Goal: Feedback & Contribution: Leave review/rating

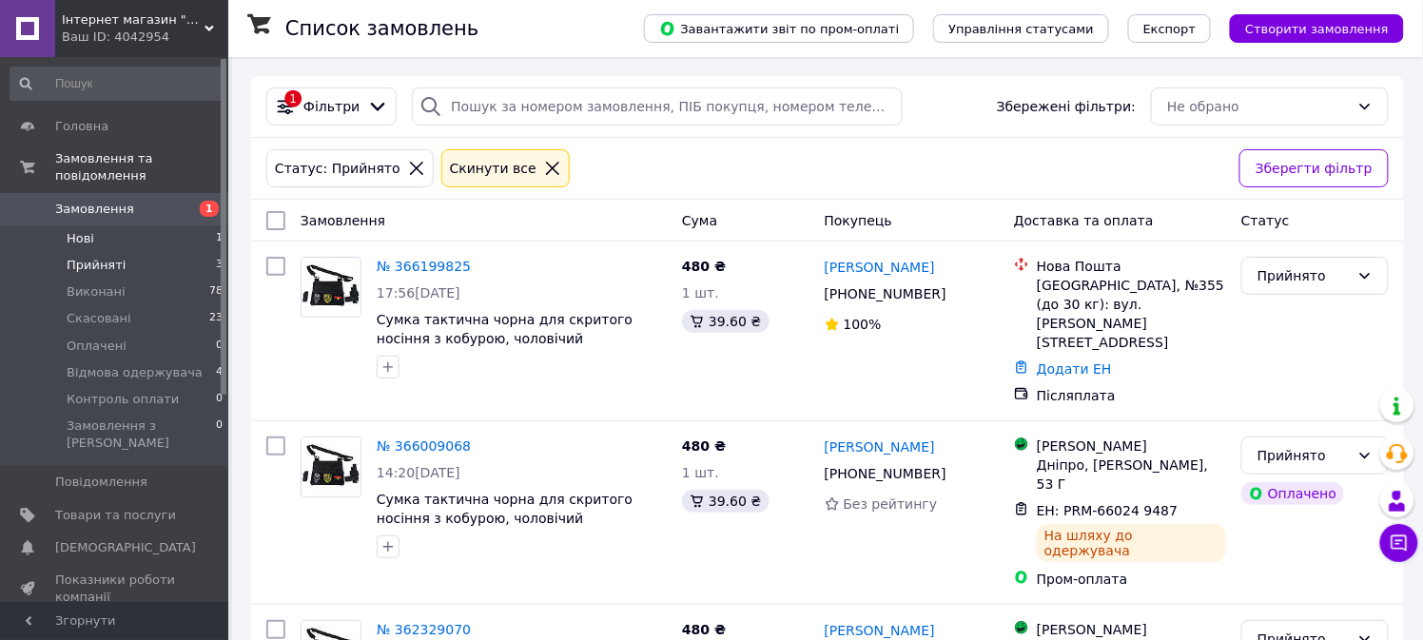
click at [86, 230] on span "Нові" at bounding box center [81, 238] width 28 height 17
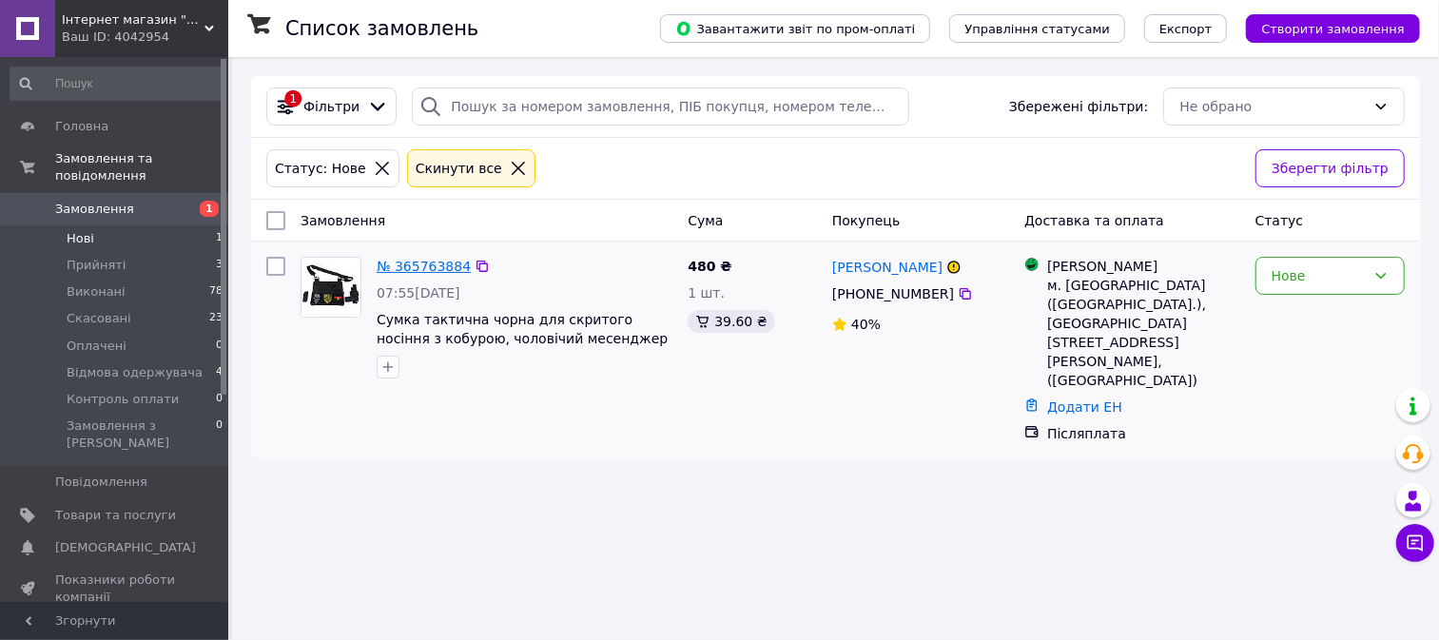
click at [425, 271] on link "№ 365763884" at bounding box center [424, 266] width 94 height 15
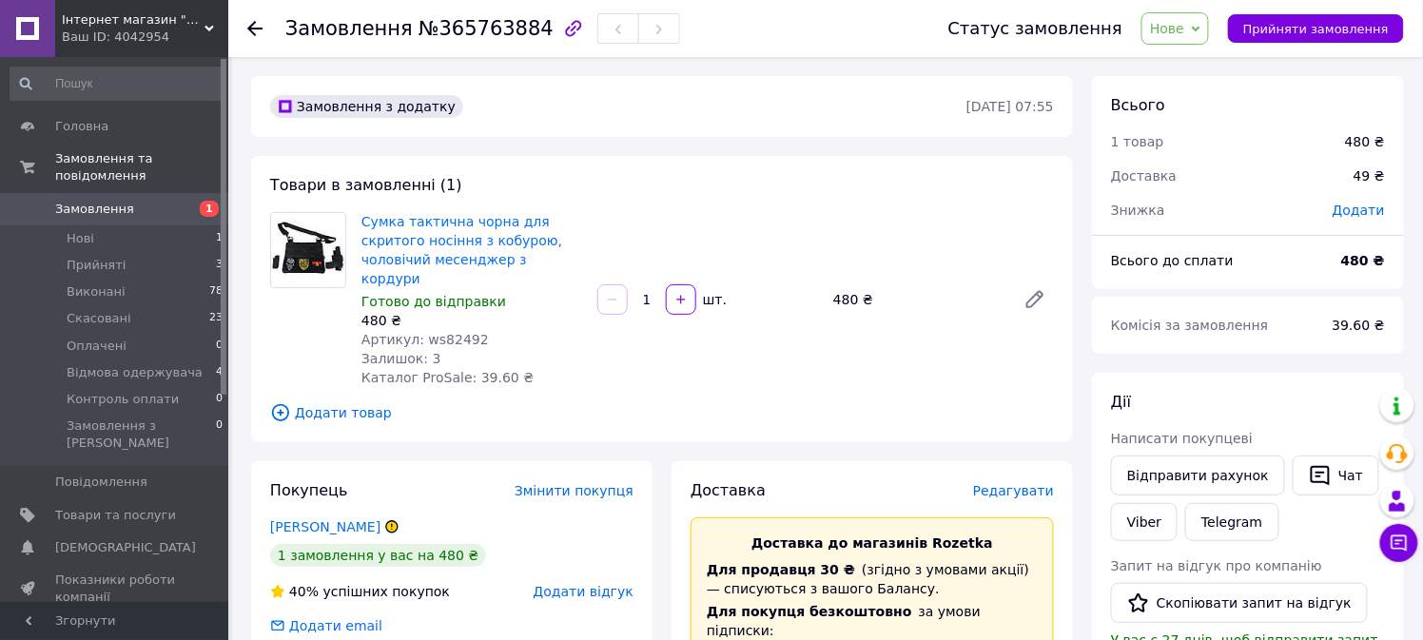
click at [1209, 35] on span "Нове" at bounding box center [1175, 28] width 68 height 32
click at [1224, 119] on li "Скасовано" at bounding box center [1219, 123] width 155 height 29
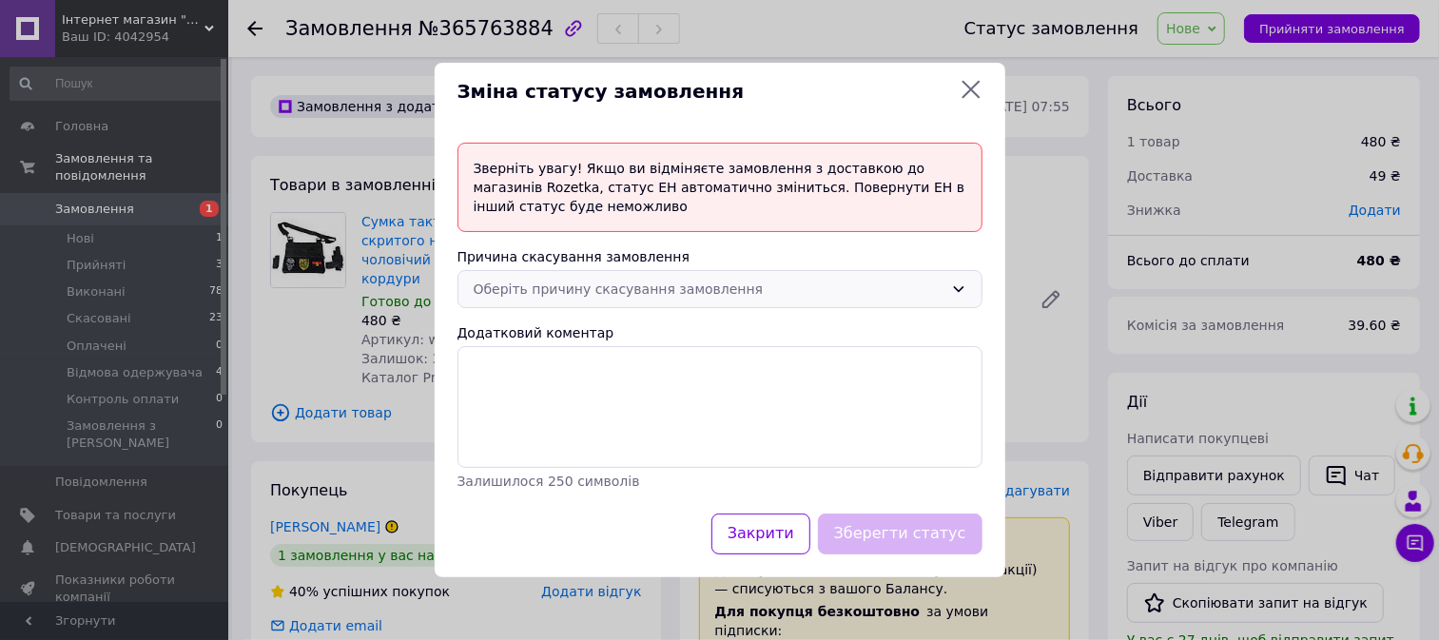
click at [963, 286] on icon at bounding box center [958, 289] width 15 height 15
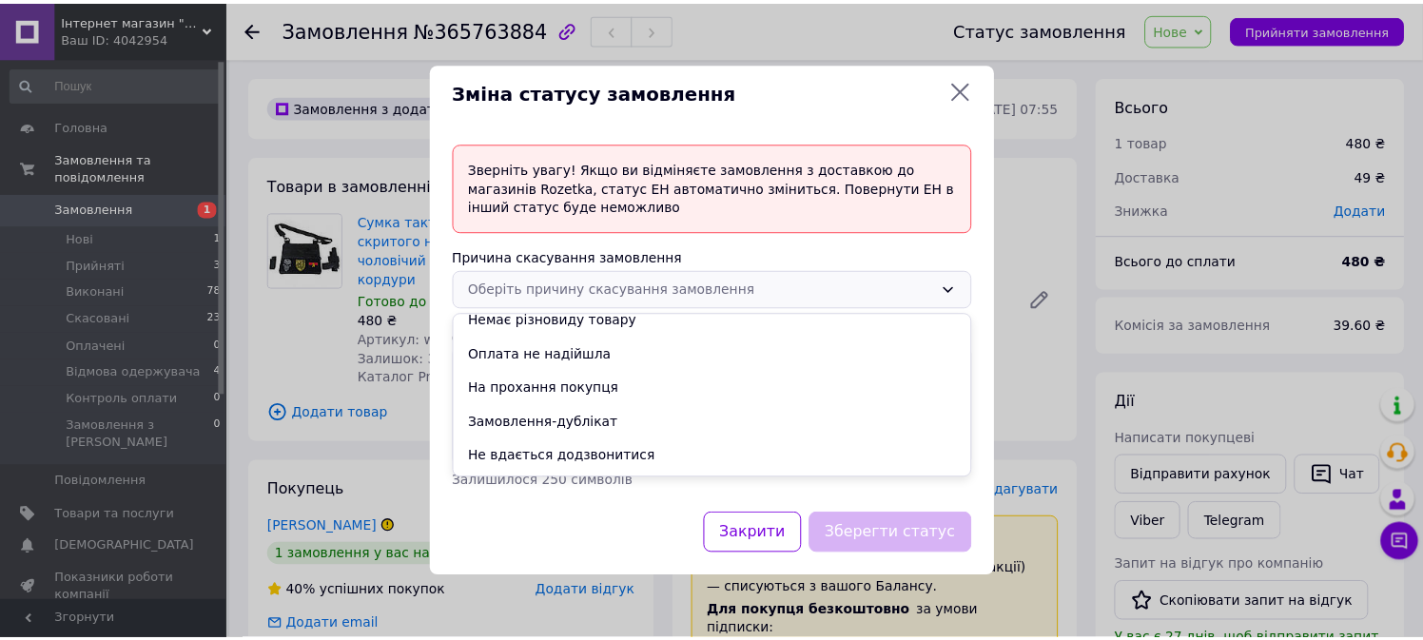
scroll to position [74, 0]
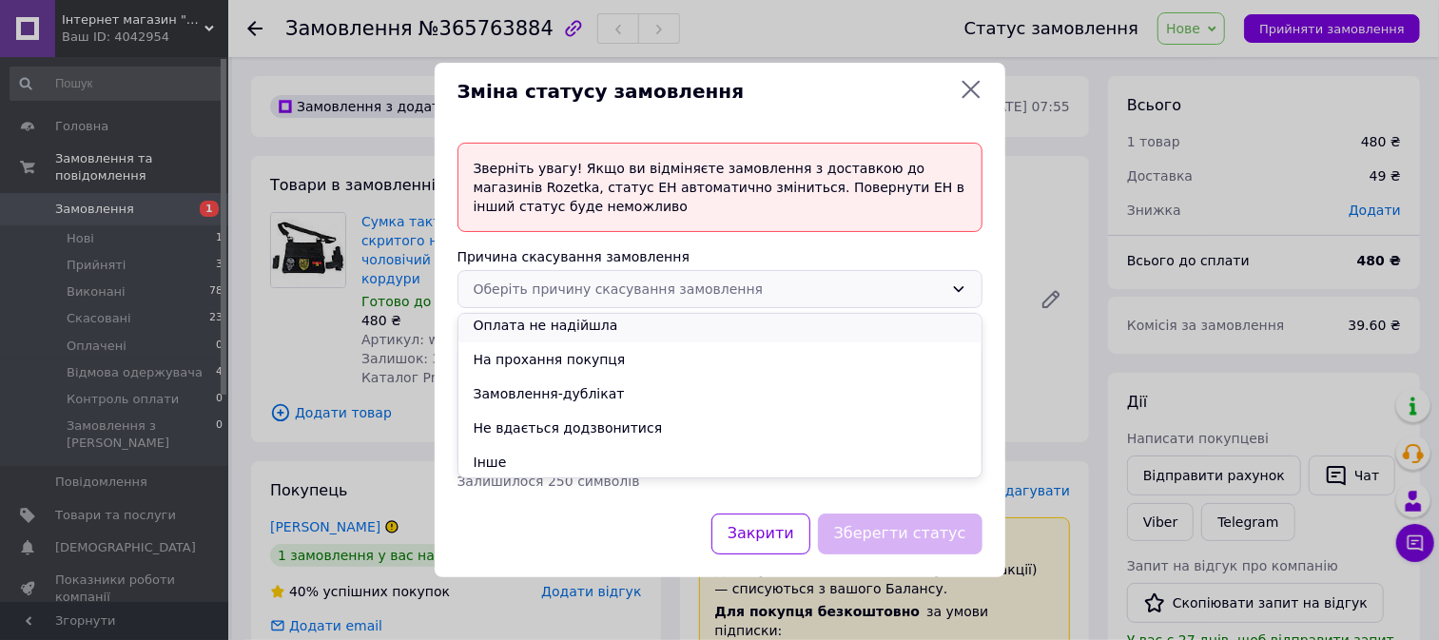
click at [534, 328] on li "Оплата не надійшла" at bounding box center [719, 325] width 523 height 34
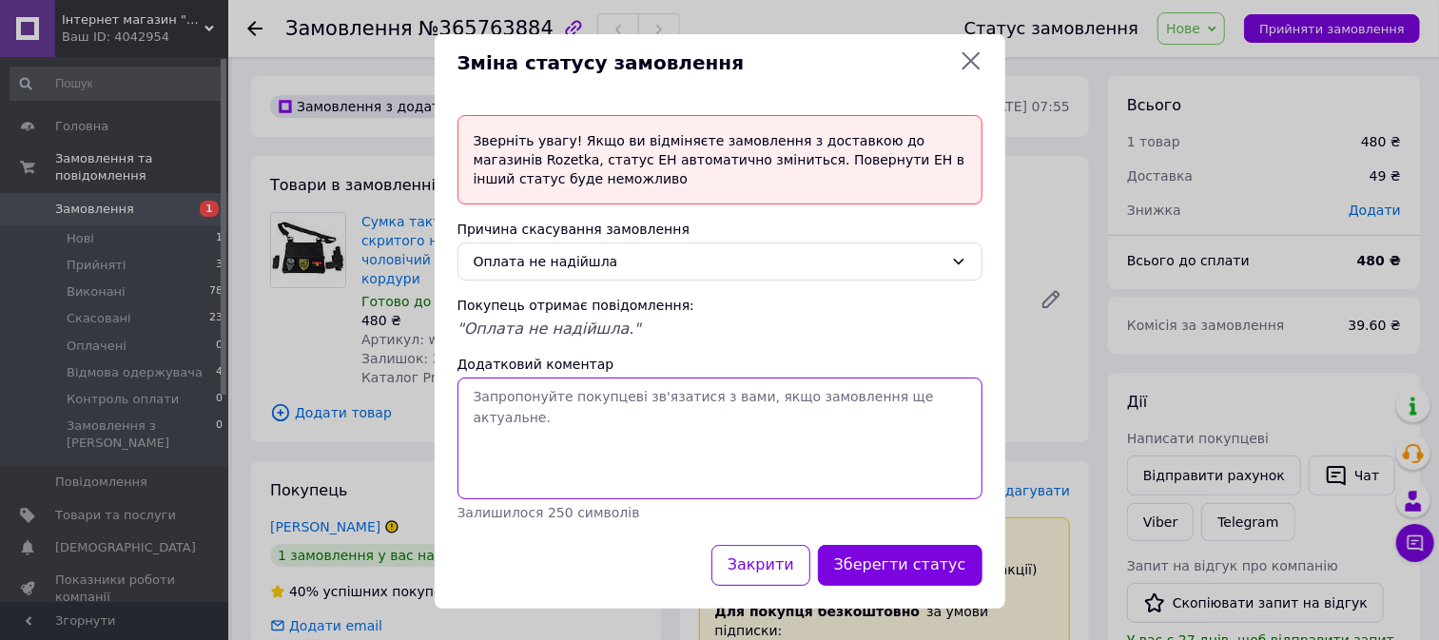
click at [499, 406] on textarea "Додатковий коментар" at bounding box center [719, 439] width 525 height 122
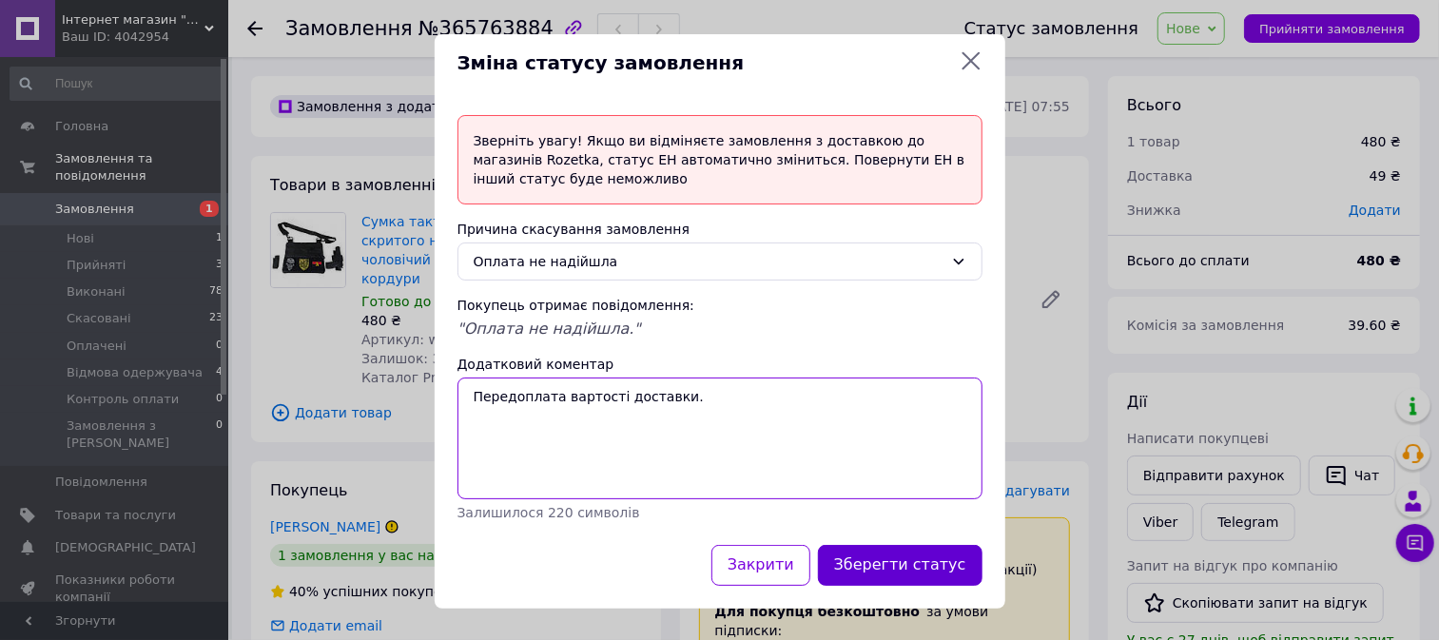
type textarea "Передоплата вартості доставки."
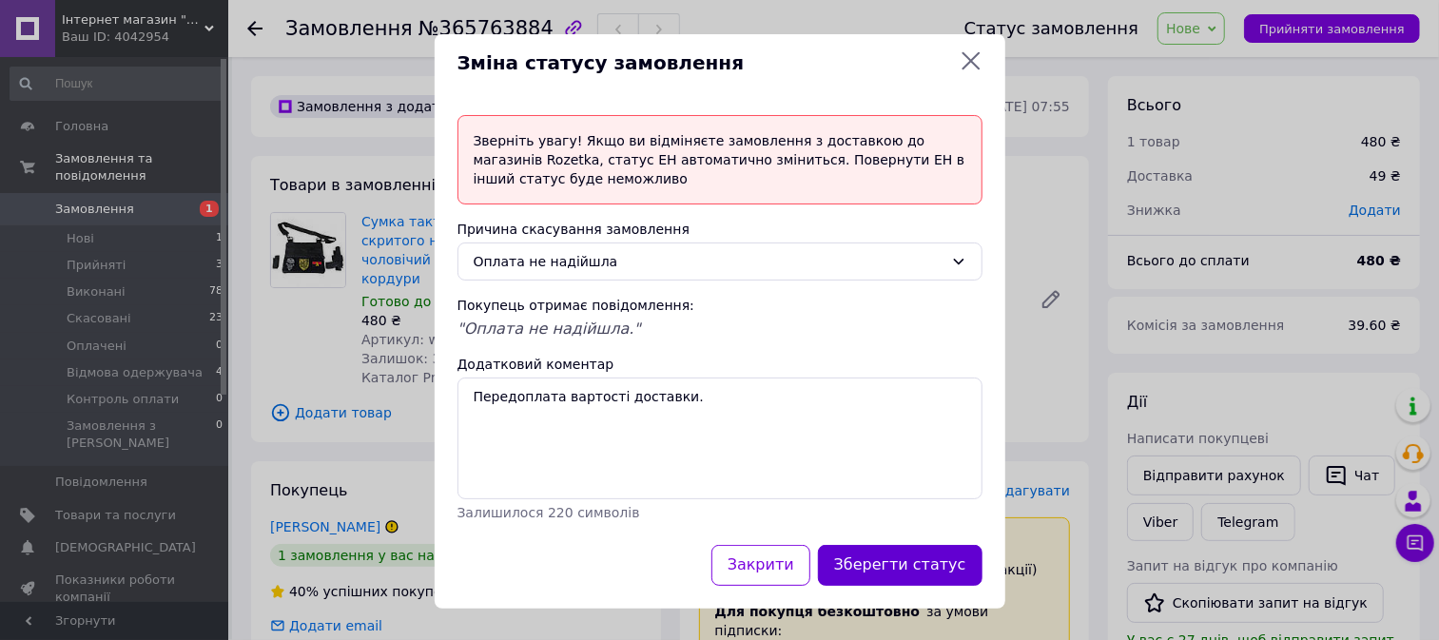
click at [915, 561] on button "Зберегти статус" at bounding box center [900, 565] width 165 height 41
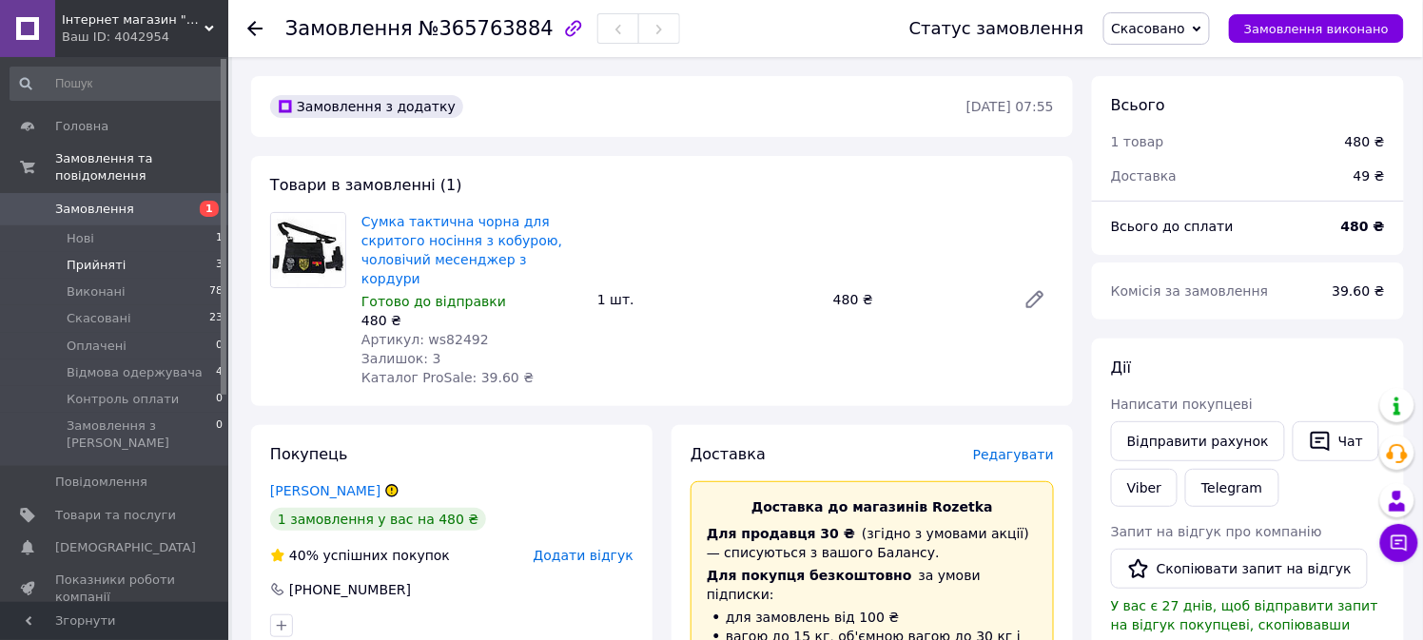
click at [95, 257] on span "Прийняті" at bounding box center [96, 265] width 59 height 17
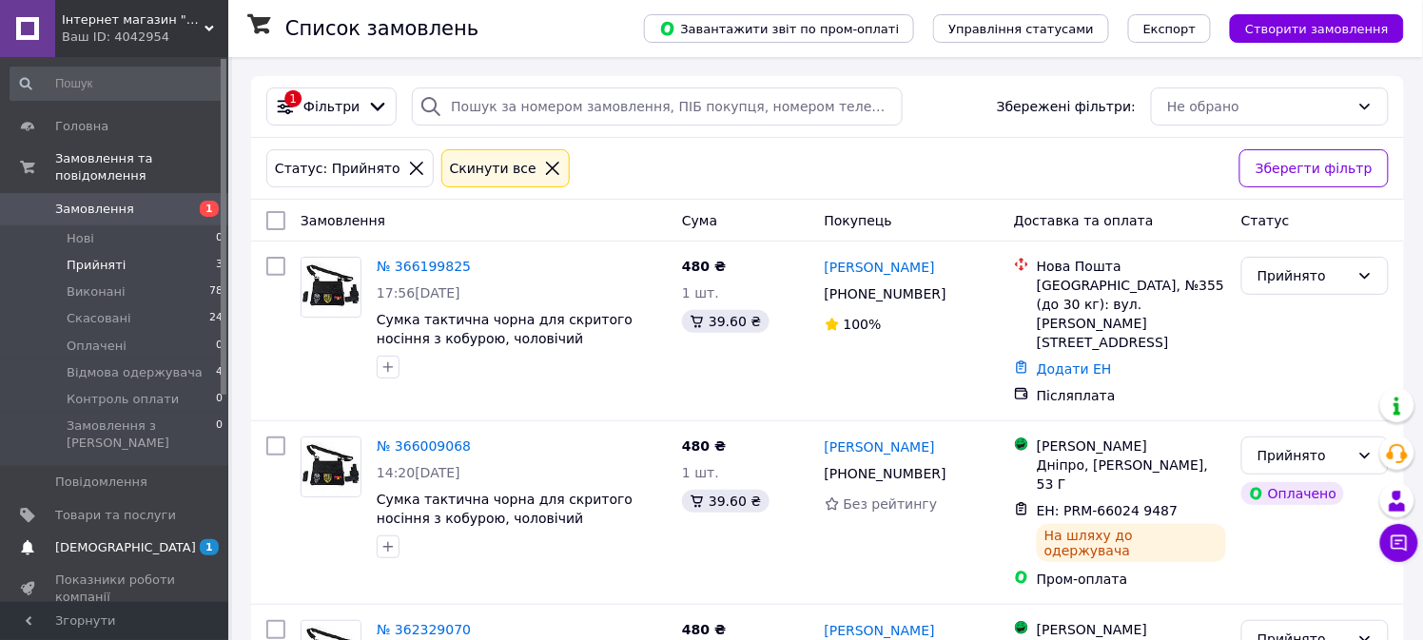
click at [105, 539] on span "[DEMOGRAPHIC_DATA]" at bounding box center [125, 547] width 141 height 17
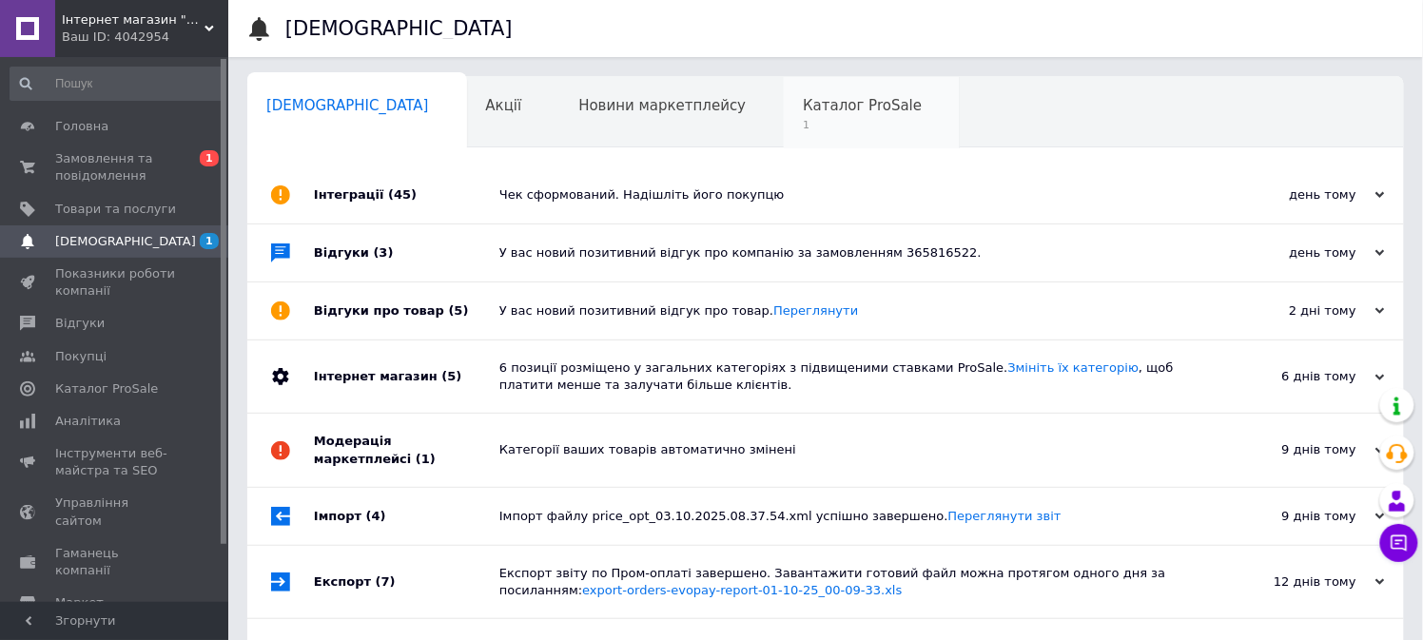
click at [803, 108] on span "Каталог ProSale" at bounding box center [862, 105] width 119 height 17
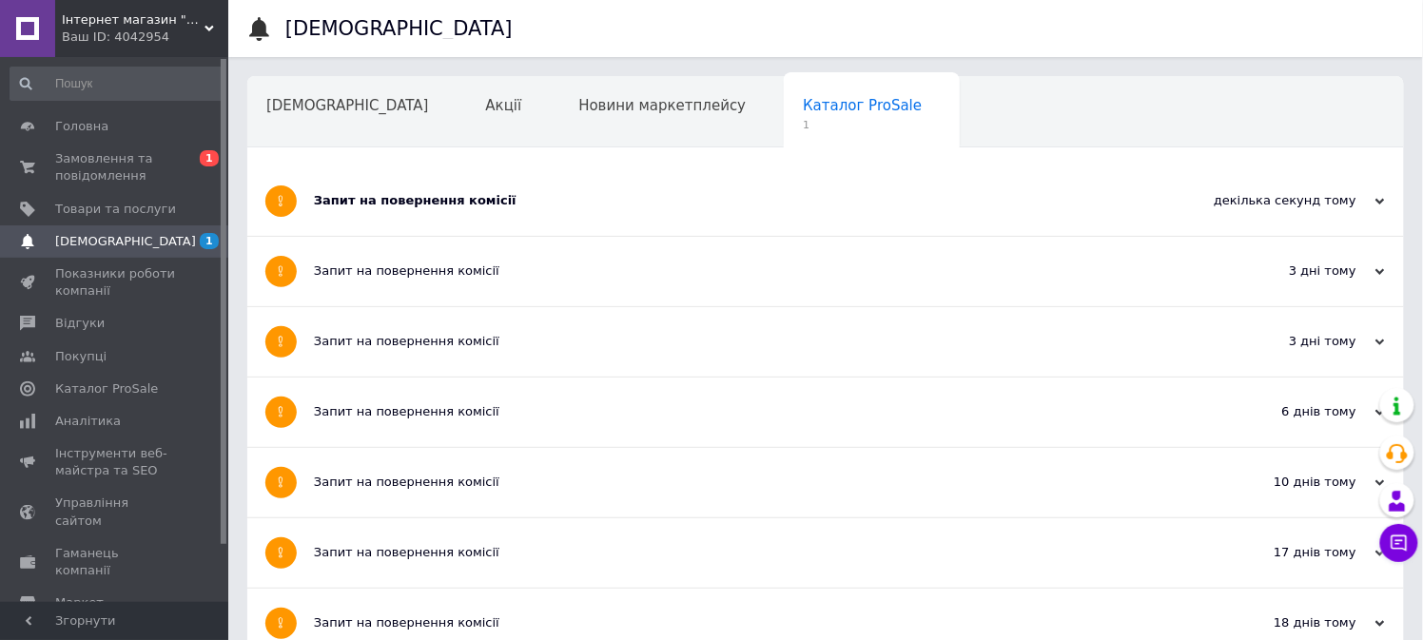
click at [645, 215] on div "Запит на повернення комісії" at bounding box center [754, 200] width 881 height 69
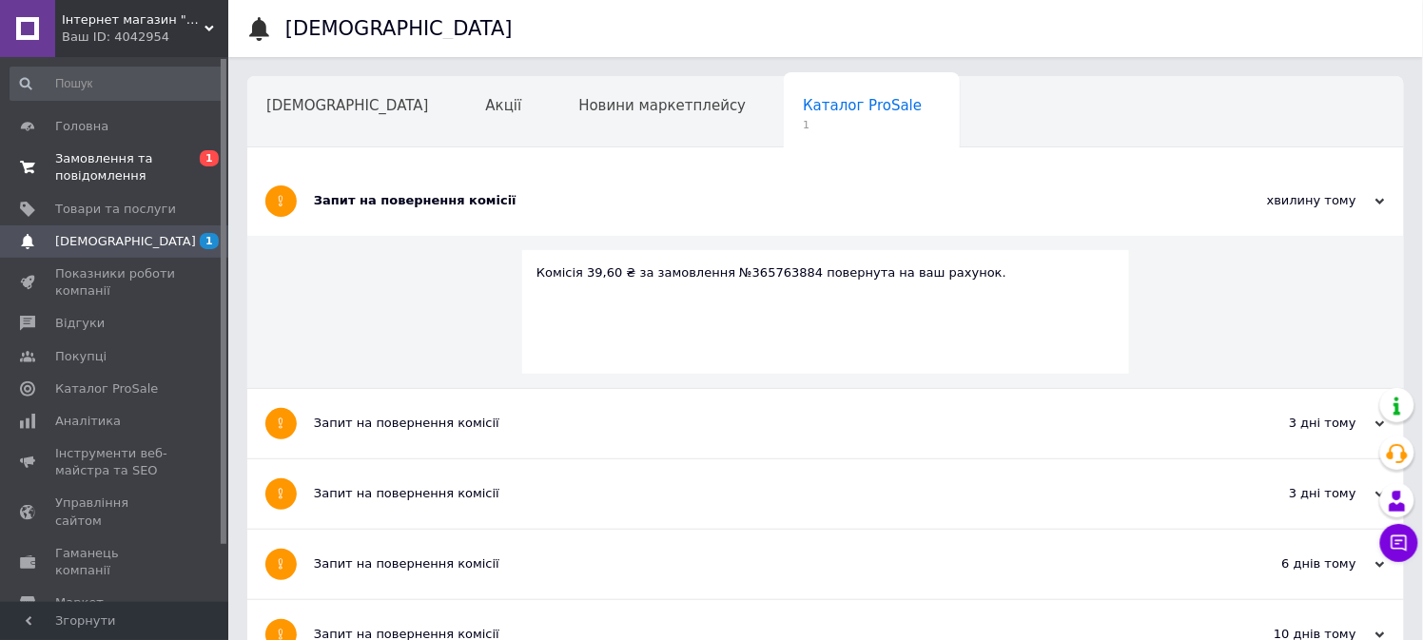
click at [117, 164] on span "Замовлення та повідомлення" at bounding box center [115, 167] width 121 height 34
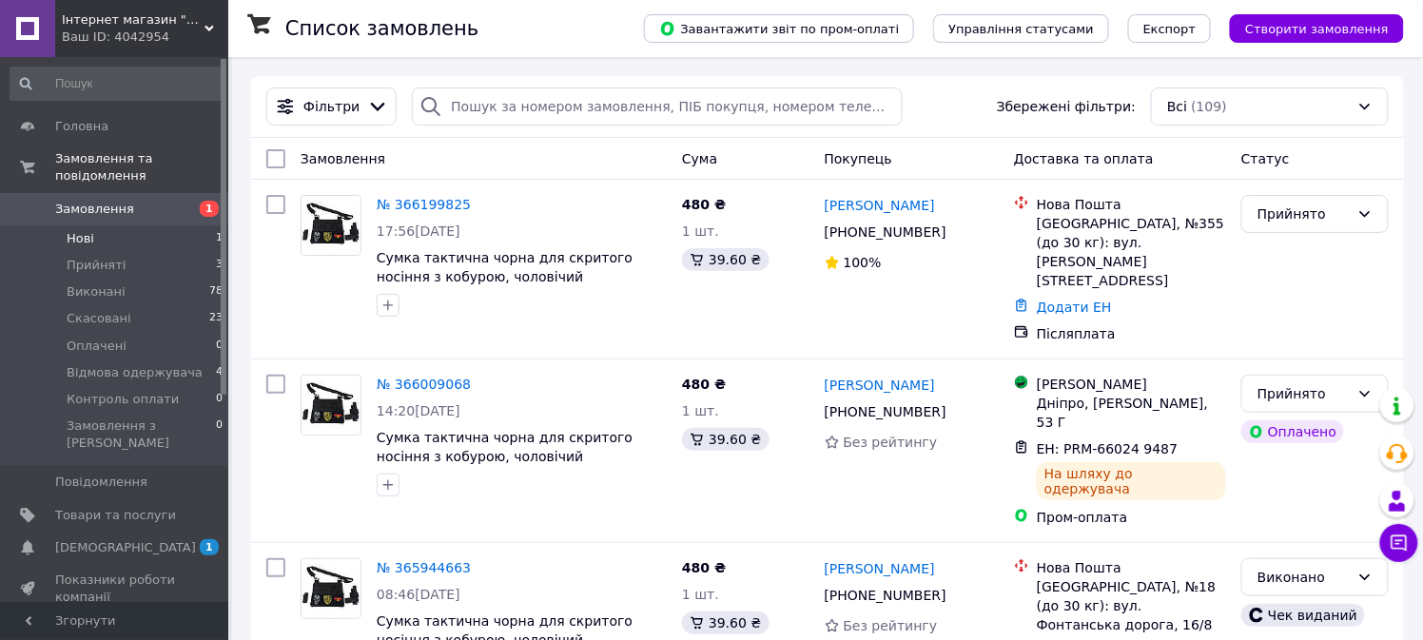
click at [79, 230] on span "Нові" at bounding box center [81, 238] width 28 height 17
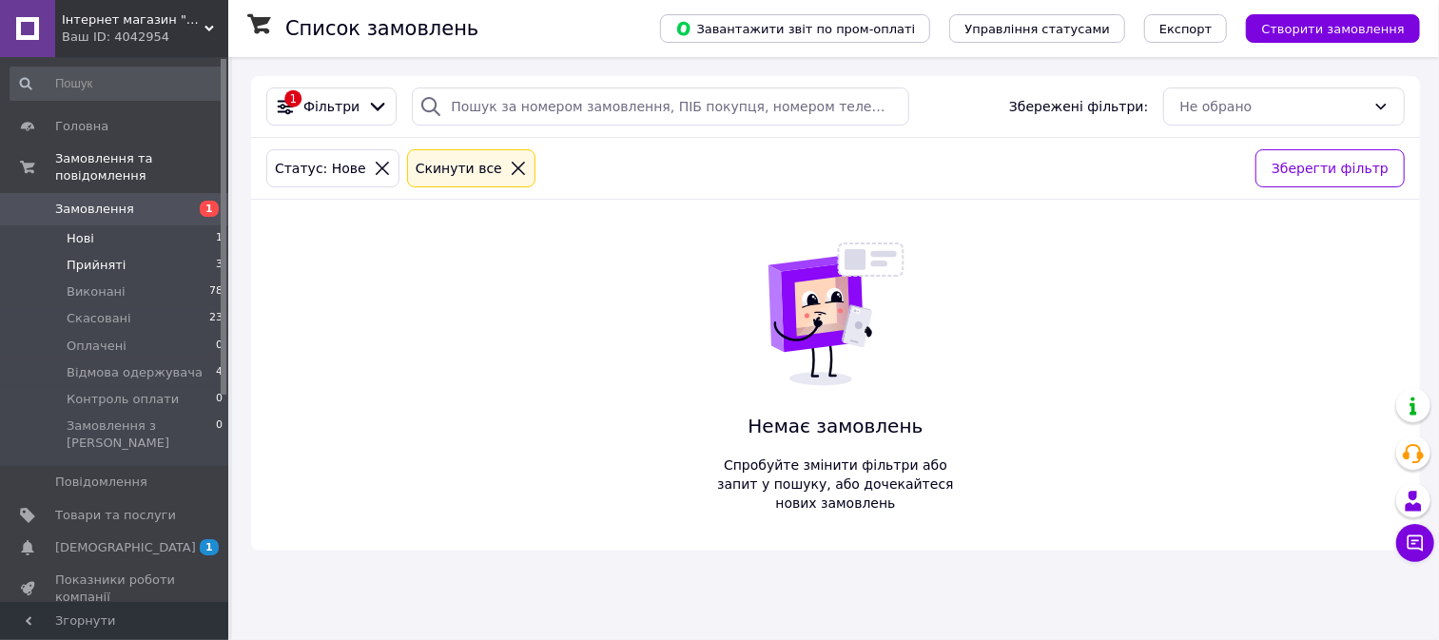
click at [90, 257] on span "Прийняті" at bounding box center [96, 265] width 59 height 17
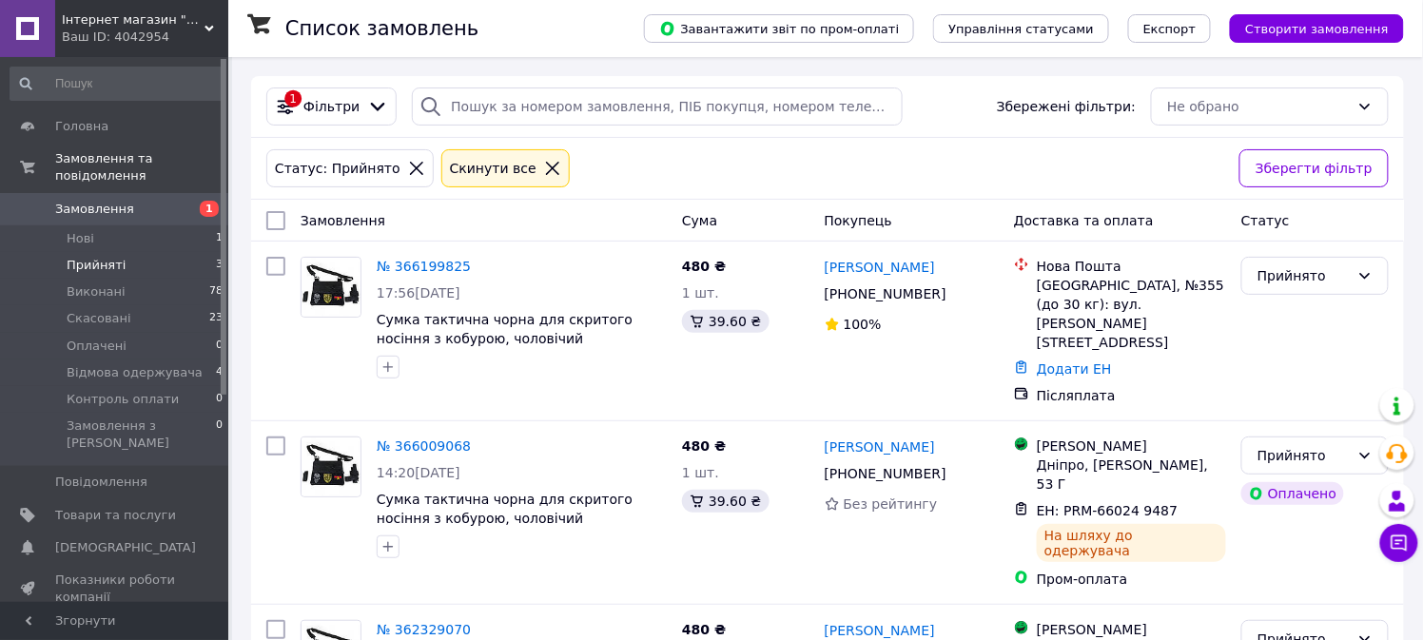
click at [106, 257] on span "Прийняті" at bounding box center [96, 265] width 59 height 17
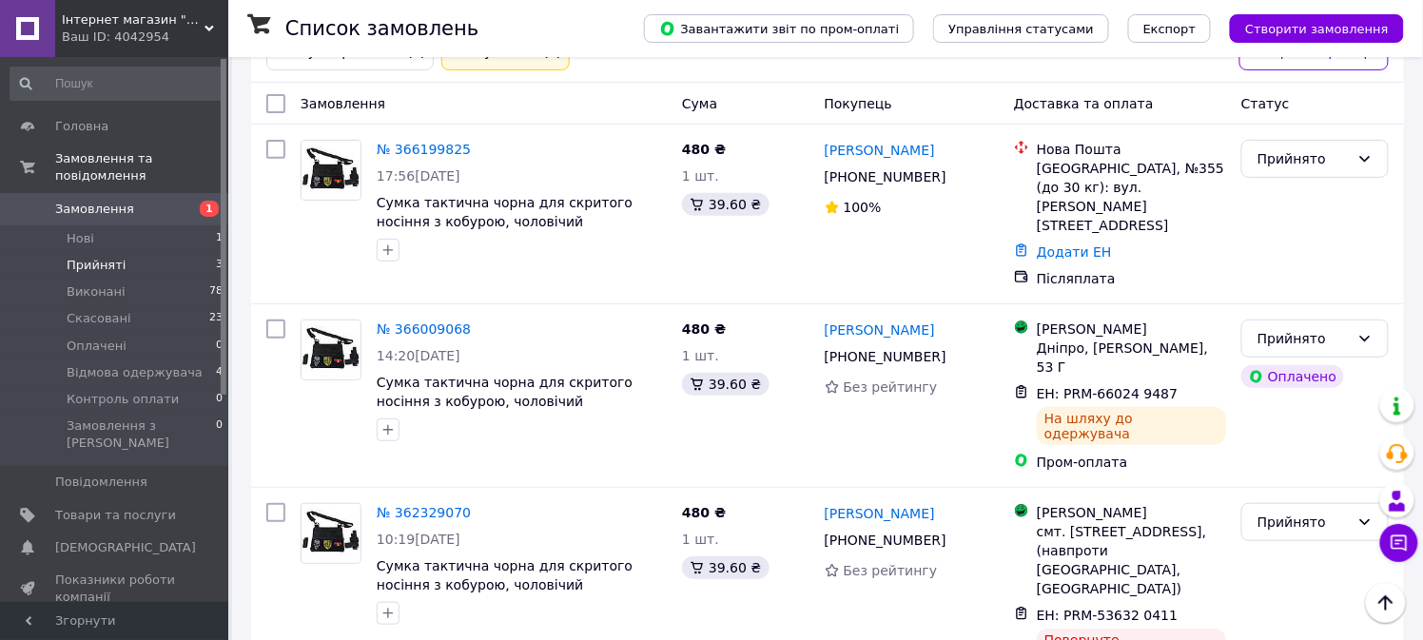
scroll to position [115, 0]
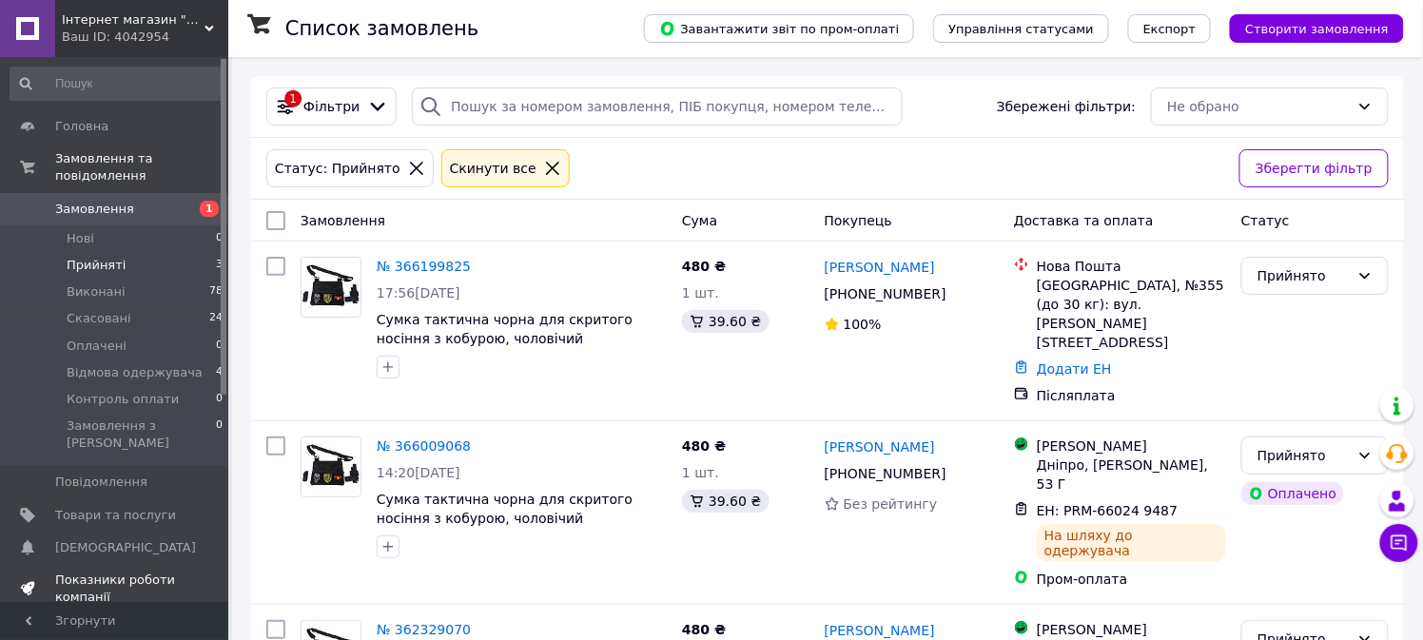
click at [95, 572] on span "Показники роботи компанії" at bounding box center [115, 589] width 121 height 34
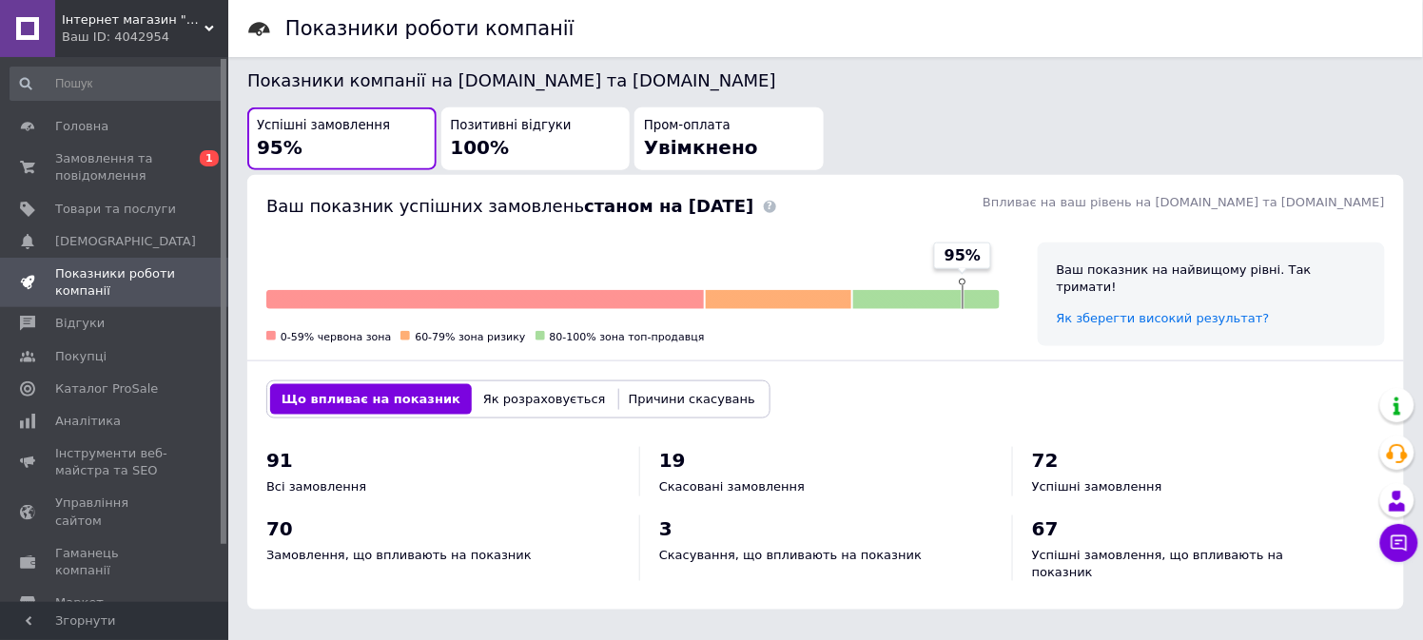
scroll to position [376, 0]
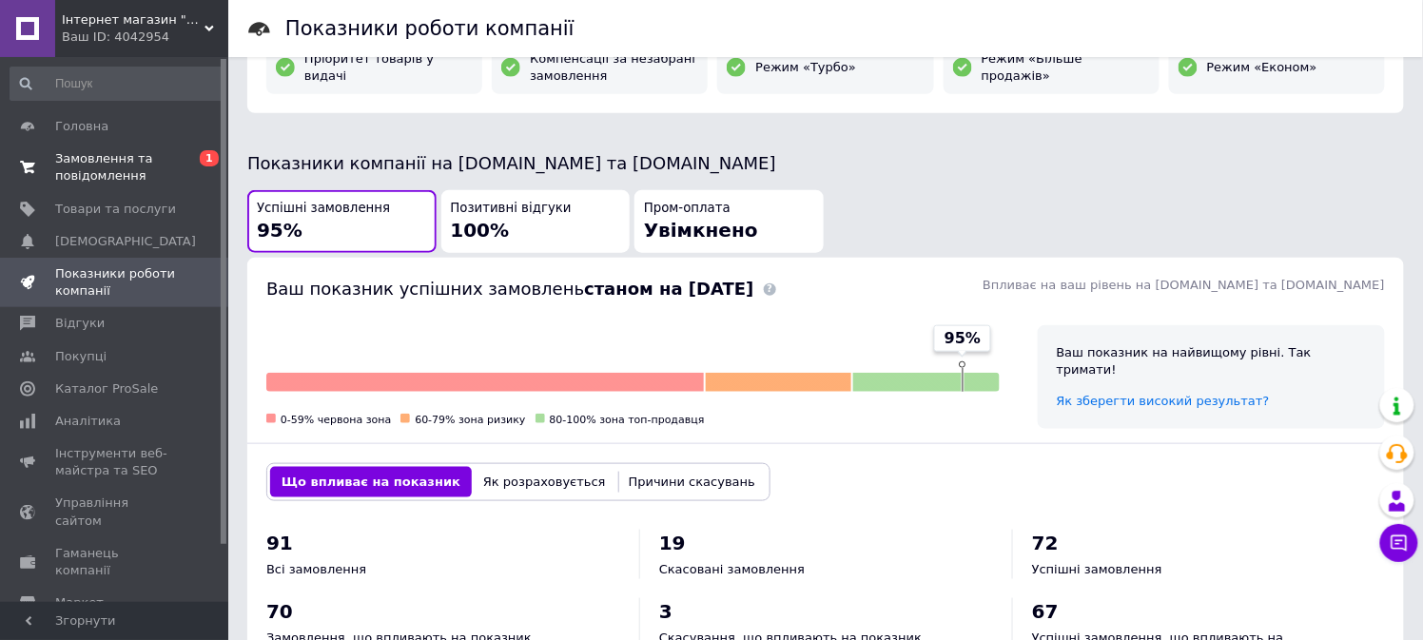
click at [133, 167] on span "Замовлення та повідомлення" at bounding box center [115, 167] width 121 height 34
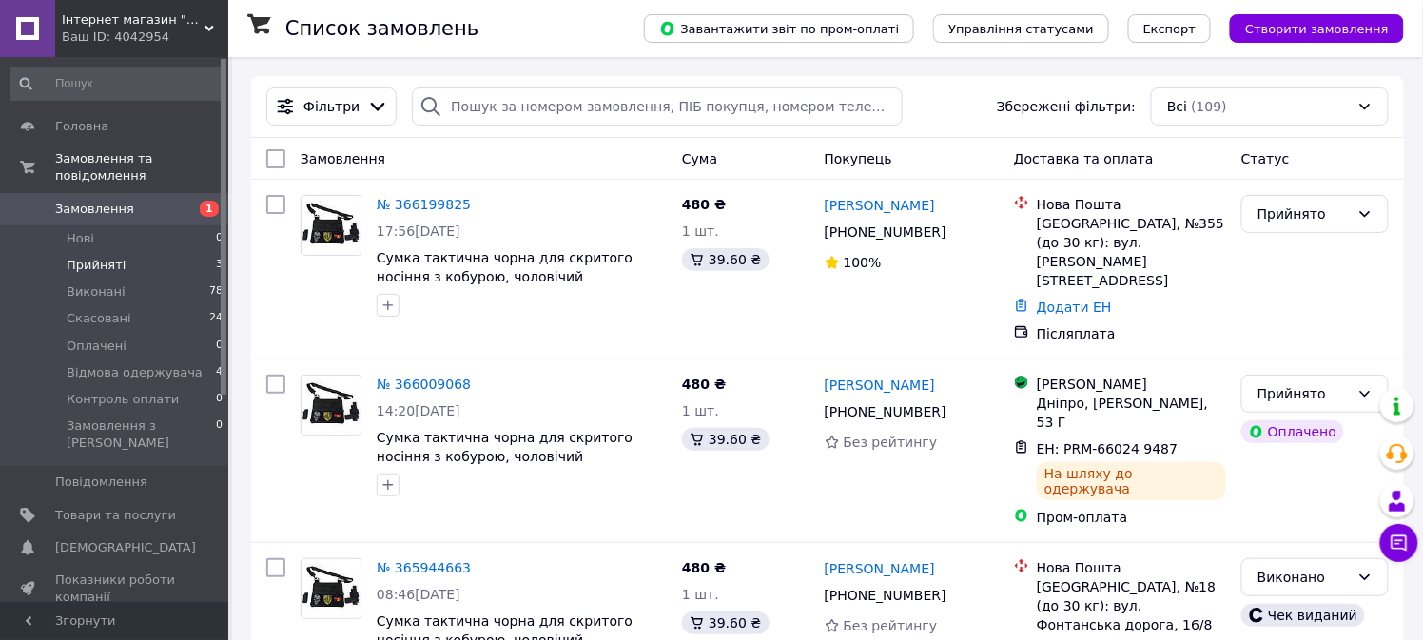
click at [116, 257] on span "Прийняті" at bounding box center [96, 265] width 59 height 17
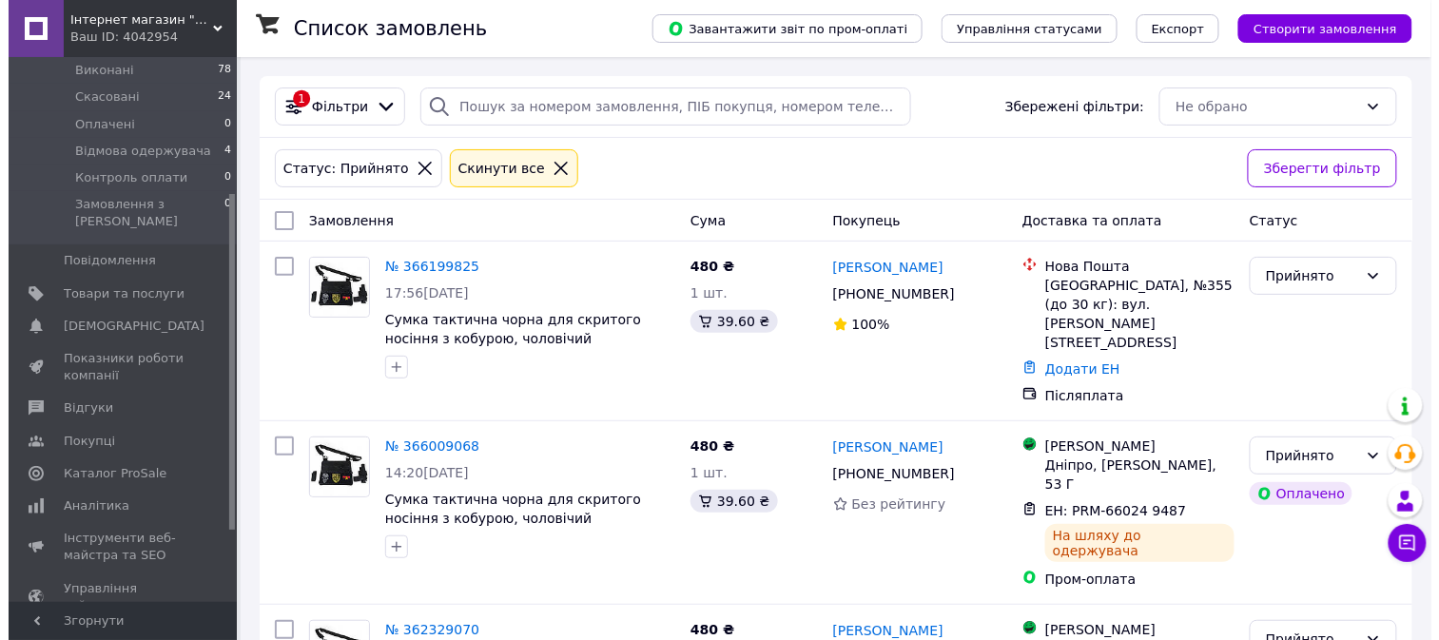
scroll to position [233, 0]
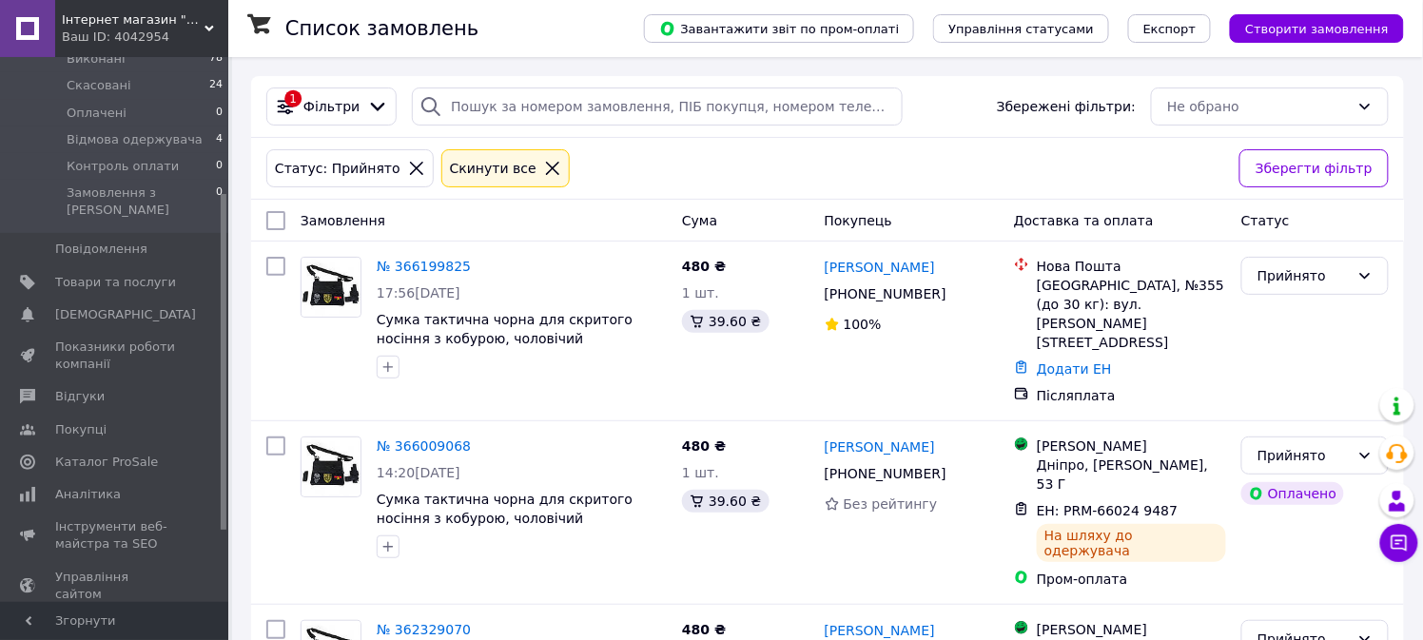
drag, startPoint x: 224, startPoint y: 315, endPoint x: 241, endPoint y: 457, distance: 143.6
click at [241, 457] on div "Інтернет магазин "Потребуйка" Ваш ID: 4042954 Сайт Інтернет магазин "Потребуйка…" at bounding box center [711, 422] width 1423 height 845
click at [115, 454] on span "Каталог ProSale" at bounding box center [106, 462] width 103 height 17
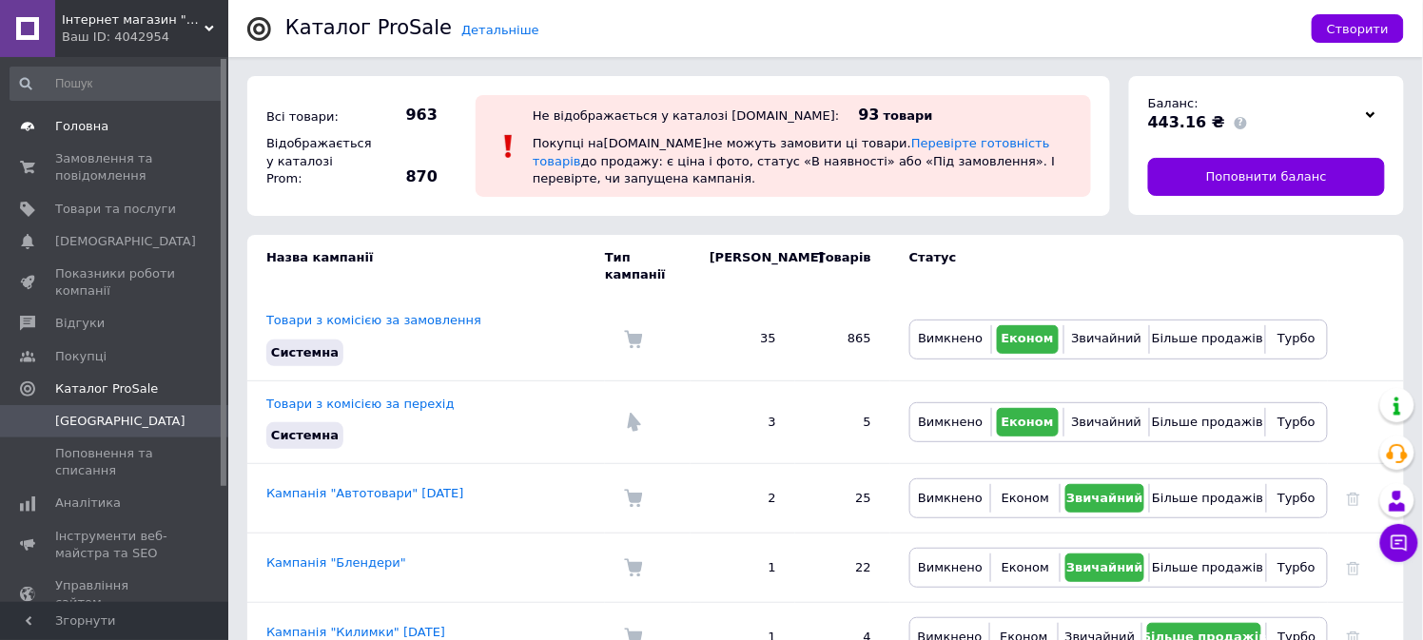
drag, startPoint x: 224, startPoint y: 335, endPoint x: 209, endPoint y: 139, distance: 196.4
click at [209, 139] on div "Головна Замовлення та повідомлення 0 0 Товари та послуги Сповіщення 0 0 Показни…" at bounding box center [114, 329] width 228 height 545
click at [103, 163] on span "Замовлення та повідомлення" at bounding box center [115, 167] width 121 height 34
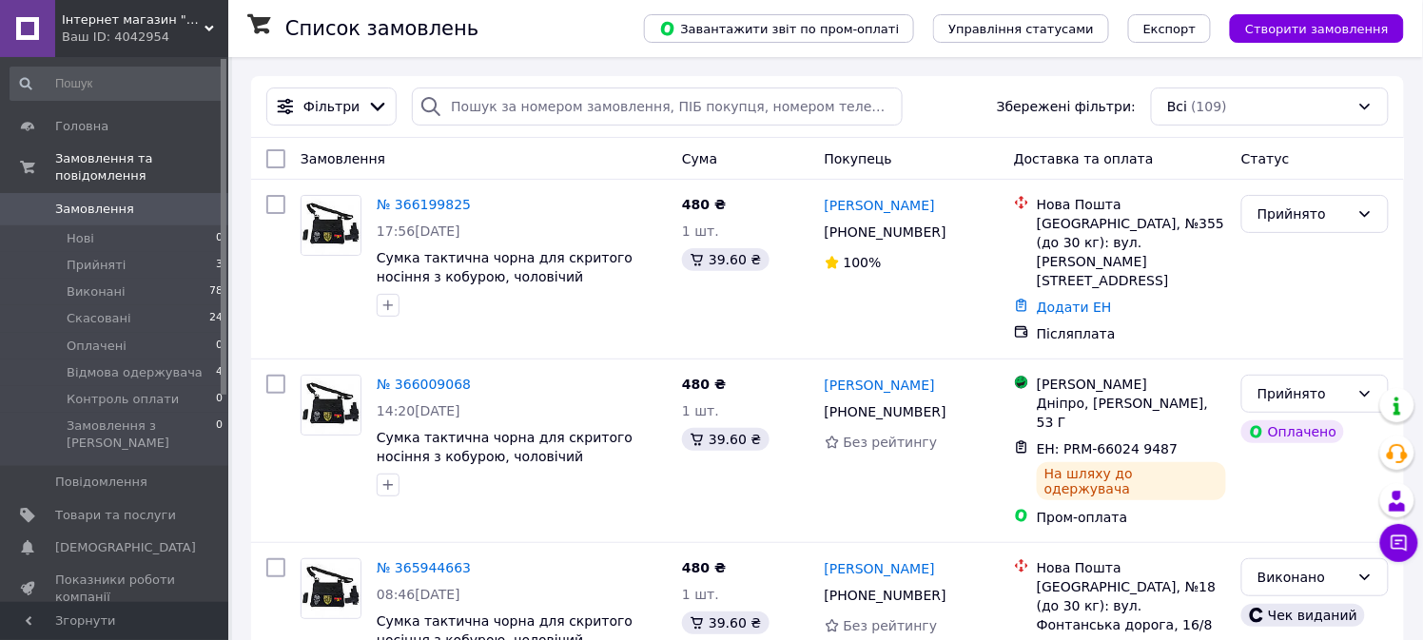
click at [117, 539] on span "[DEMOGRAPHIC_DATA]" at bounding box center [125, 547] width 141 height 17
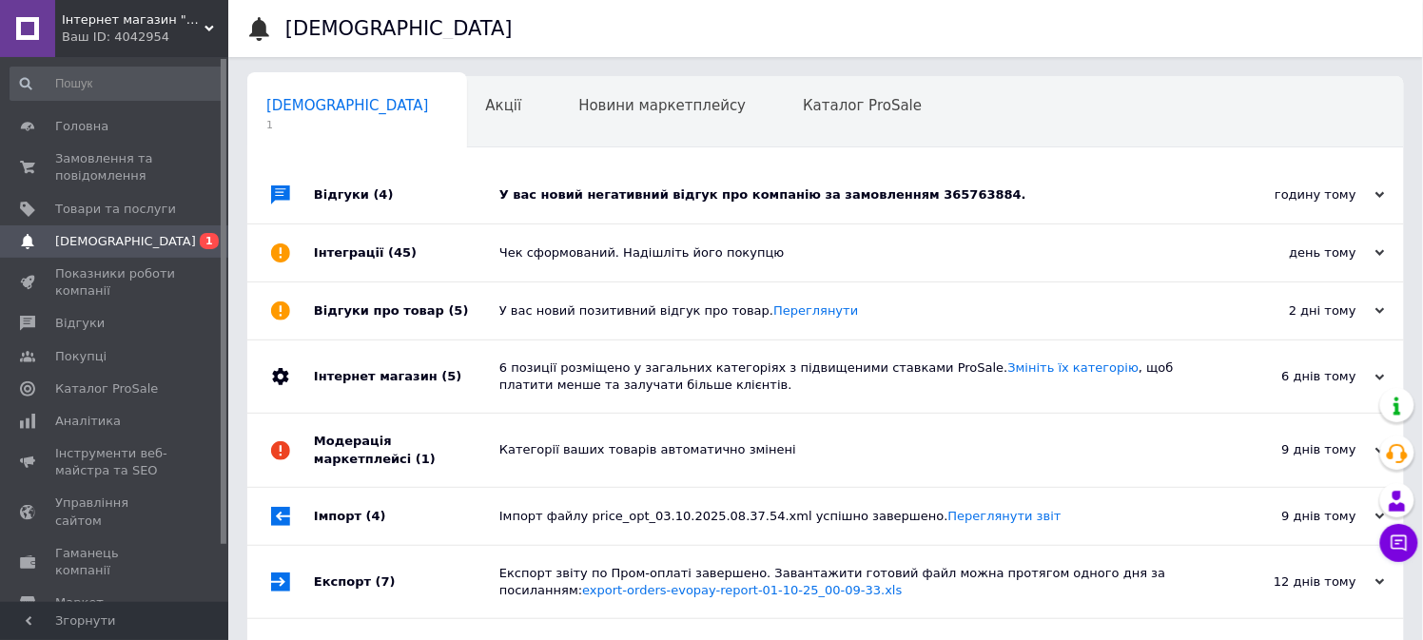
click at [797, 206] on div "У вас новий негативний відгук про компанію за замовленням 365763884." at bounding box center [846, 194] width 695 height 57
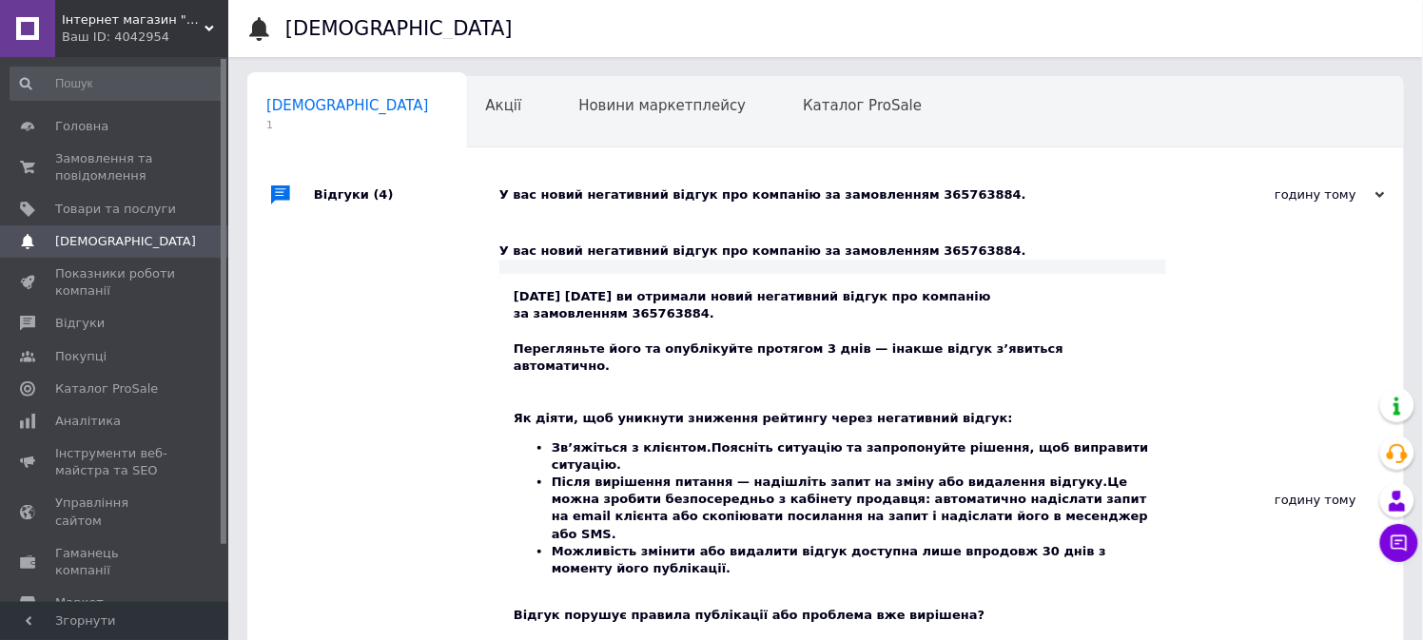
click at [649, 315] on div "[DATE] [DATE] ви отримали новий негативний відгук про компанію за замовленням 3…" at bounding box center [833, 508] width 638 height 440
click at [894, 191] on div "У вас новий негативний відгук про компанію за замовленням 365763884." at bounding box center [846, 194] width 695 height 17
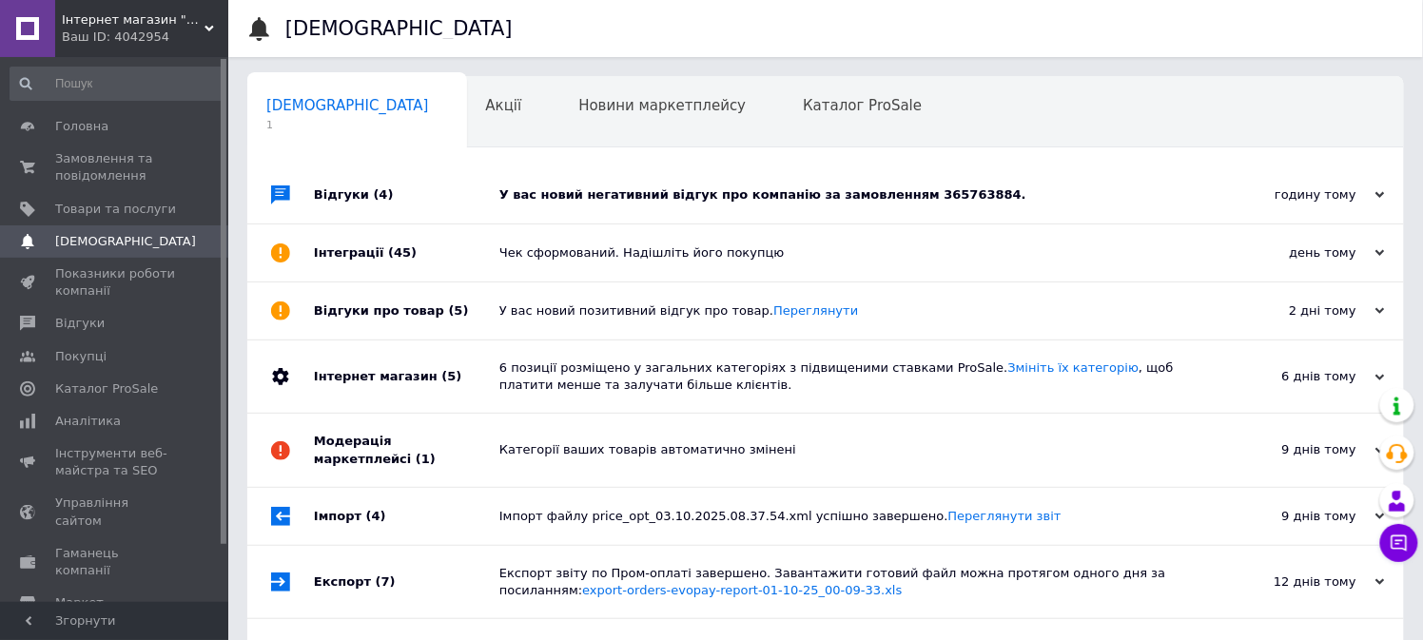
click at [894, 191] on div "У вас новий негативний відгук про компанію за замовленням 365763884." at bounding box center [846, 194] width 695 height 17
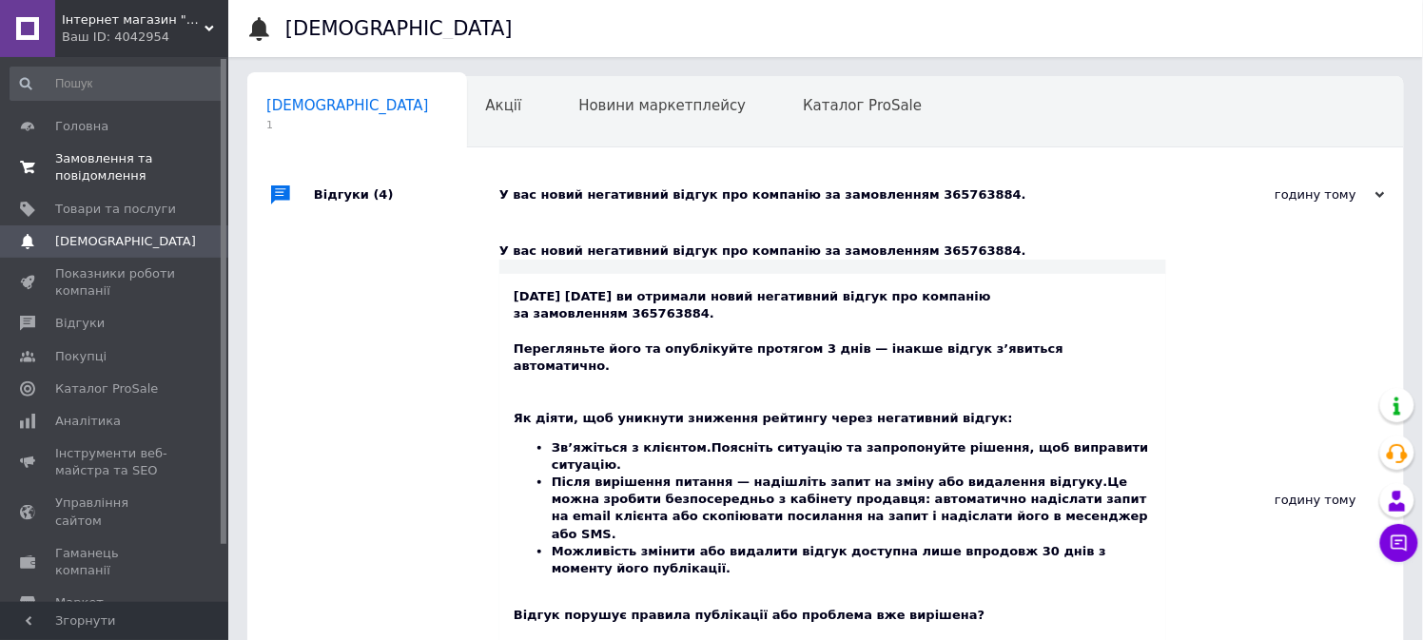
click at [88, 166] on span "Замовлення та повідомлення" at bounding box center [115, 167] width 121 height 34
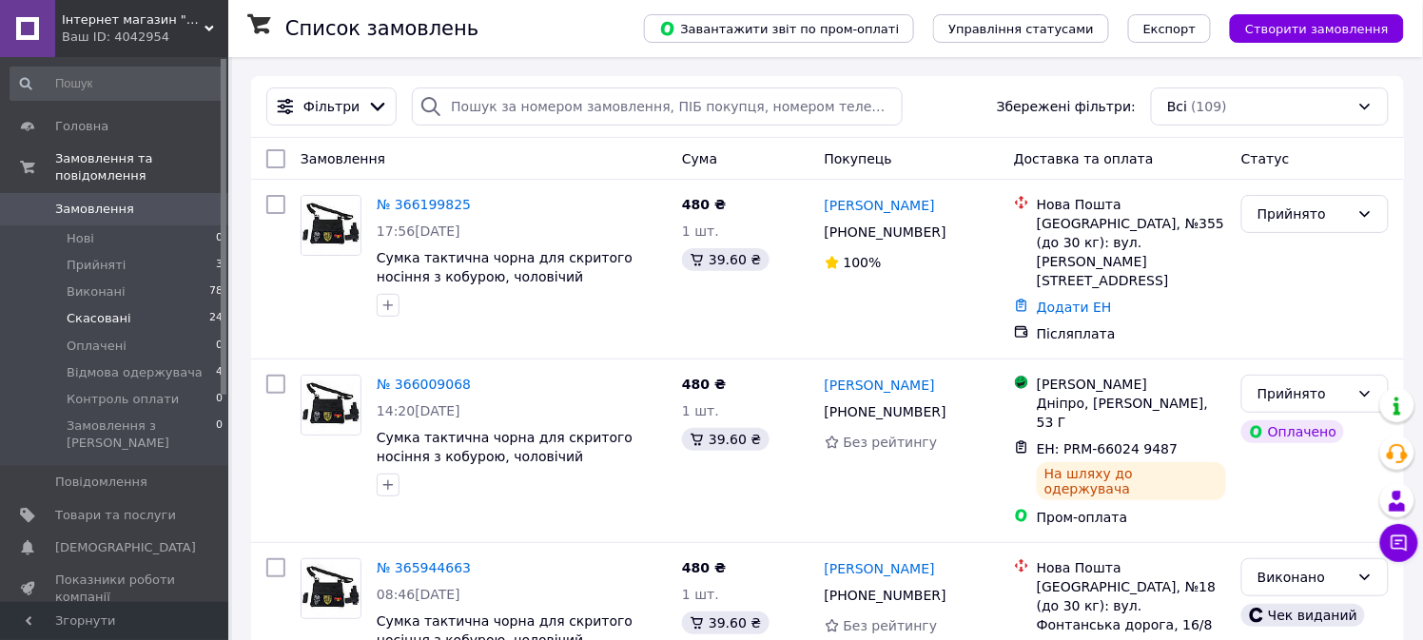
click at [115, 310] on span "Скасовані" at bounding box center [99, 318] width 65 height 17
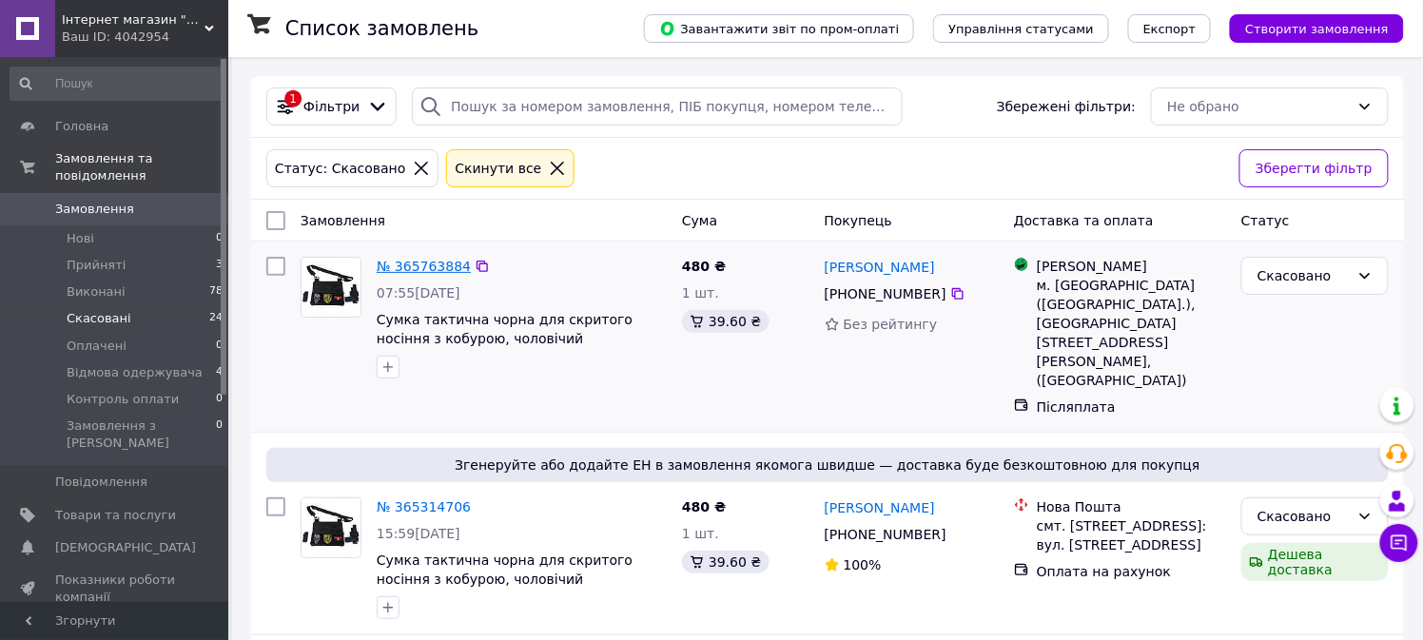
click at [413, 266] on link "№ 365763884" at bounding box center [424, 266] width 94 height 15
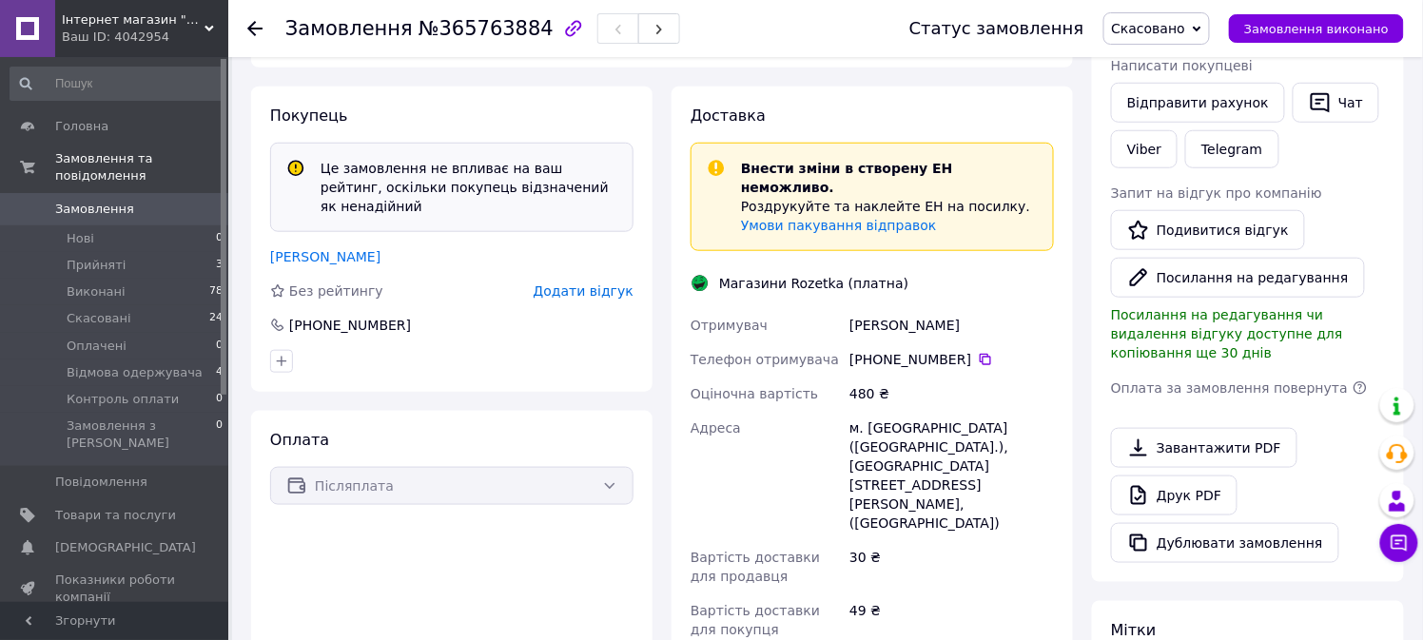
scroll to position [366, 0]
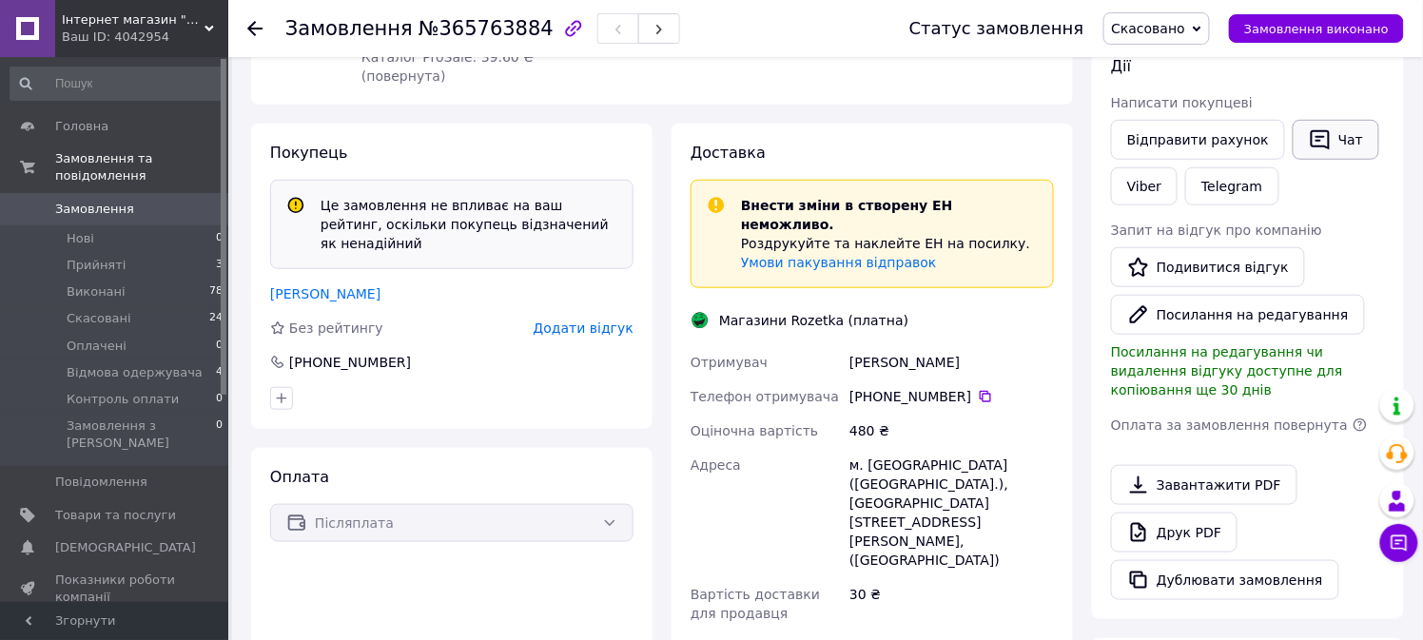
click at [1330, 139] on button "Чат" at bounding box center [1336, 140] width 87 height 40
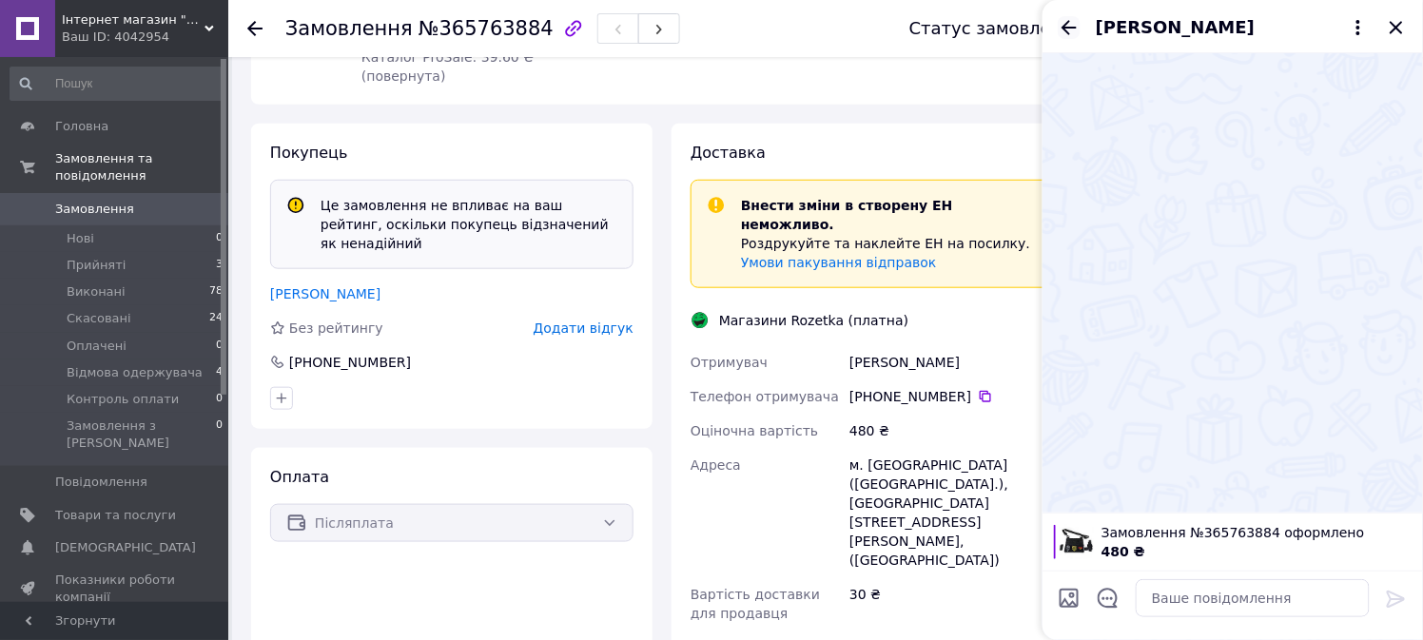
click at [1066, 31] on icon "Назад" at bounding box center [1069, 27] width 23 height 23
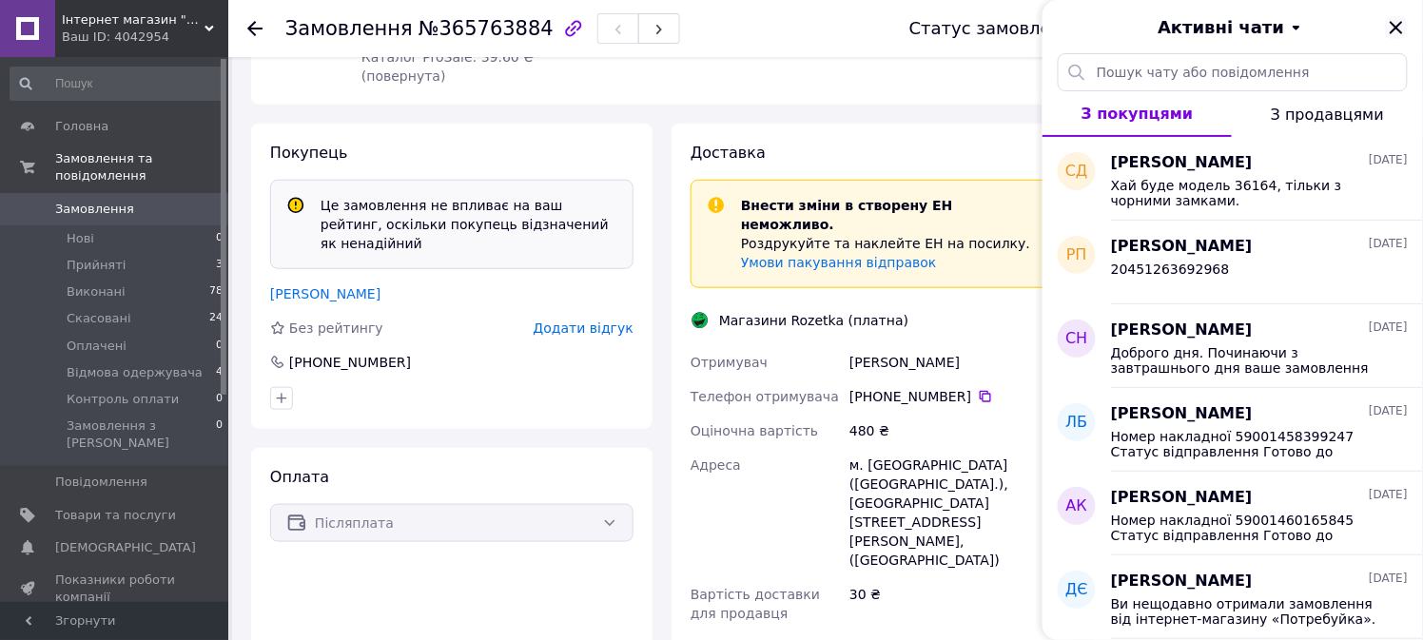
click at [1393, 26] on icon "Закрити" at bounding box center [1396, 27] width 23 height 23
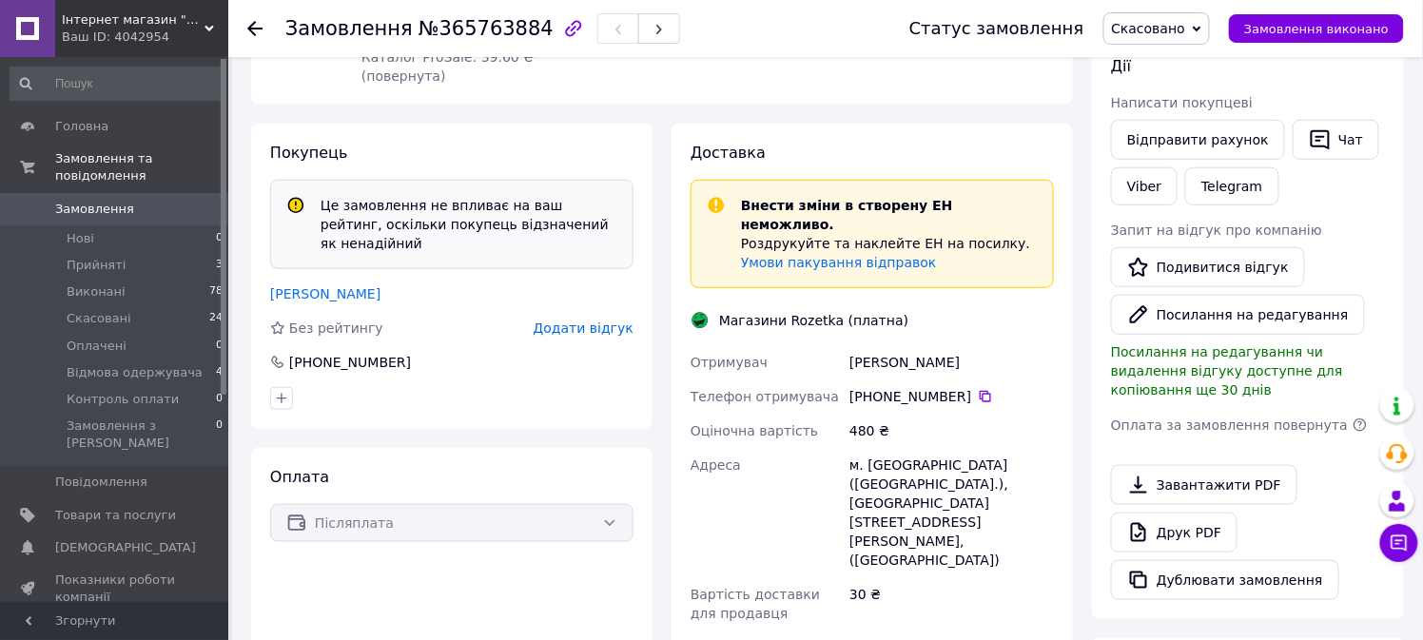
click at [71, 613] on link "Відгуки" at bounding box center [117, 629] width 234 height 32
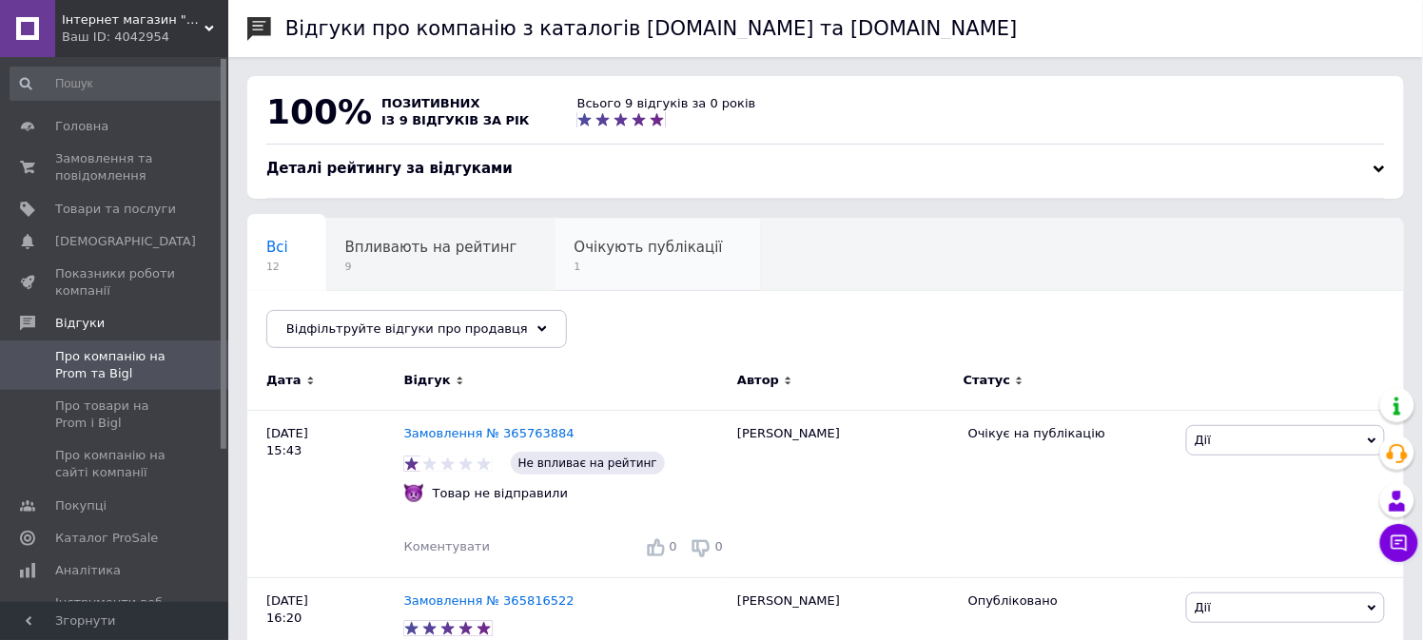
click at [612, 258] on div "Очікують публікації 1" at bounding box center [657, 255] width 205 height 72
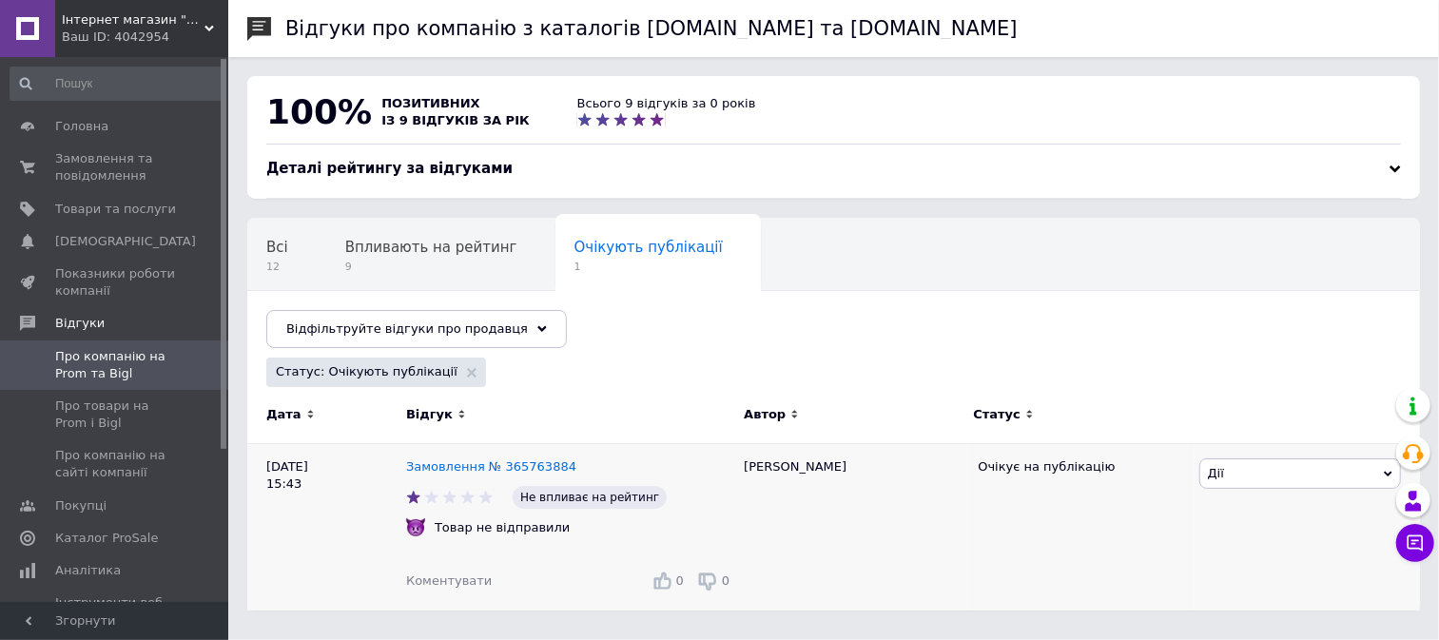
click at [1372, 481] on span "Дії" at bounding box center [1300, 473] width 202 height 30
click at [244, 356] on div "Відгуки про компанію з каталогів Prom.ua та Bigl.ua 100% позитивних із 9 відгук…" at bounding box center [833, 315] width 1211 height 630
click at [473, 468] on link "Замовлення № 365763884" at bounding box center [491, 466] width 170 height 14
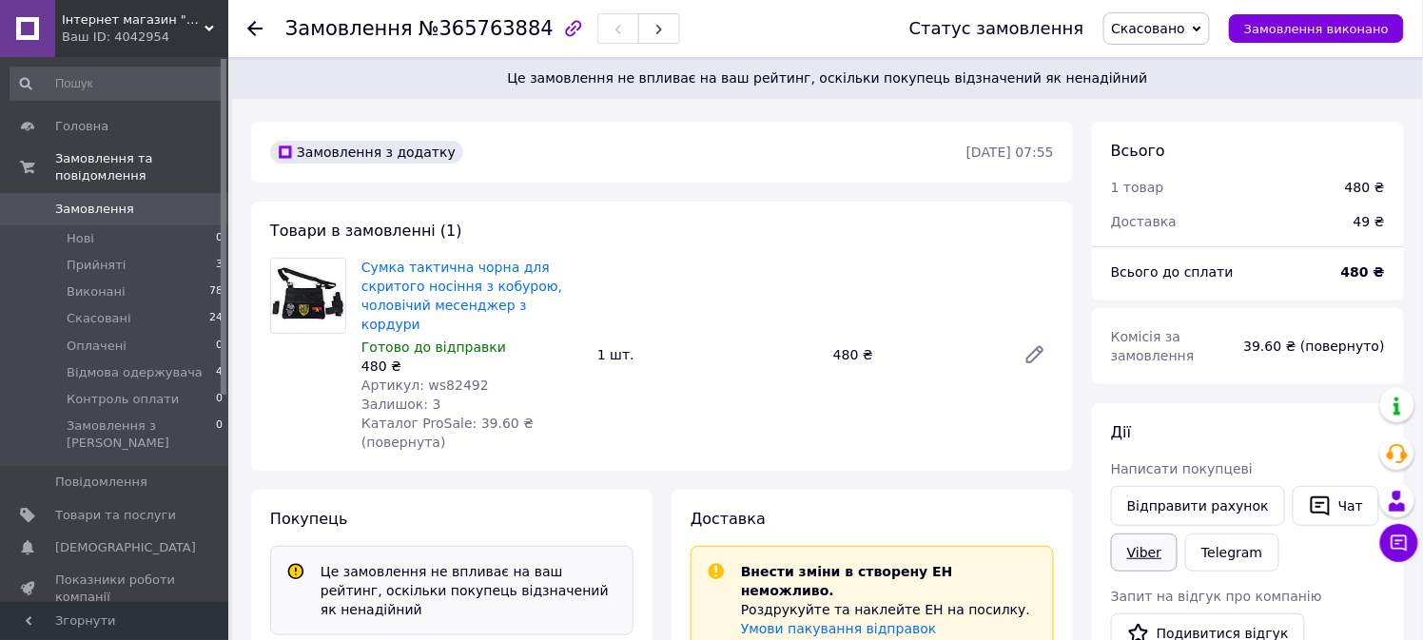
click at [1138, 558] on link "Viber" at bounding box center [1144, 553] width 67 height 38
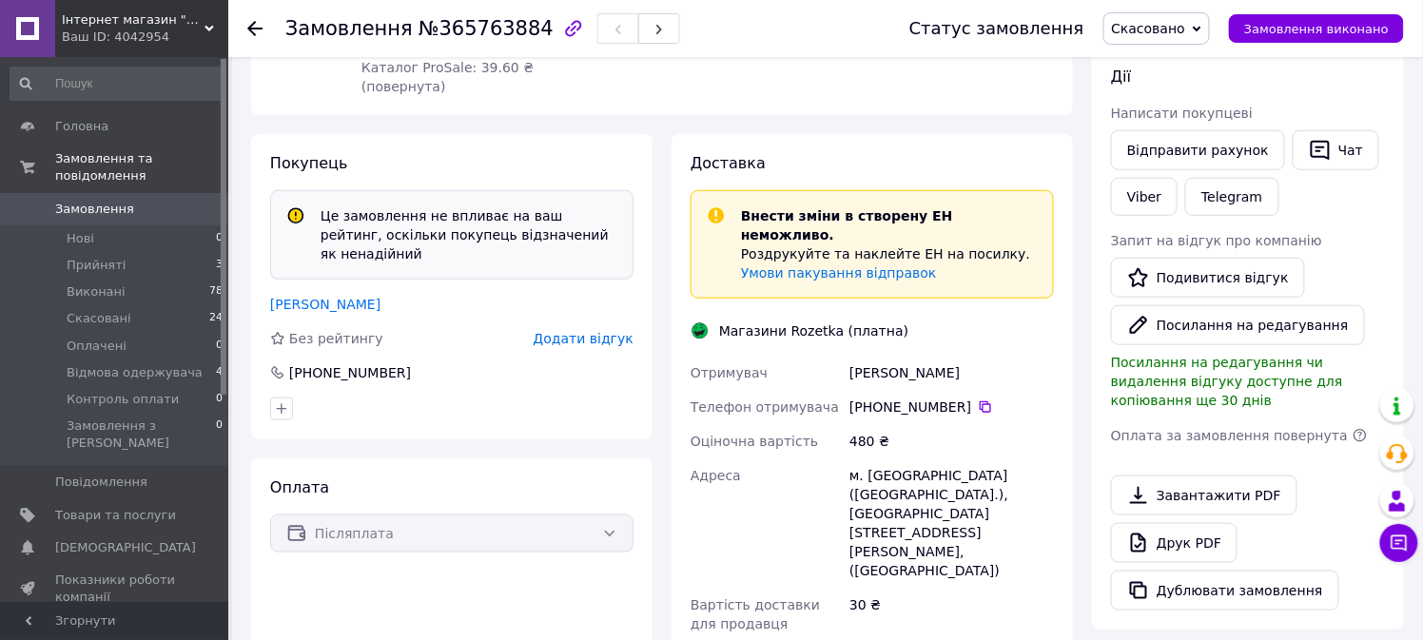
scroll to position [324, 0]
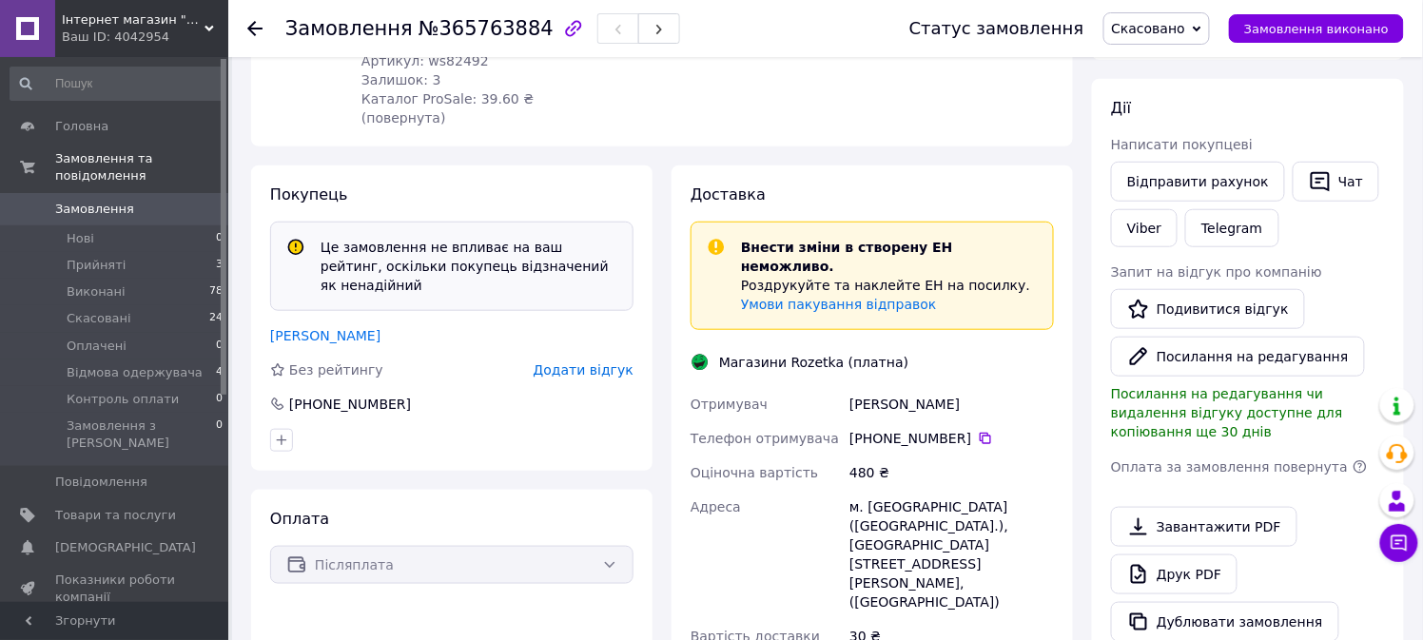
click at [71, 621] on span "Відгуки" at bounding box center [79, 629] width 49 height 17
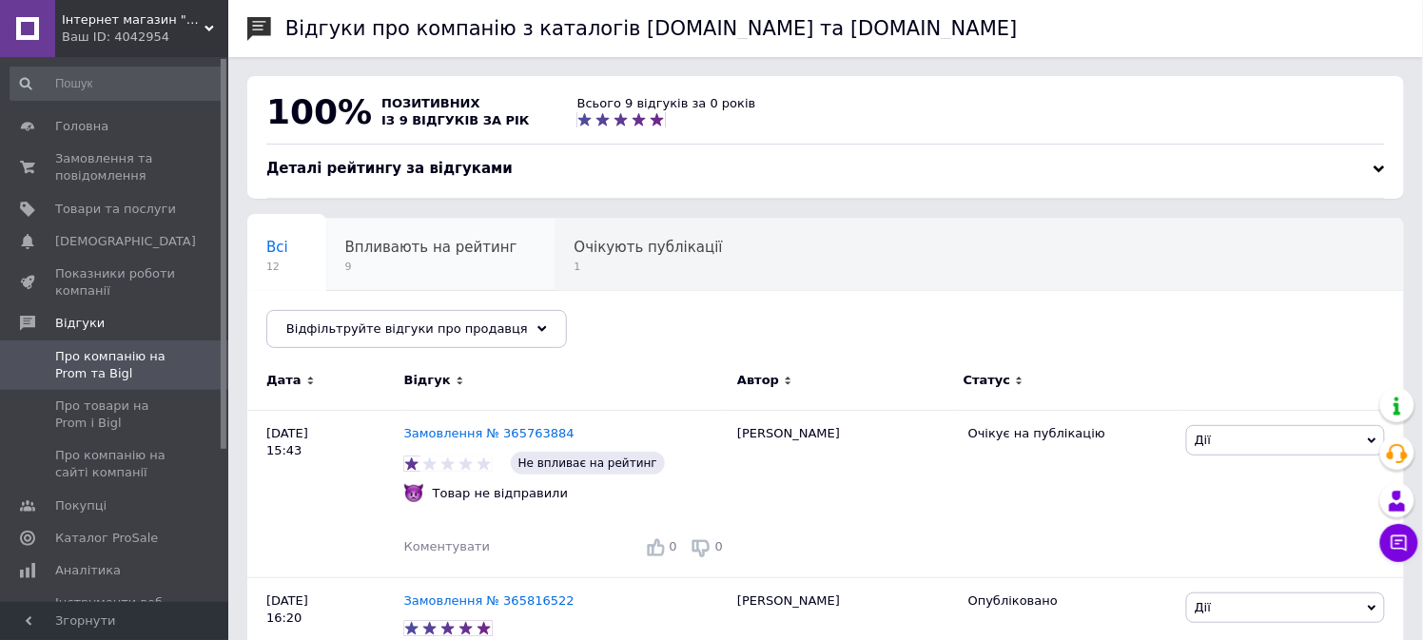
click at [415, 230] on div "Впливають на рейтинг 9" at bounding box center [440, 255] width 229 height 72
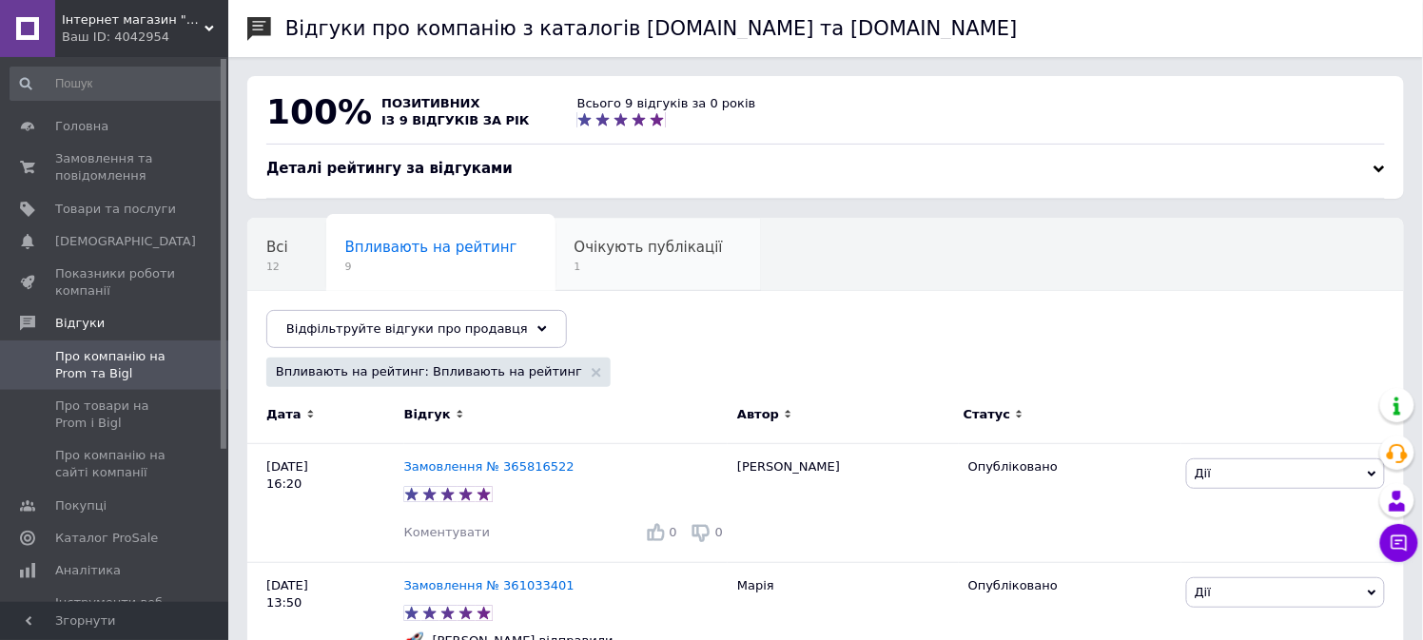
click at [634, 238] on div "Очікують публікації 1" at bounding box center [657, 255] width 205 height 72
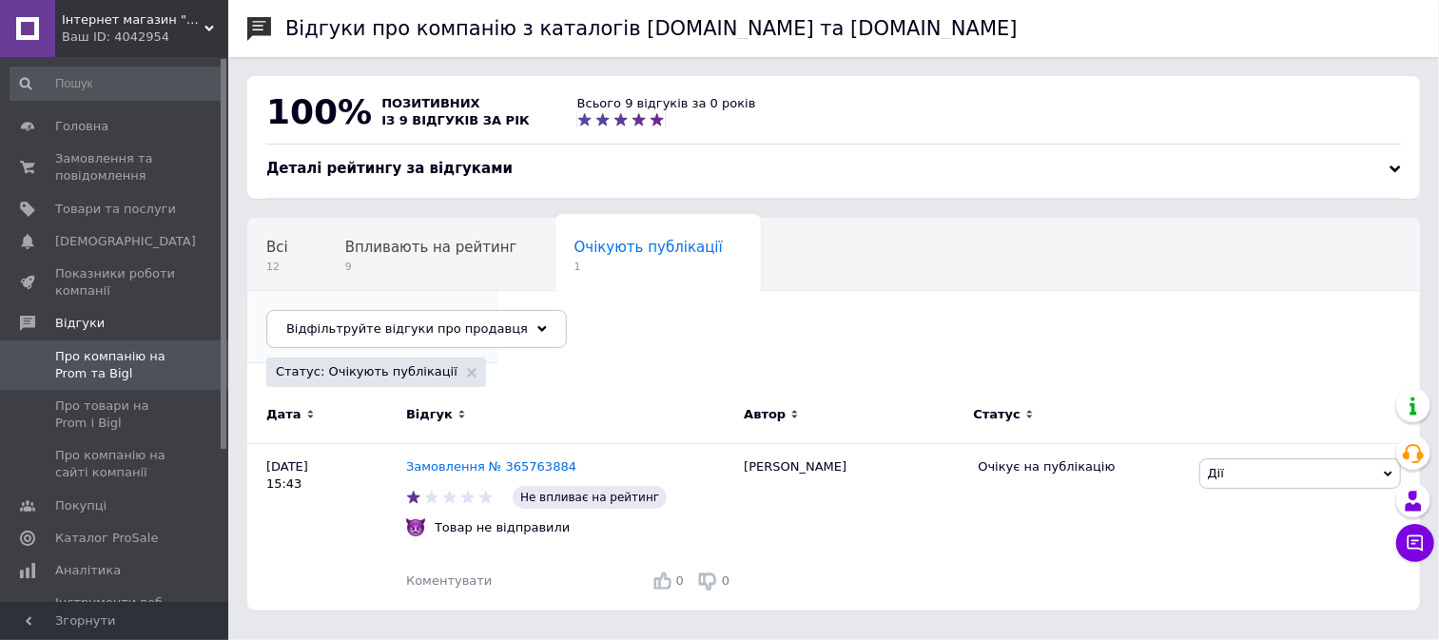
click at [459, 311] on span "Опубліковані без комен..." at bounding box center [362, 319] width 193 height 17
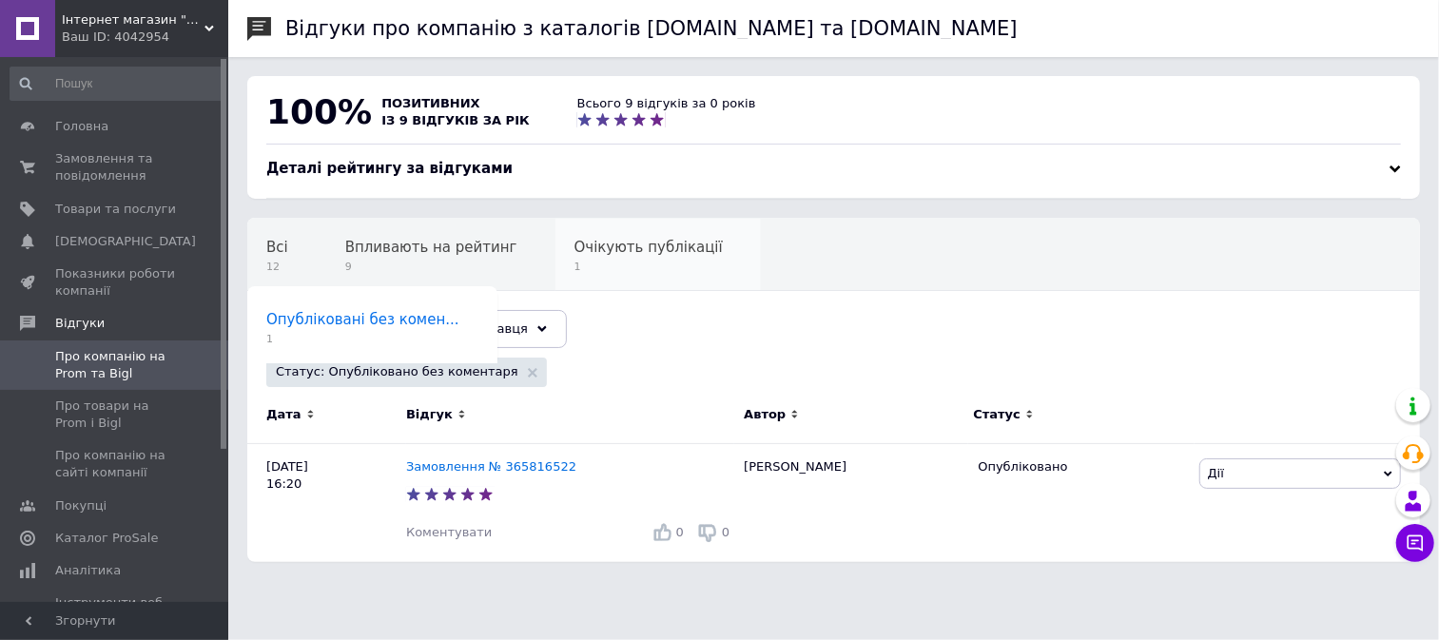
click at [578, 253] on span "Очікують публікації" at bounding box center [648, 247] width 148 height 17
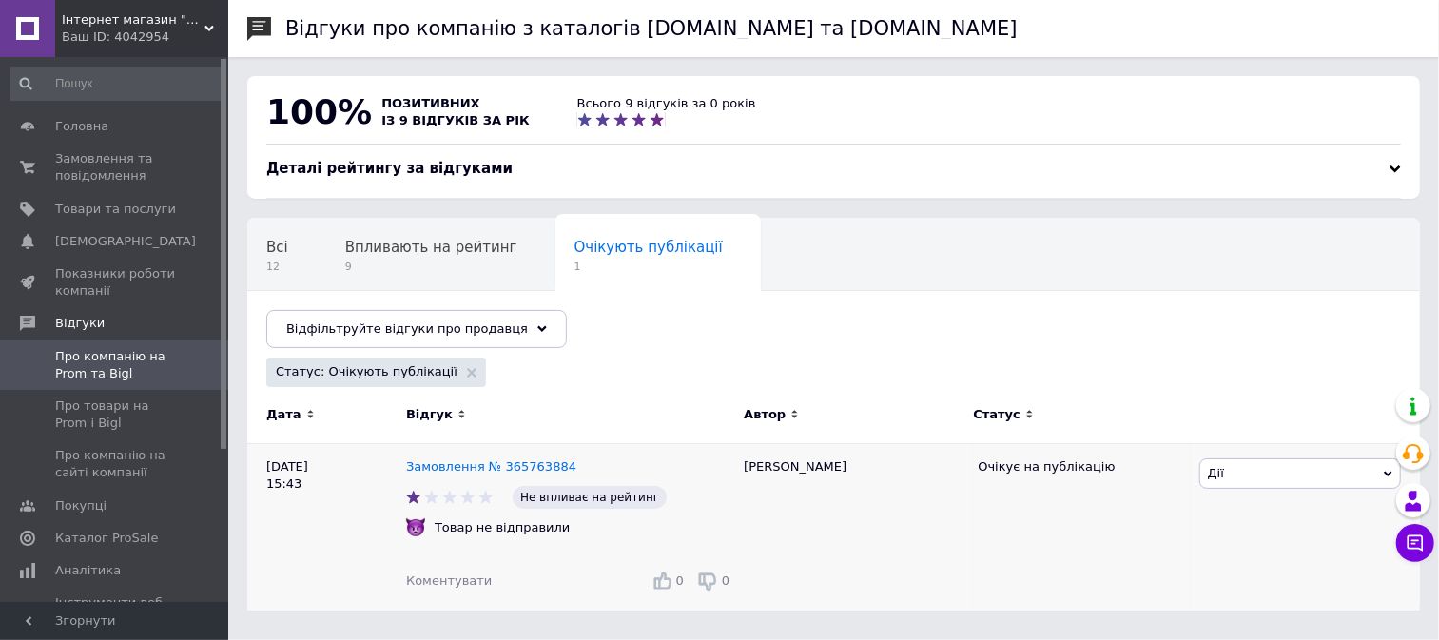
click at [441, 578] on span "Коментувати" at bounding box center [449, 581] width 86 height 14
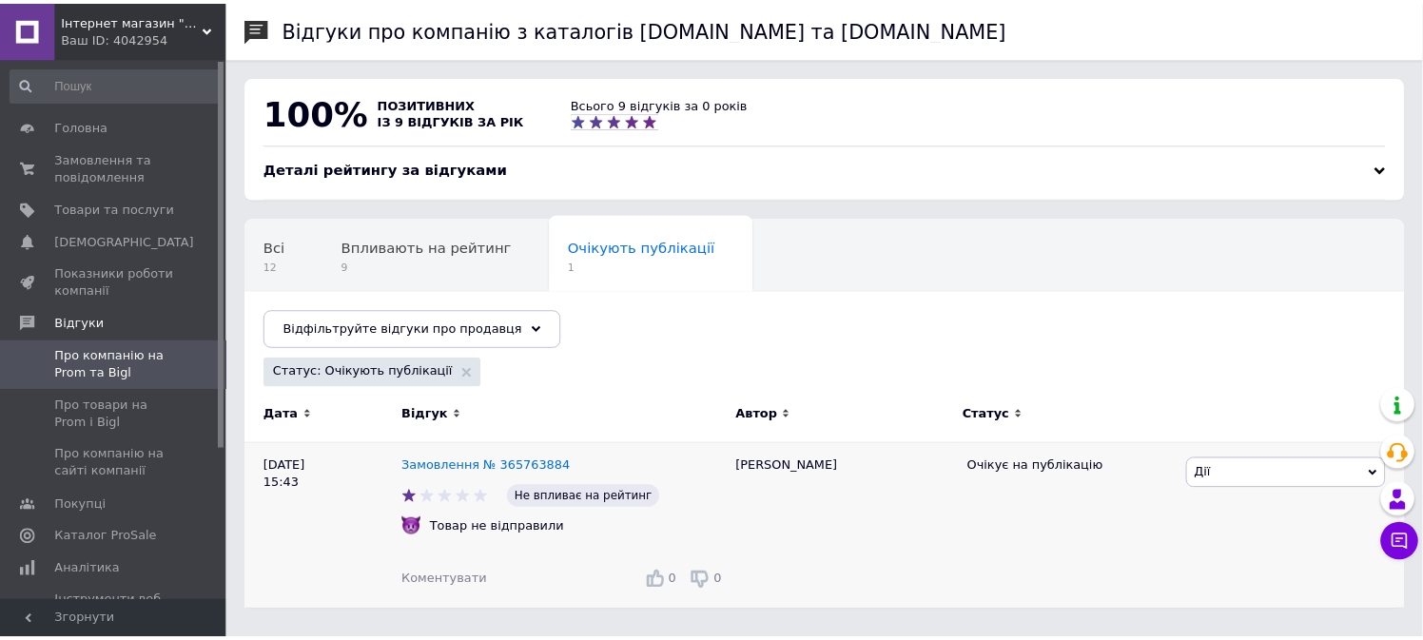
scroll to position [179, 0]
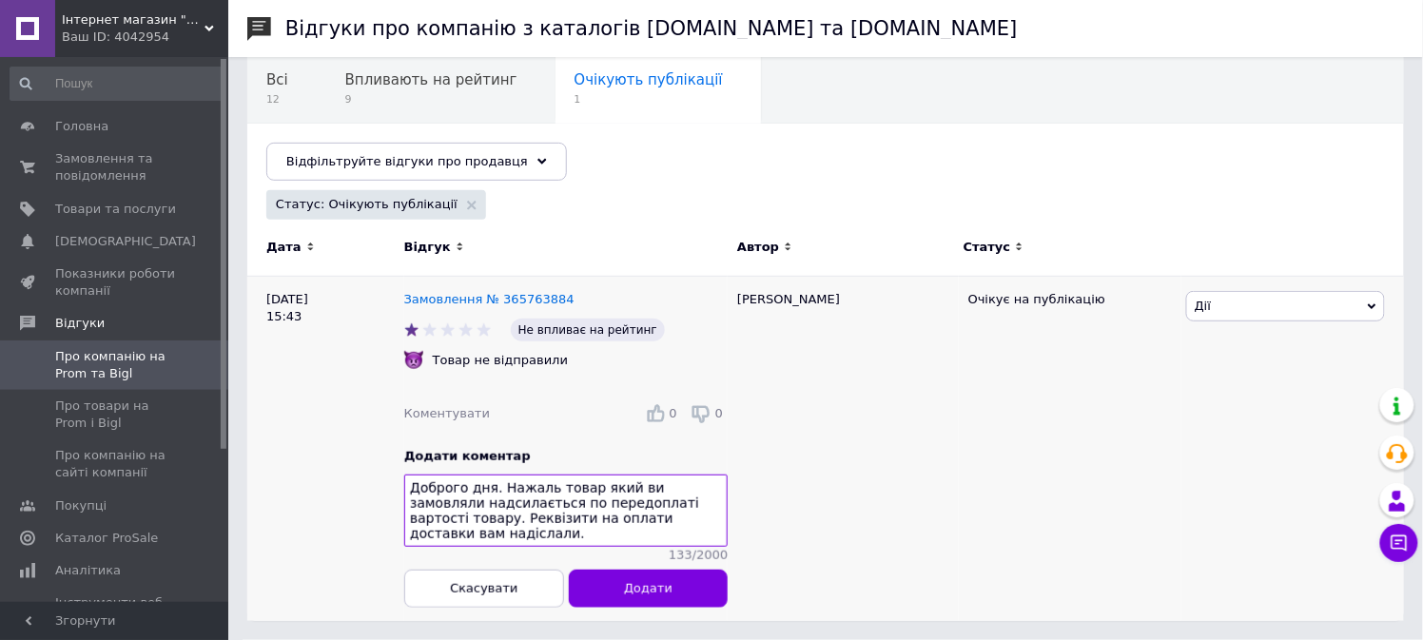
click at [685, 500] on textarea "Доброго дня. Нажаль товар який ви замовляли надсилається по передоплаті вартост…" at bounding box center [565, 511] width 323 height 72
click at [694, 520] on textarea "Доброго дня. Нажаль товар який ви замовляли надсилається по передоплаті вартост…" at bounding box center [565, 511] width 323 height 72
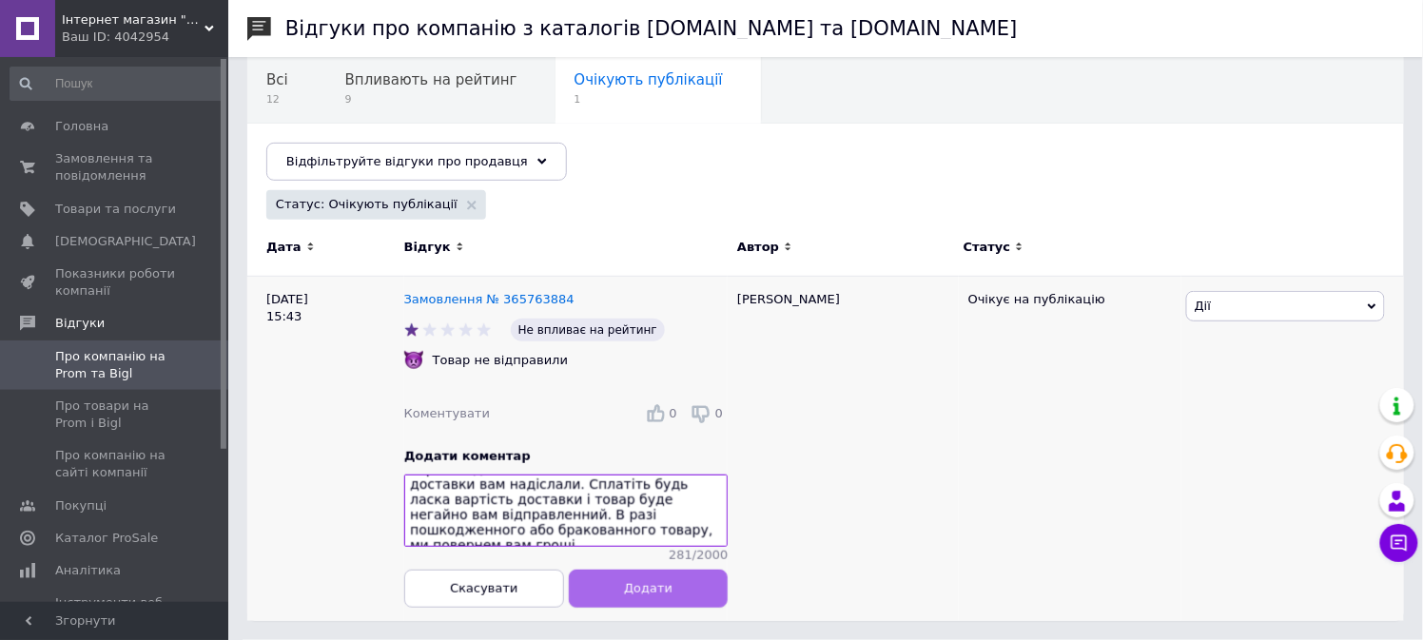
type textarea "Доброго дня. Нажаль товар який ви замовляли надсилається по передоплаті вартост…"
click at [670, 585] on button "Додати" at bounding box center [648, 588] width 160 height 38
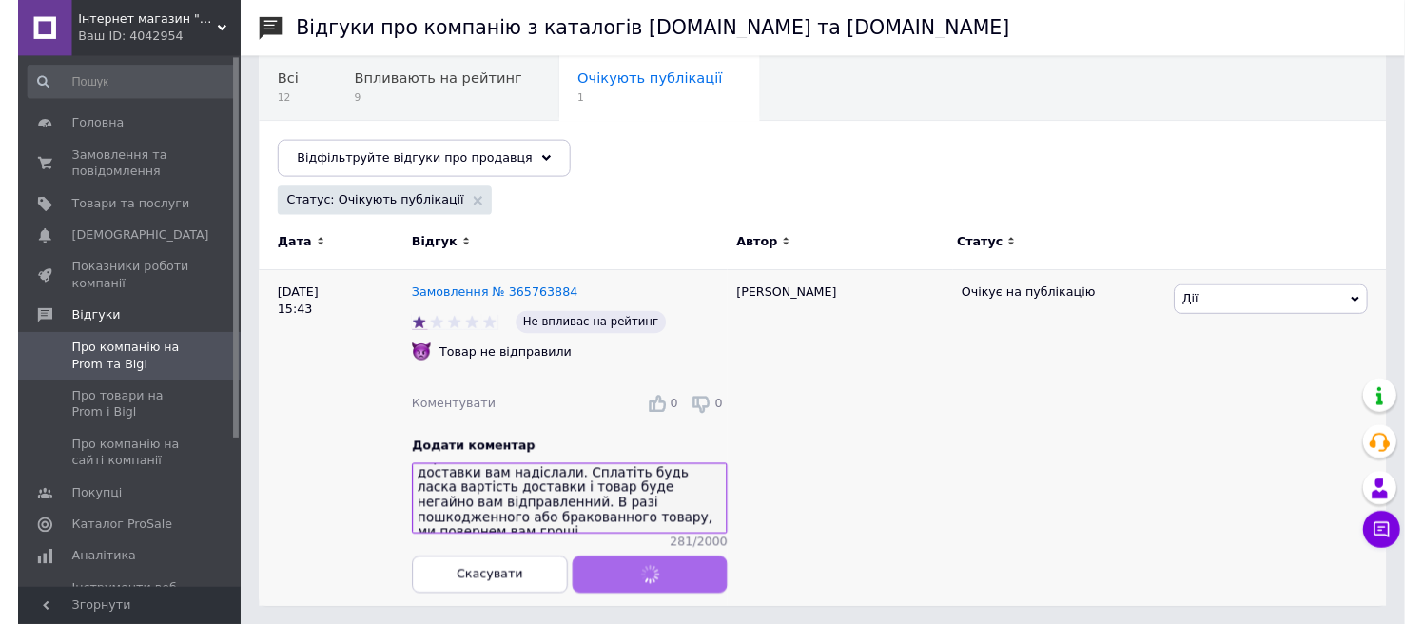
scroll to position [0, 0]
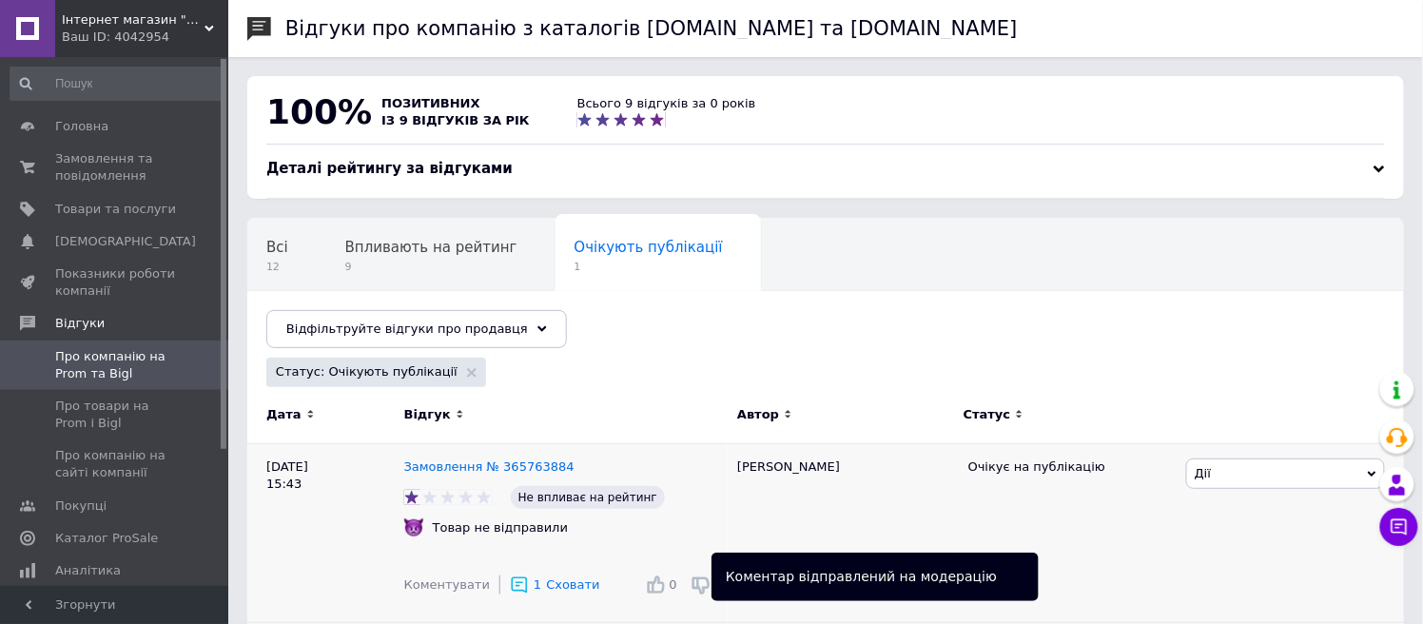
click at [1360, 478] on span "Дії" at bounding box center [1285, 473] width 199 height 30
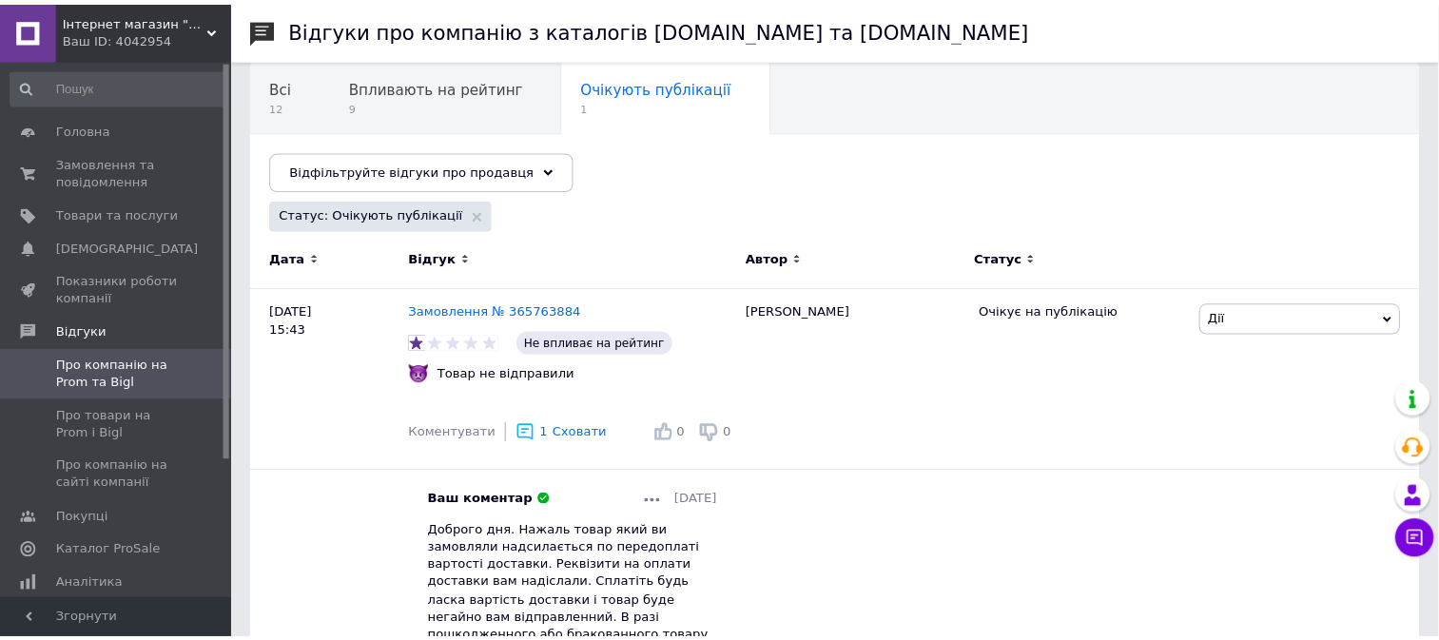
scroll to position [168, 0]
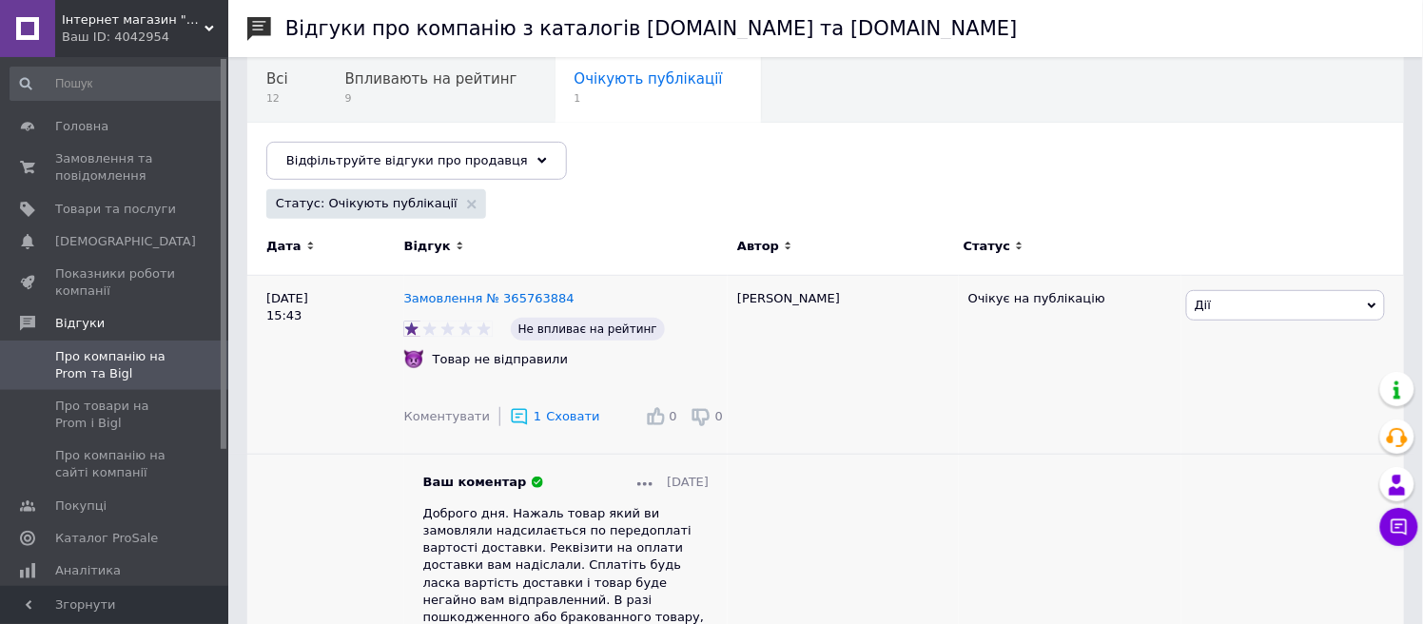
click at [1373, 304] on icon at bounding box center [1372, 306] width 9 height 9
click at [1224, 423] on li "Оскаржити" at bounding box center [1285, 422] width 197 height 27
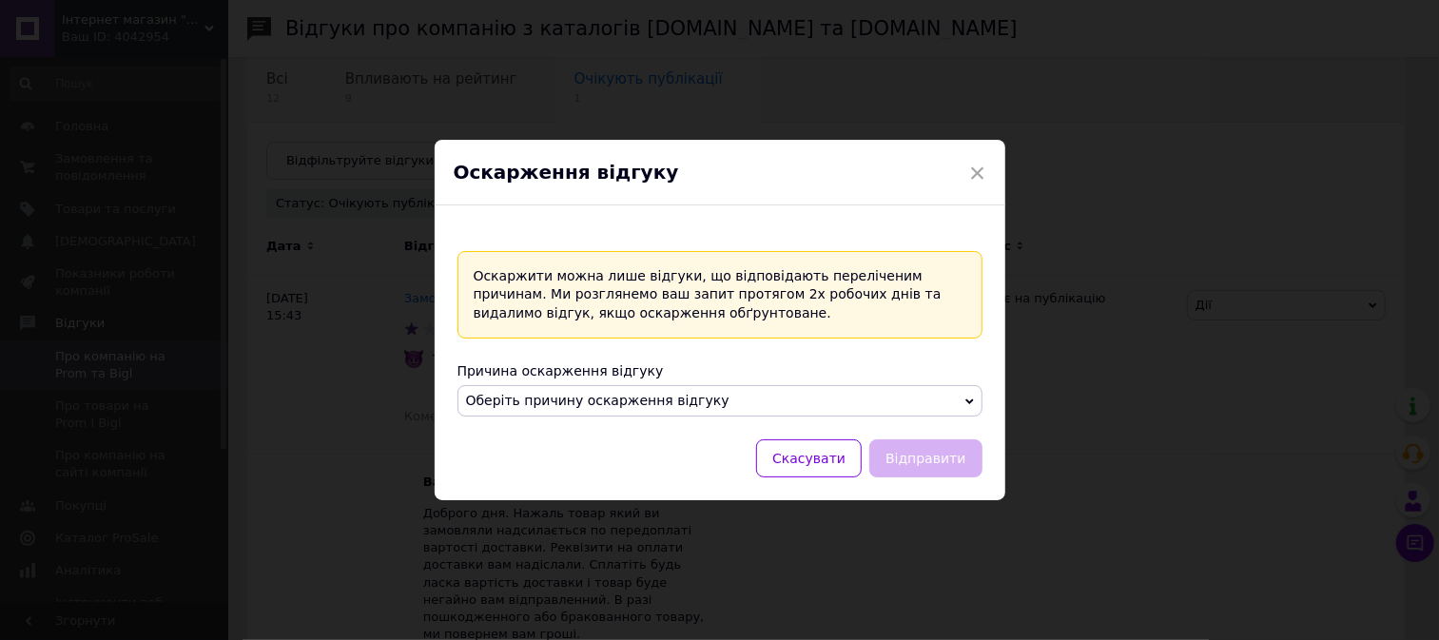
click at [968, 400] on icon at bounding box center [969, 402] width 9 height 6
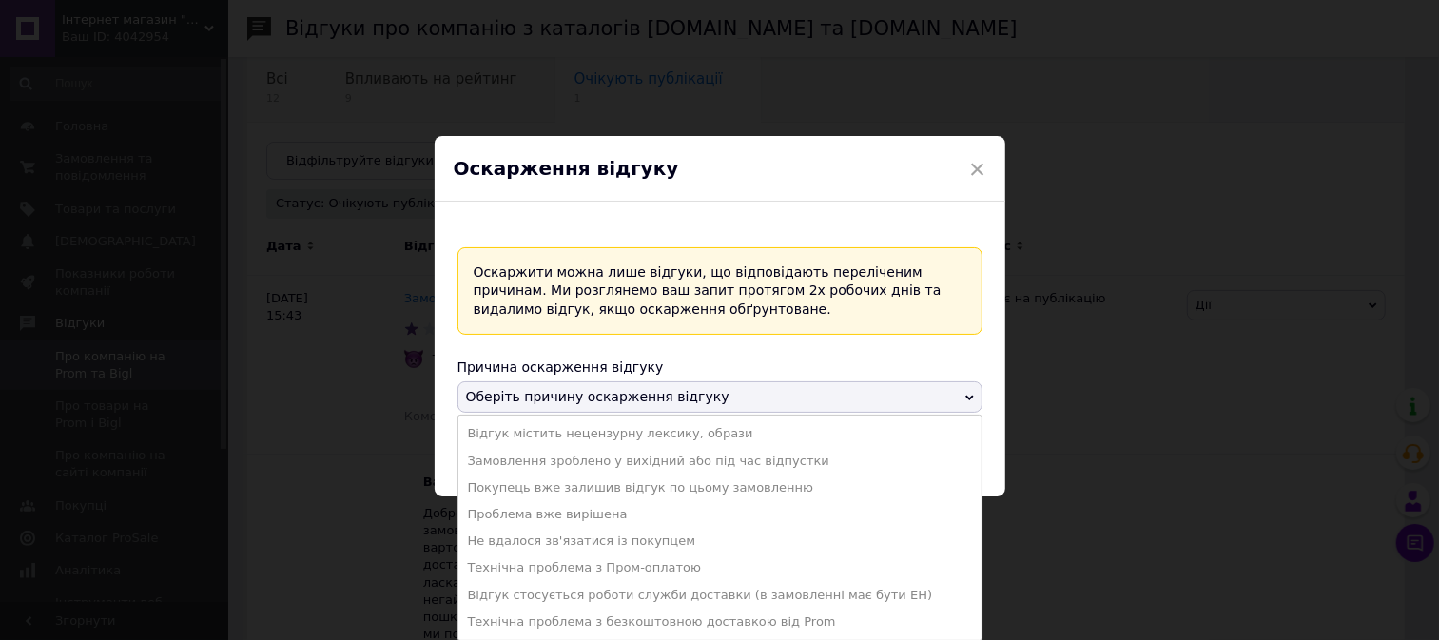
scroll to position [0, 0]
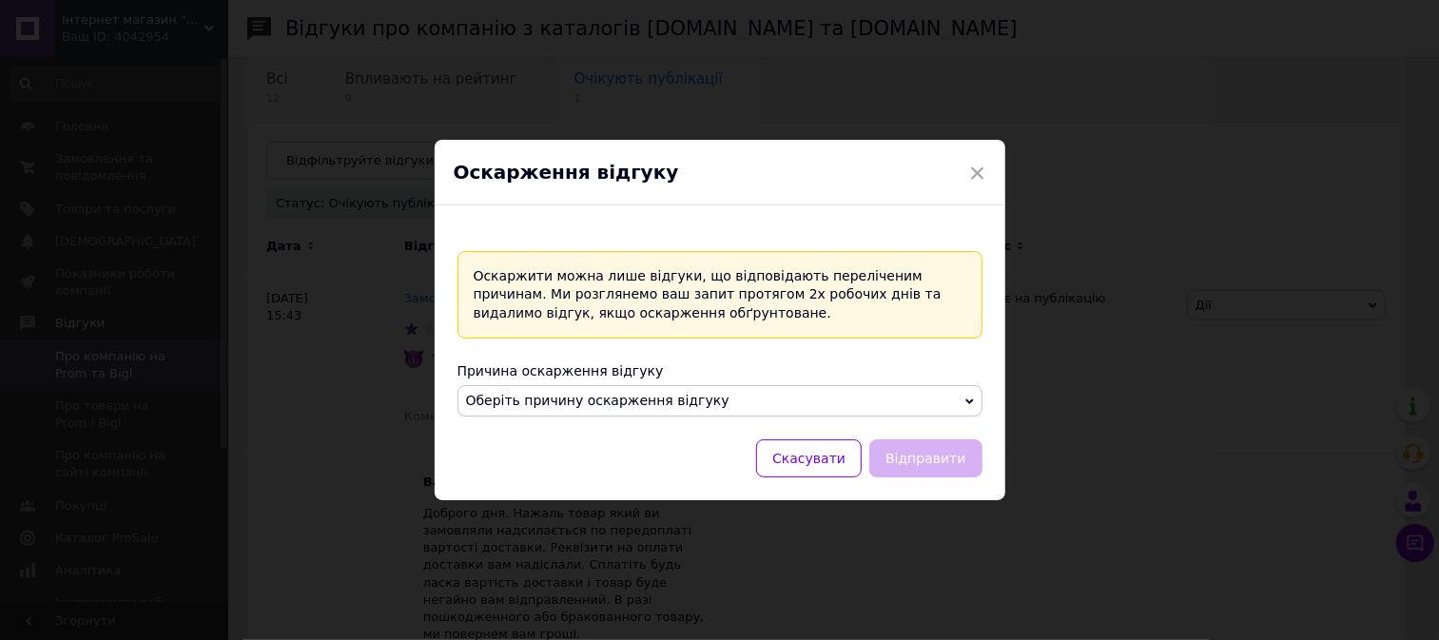
click at [976, 402] on span "Оберіть причину оскарження відгуку" at bounding box center [719, 401] width 525 height 32
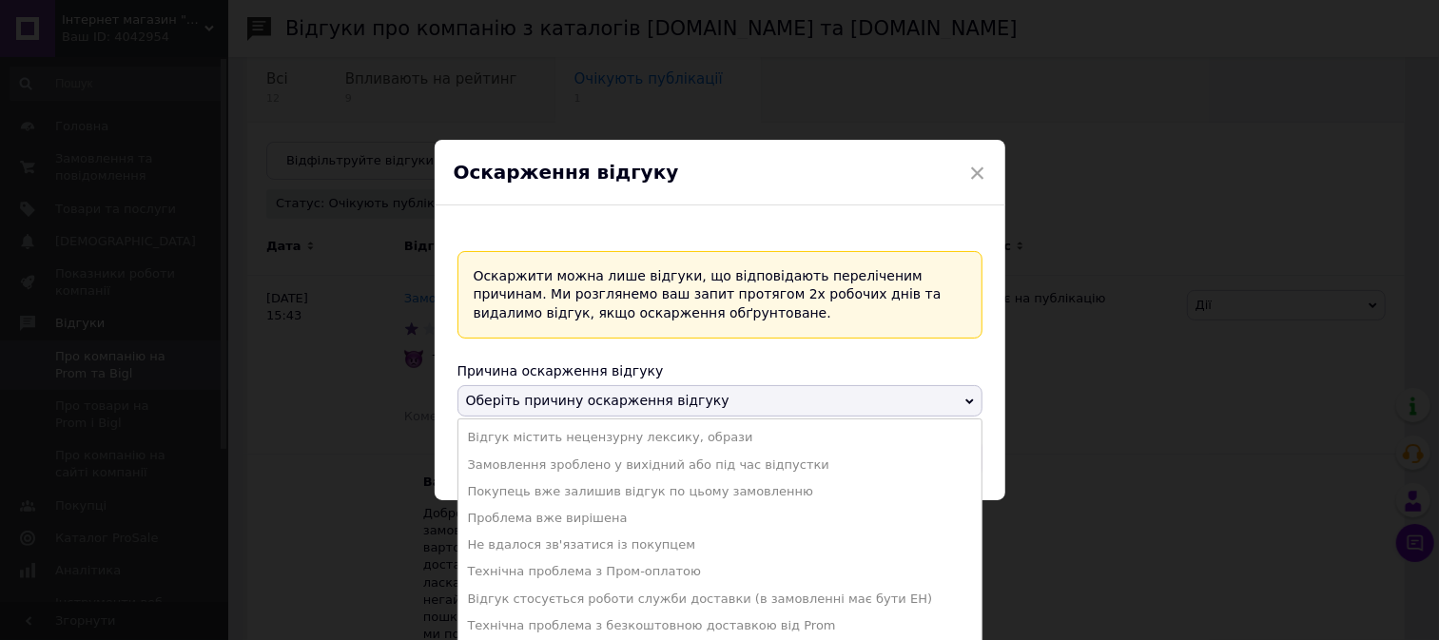
scroll to position [4, 0]
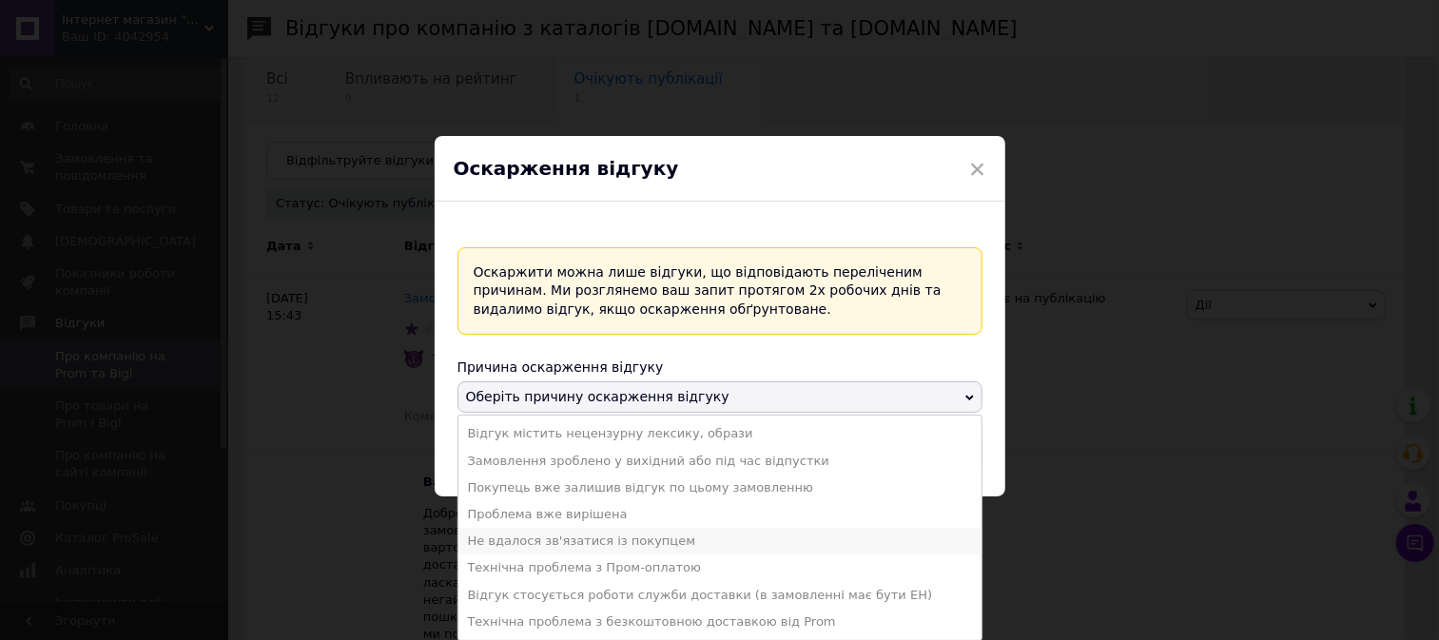
click at [520, 543] on li "Не вдалося зв'язатися із покупцем" at bounding box center [719, 541] width 523 height 27
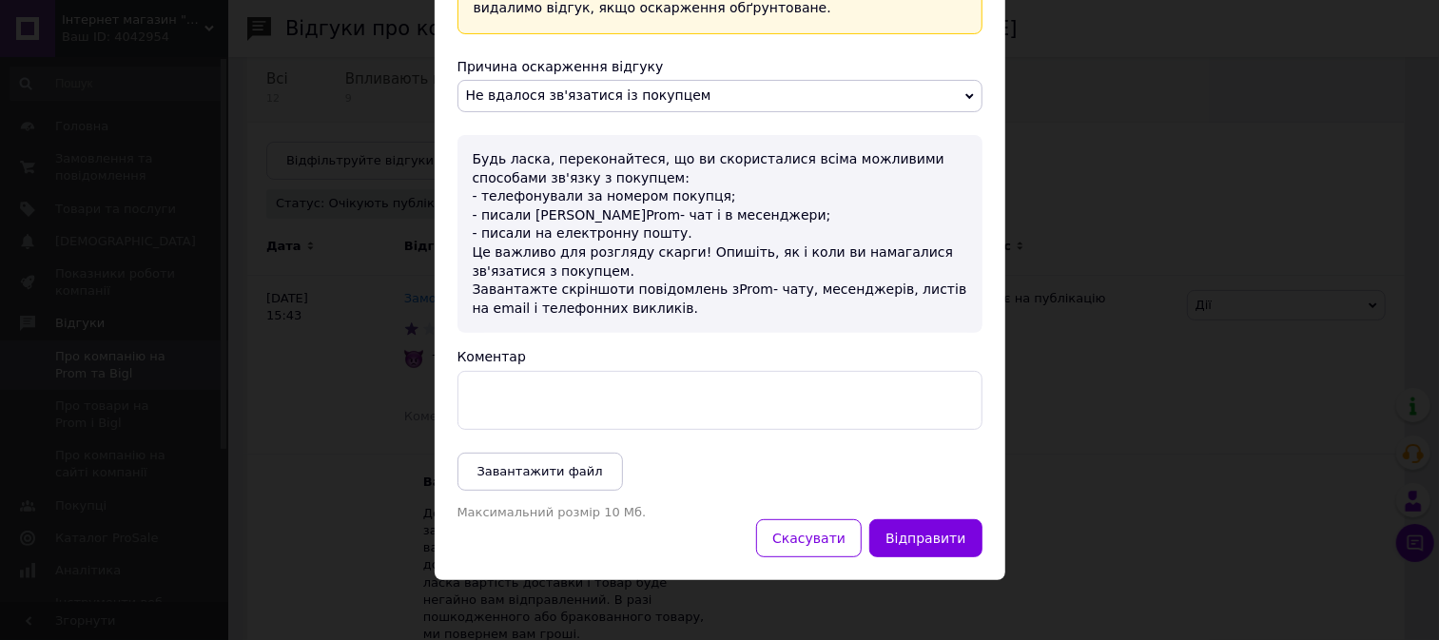
scroll to position [241, 0]
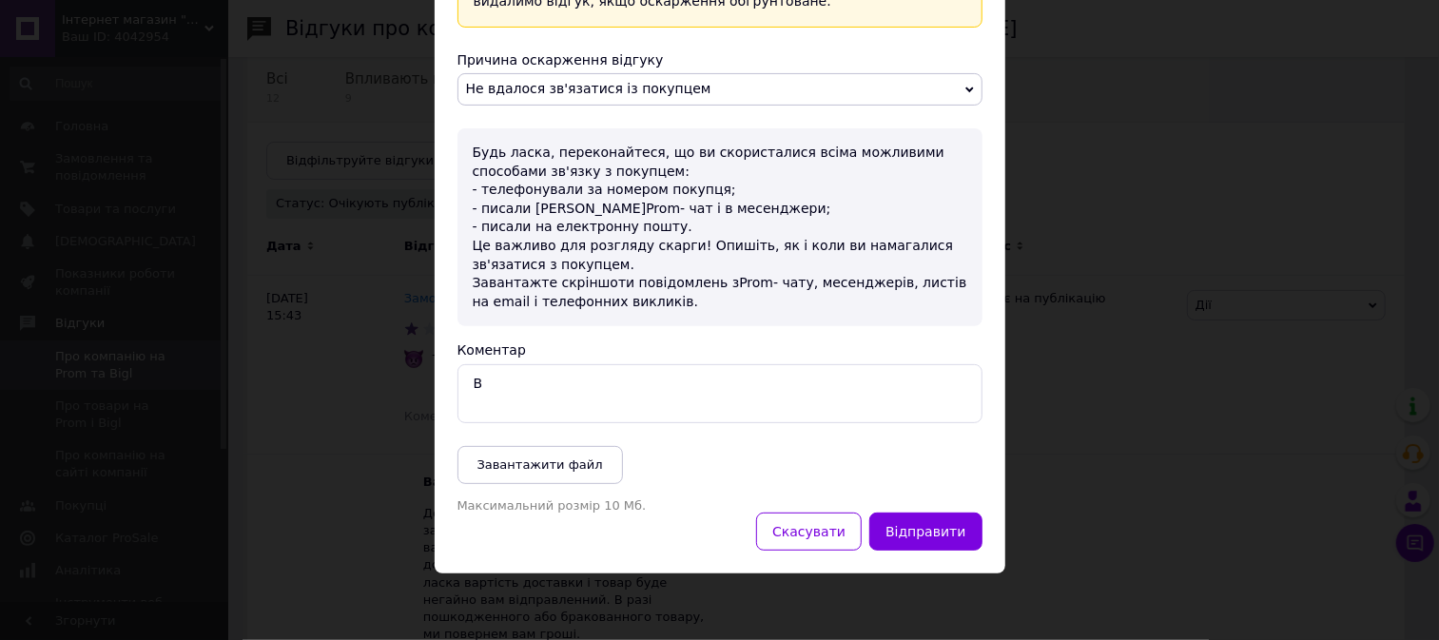
type textarea "В"
type textarea "П"
type textarea "Т"
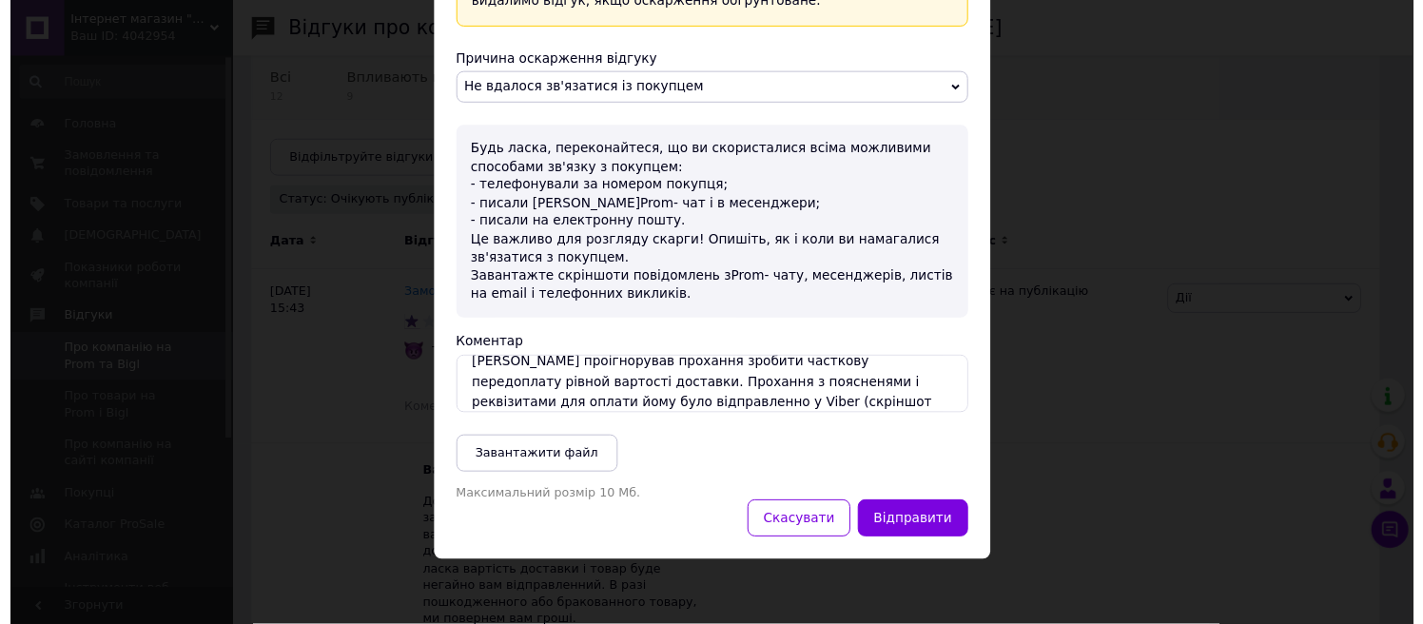
scroll to position [32, 0]
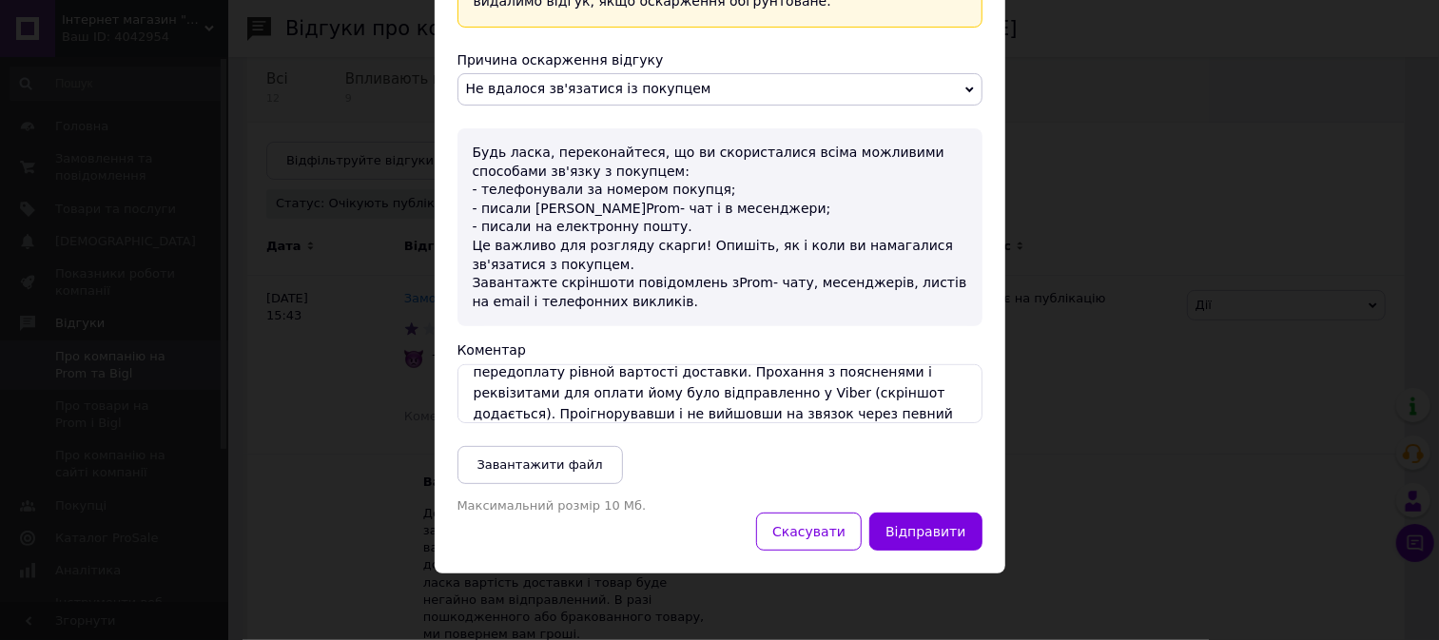
type textarea "[PERSON_NAME] проігнорував прохання зробити часткову передоплату рівной вартост…"
click at [511, 468] on span "Завантажити файл" at bounding box center [540, 464] width 126 height 14
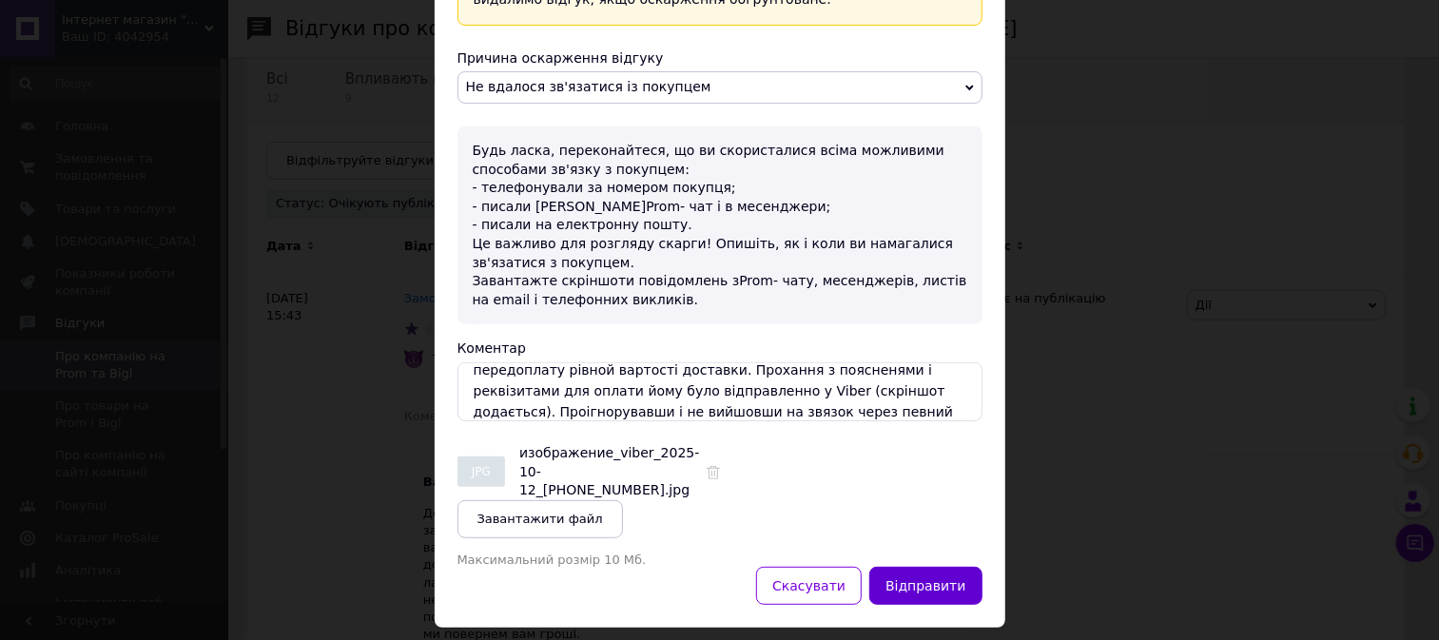
click at [914, 567] on button "Відправити" at bounding box center [925, 586] width 112 height 38
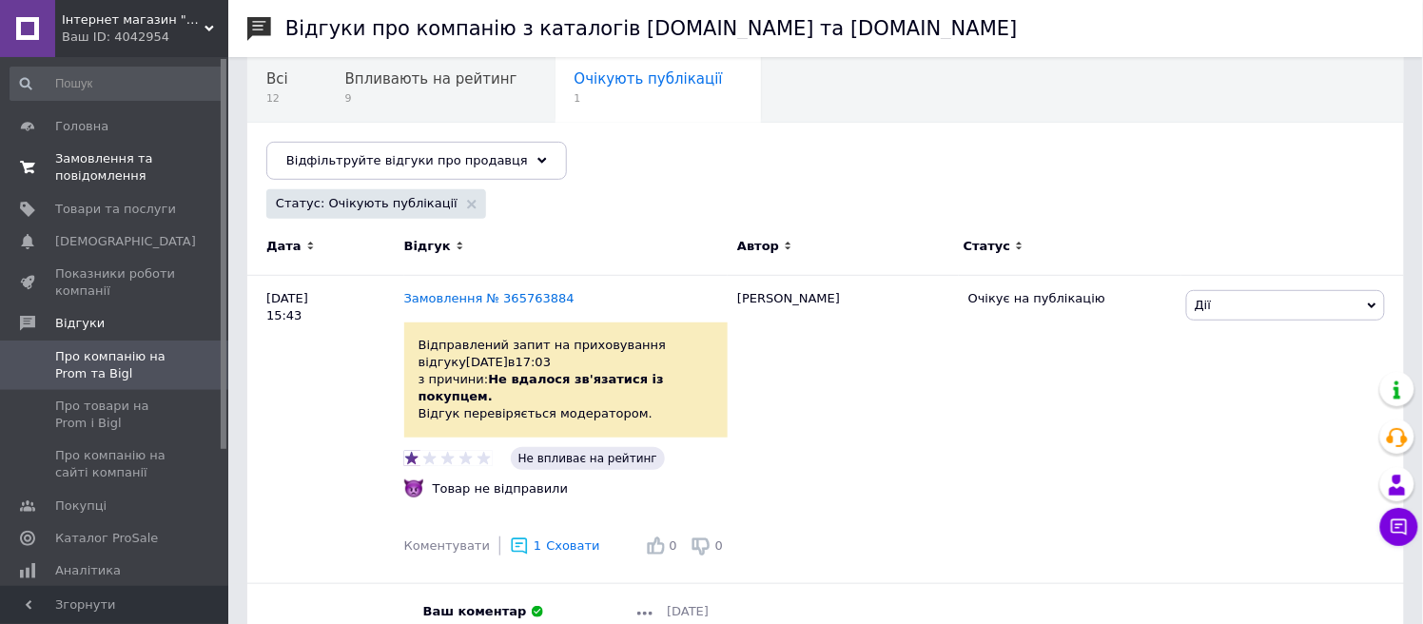
click at [128, 155] on span "Замовлення та повідомлення" at bounding box center [115, 167] width 121 height 34
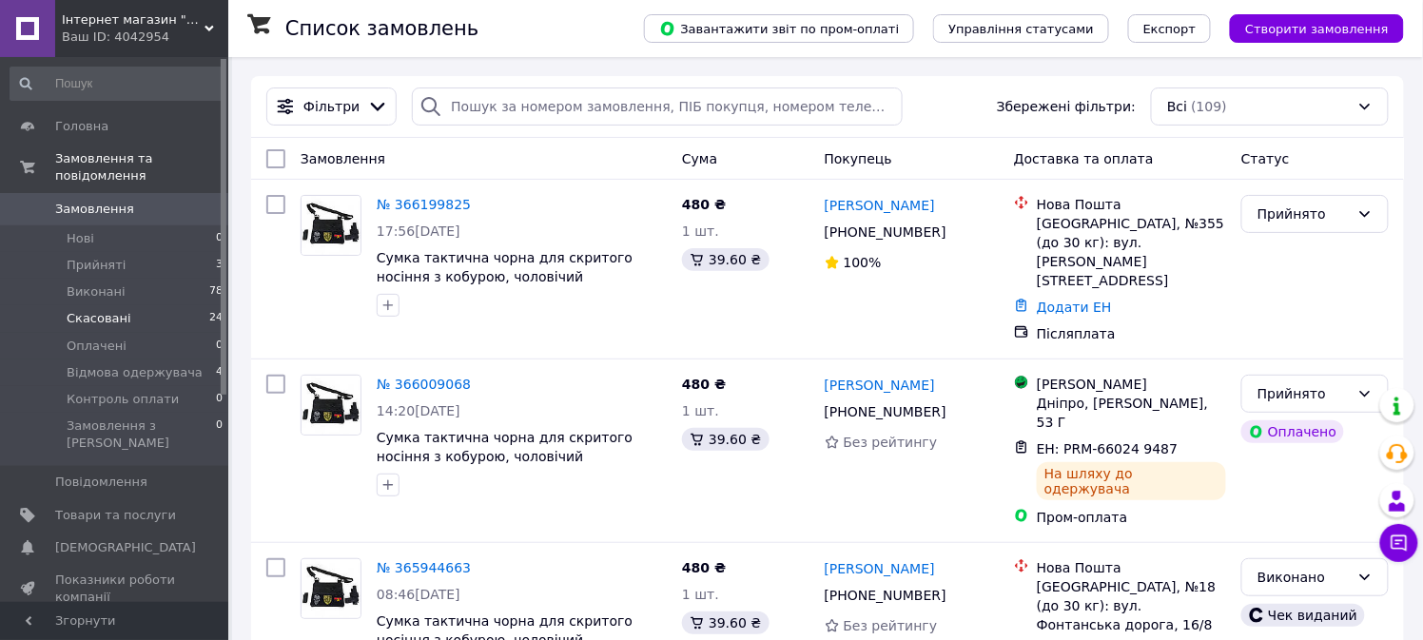
click at [88, 310] on li "Скасовані 24" at bounding box center [117, 318] width 234 height 27
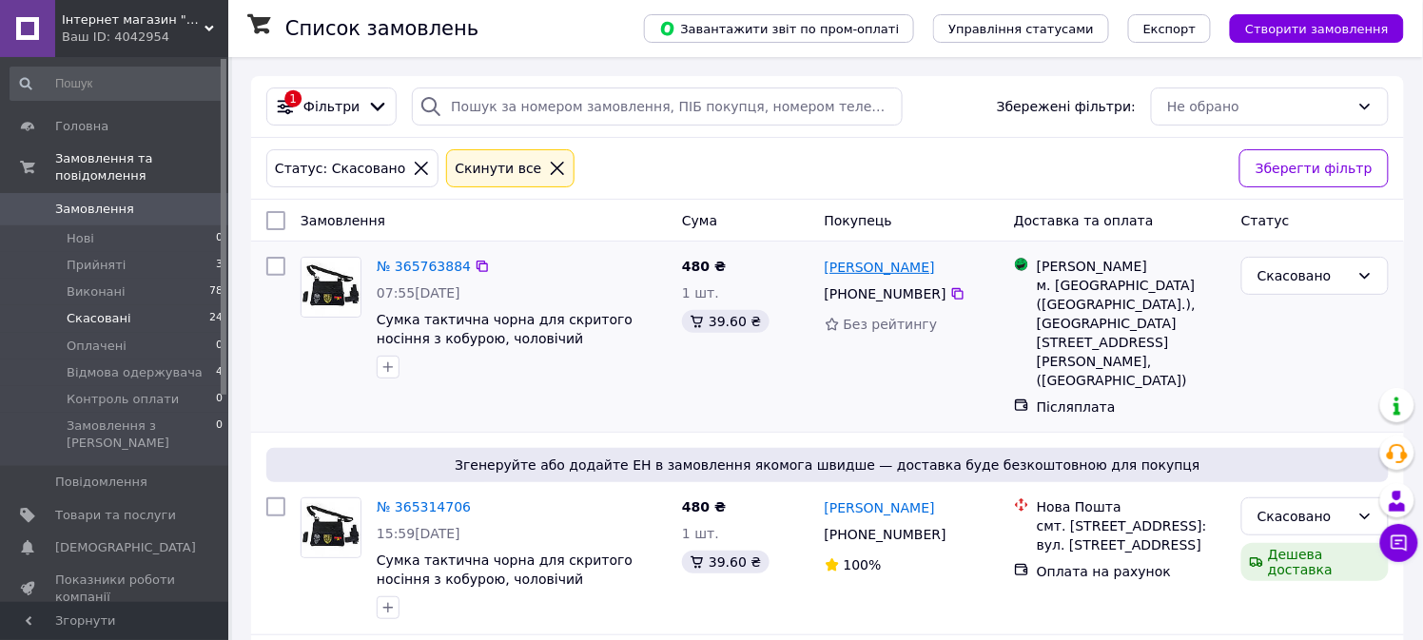
click at [852, 272] on link "[PERSON_NAME]" at bounding box center [880, 267] width 110 height 19
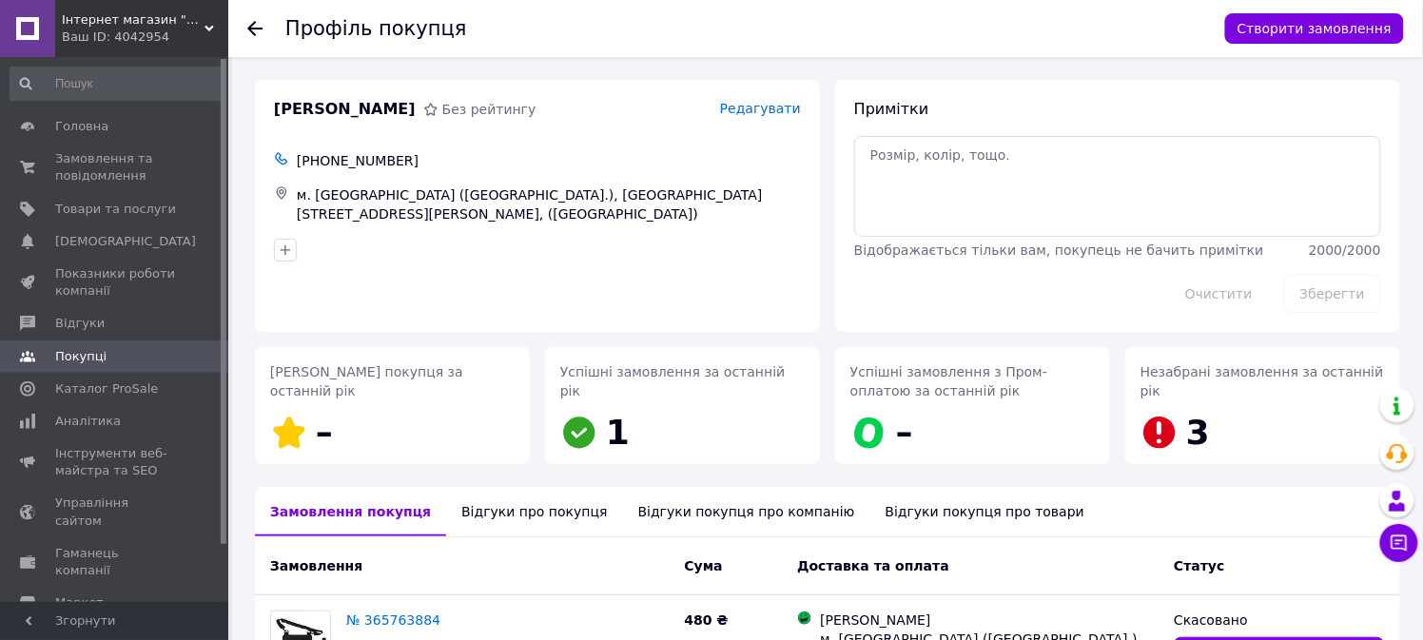
click at [633, 301] on div "Кішляк [PERSON_NAME] рейтингу Редагувати [PHONE_NUMBER] м. [GEOGRAPHIC_DATA] ([…" at bounding box center [537, 206] width 565 height 252
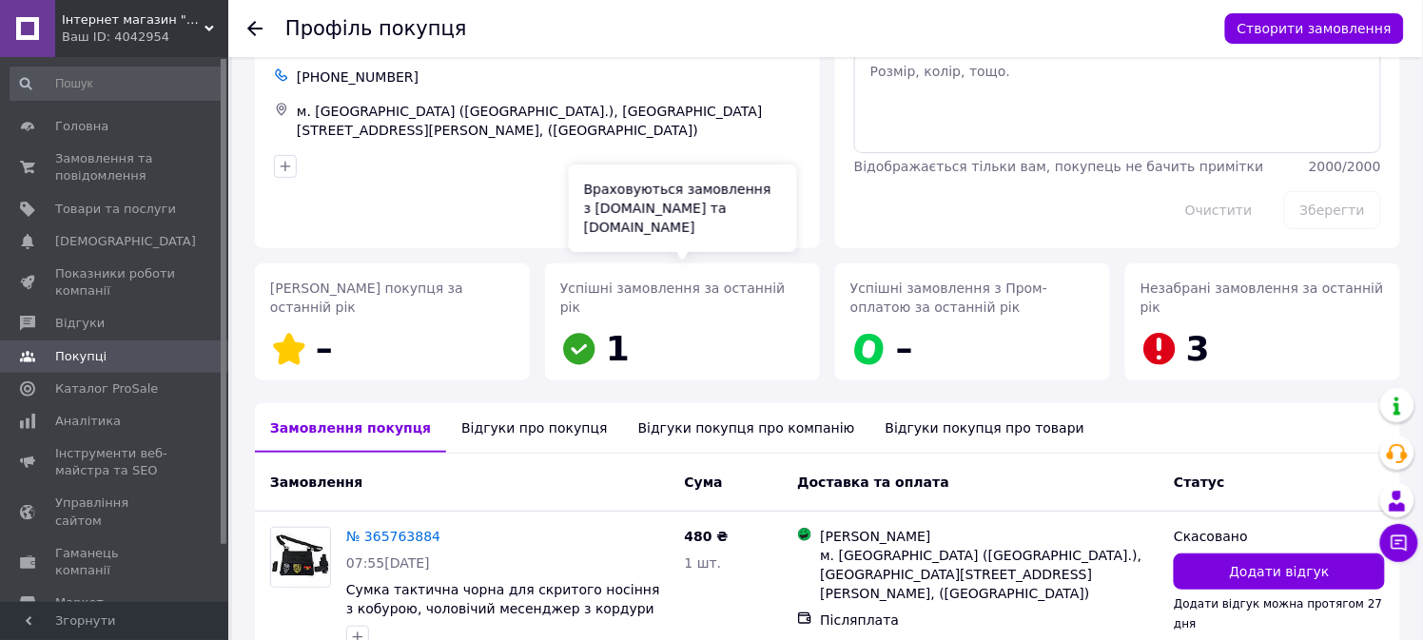
scroll to position [191, 0]
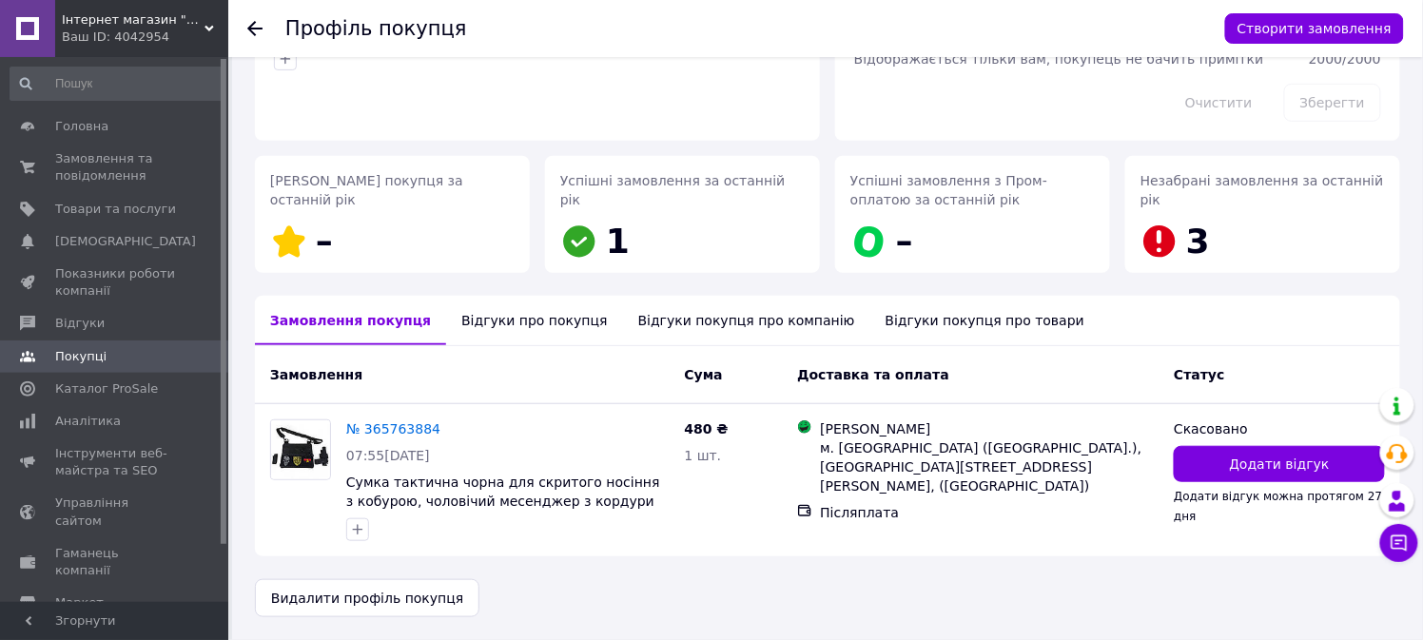
click at [512, 311] on div "Відгуки про покупця" at bounding box center [534, 320] width 176 height 49
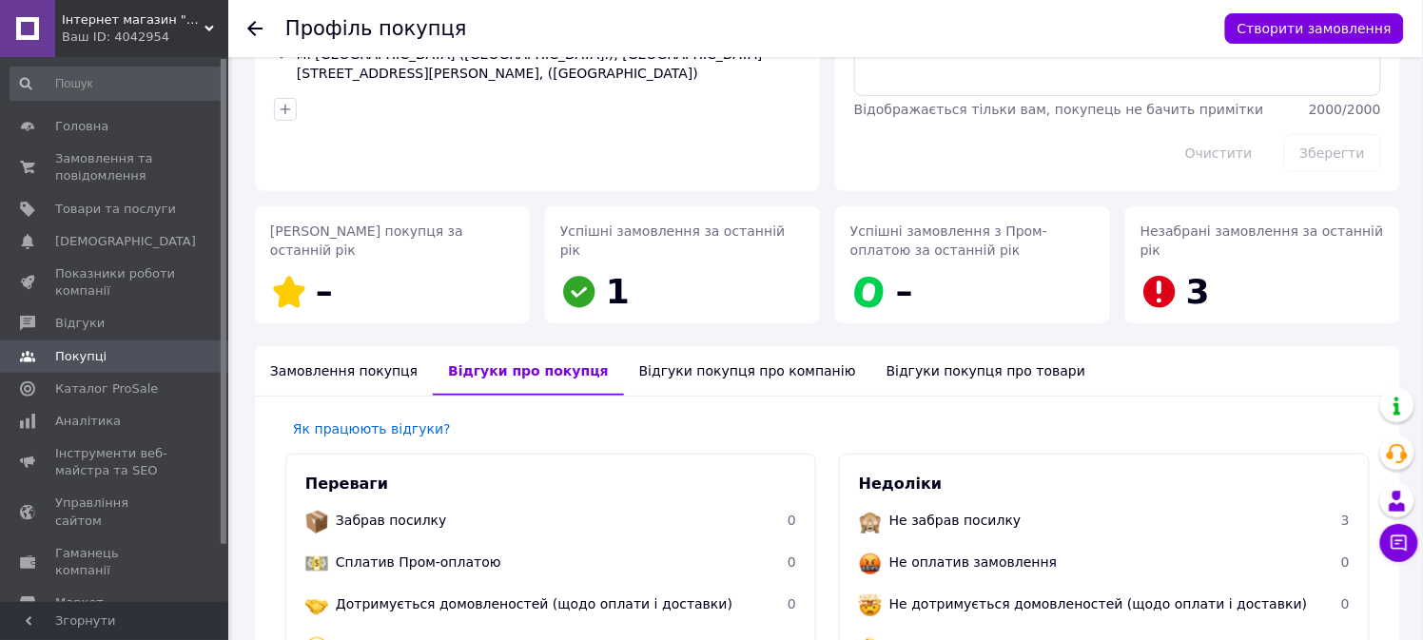
scroll to position [211, 0]
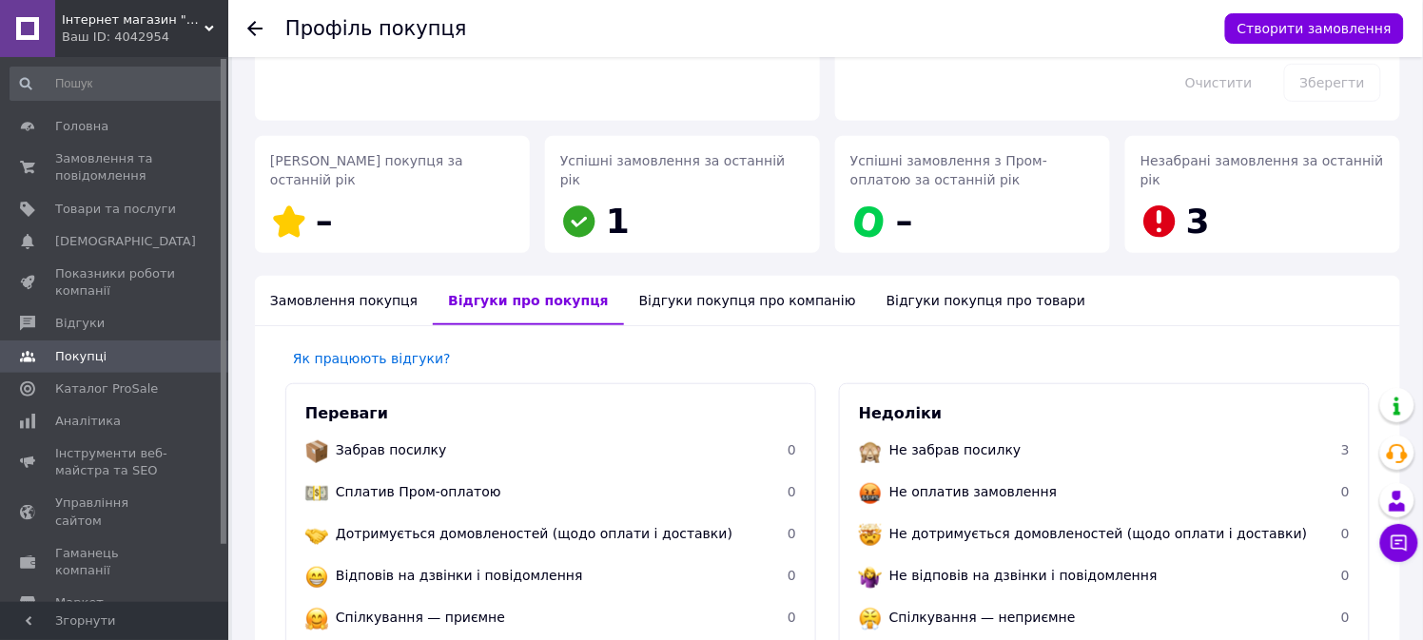
click at [307, 300] on div "Замовлення покупця" at bounding box center [344, 300] width 178 height 49
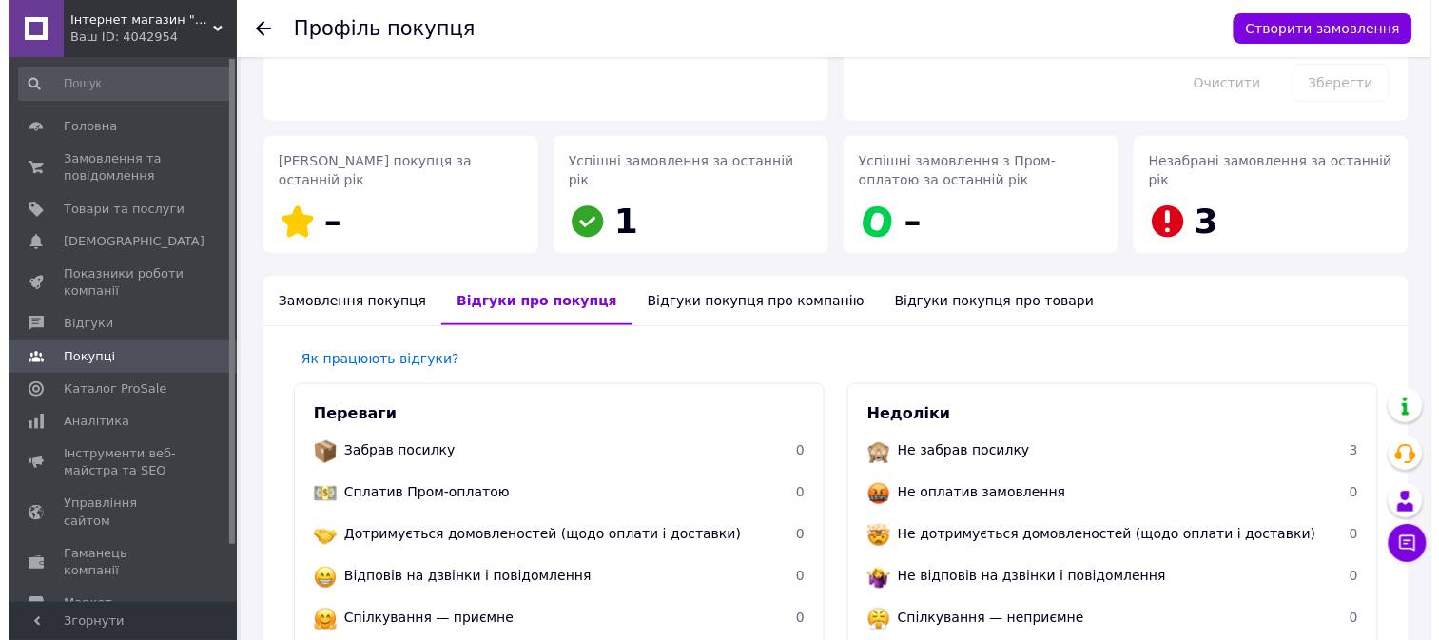
scroll to position [191, 0]
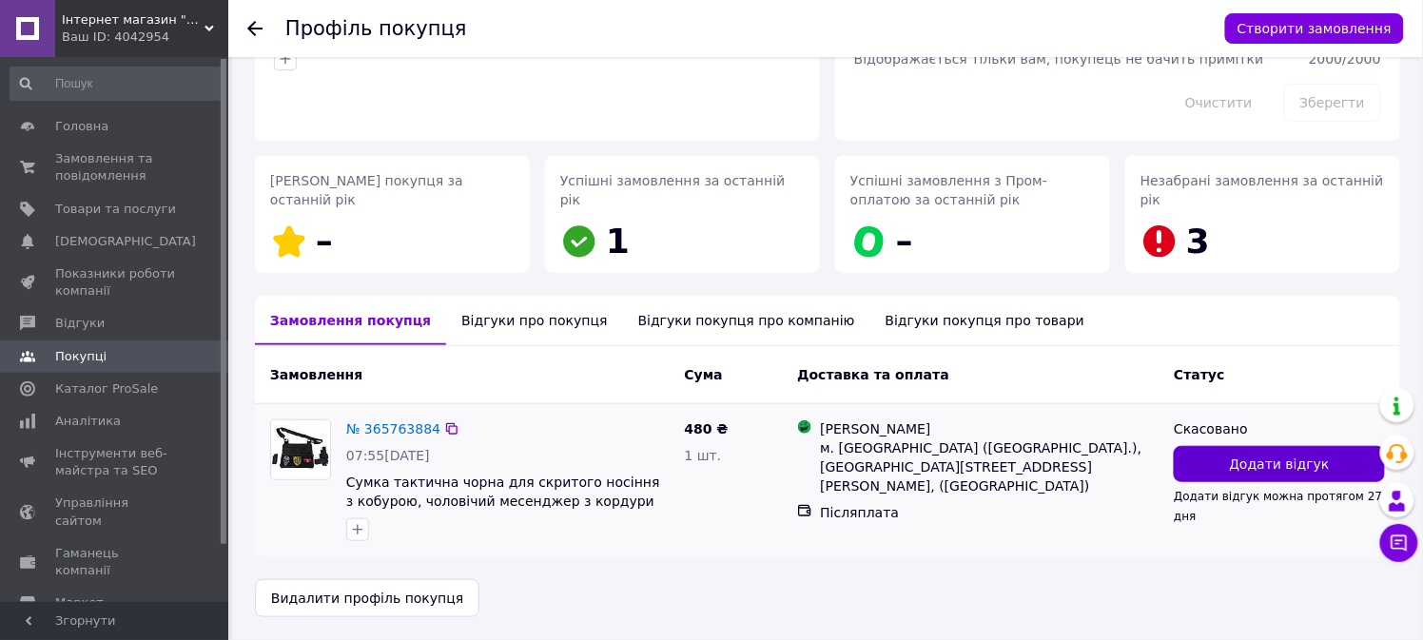
click at [1256, 464] on span "Додати відгук" at bounding box center [1280, 464] width 100 height 19
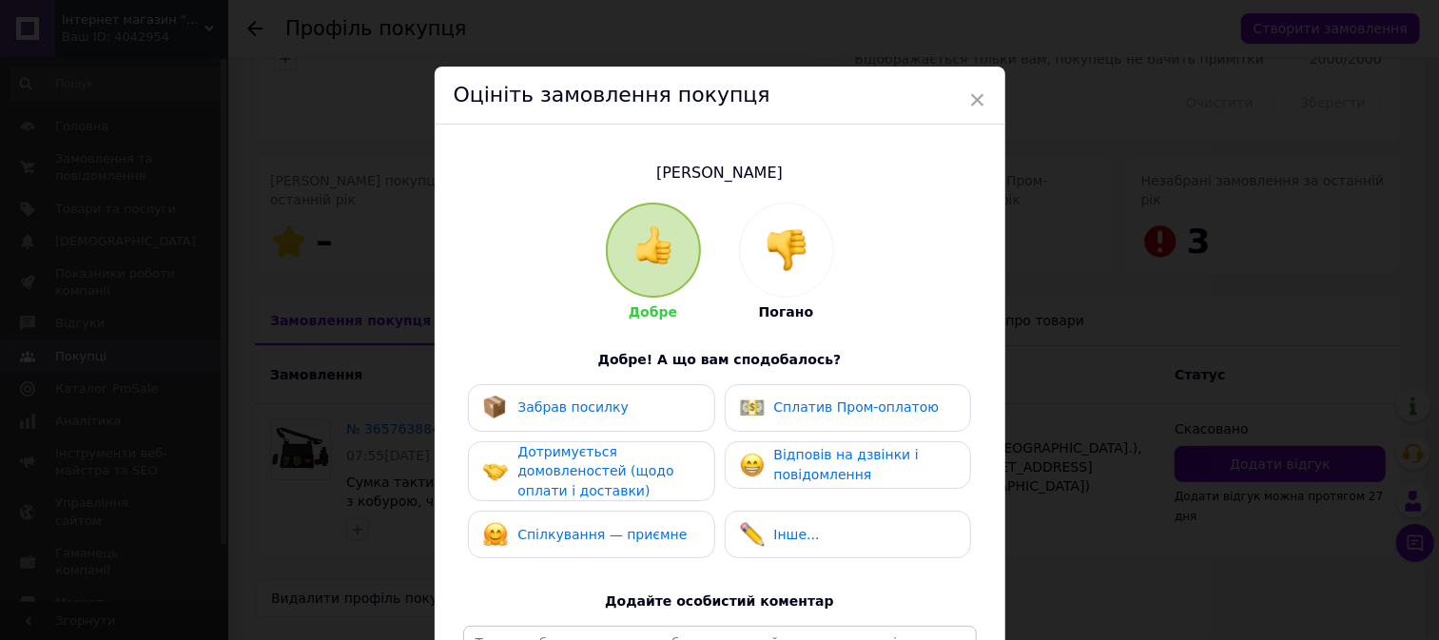
click at [787, 259] on img at bounding box center [787, 250] width 42 height 42
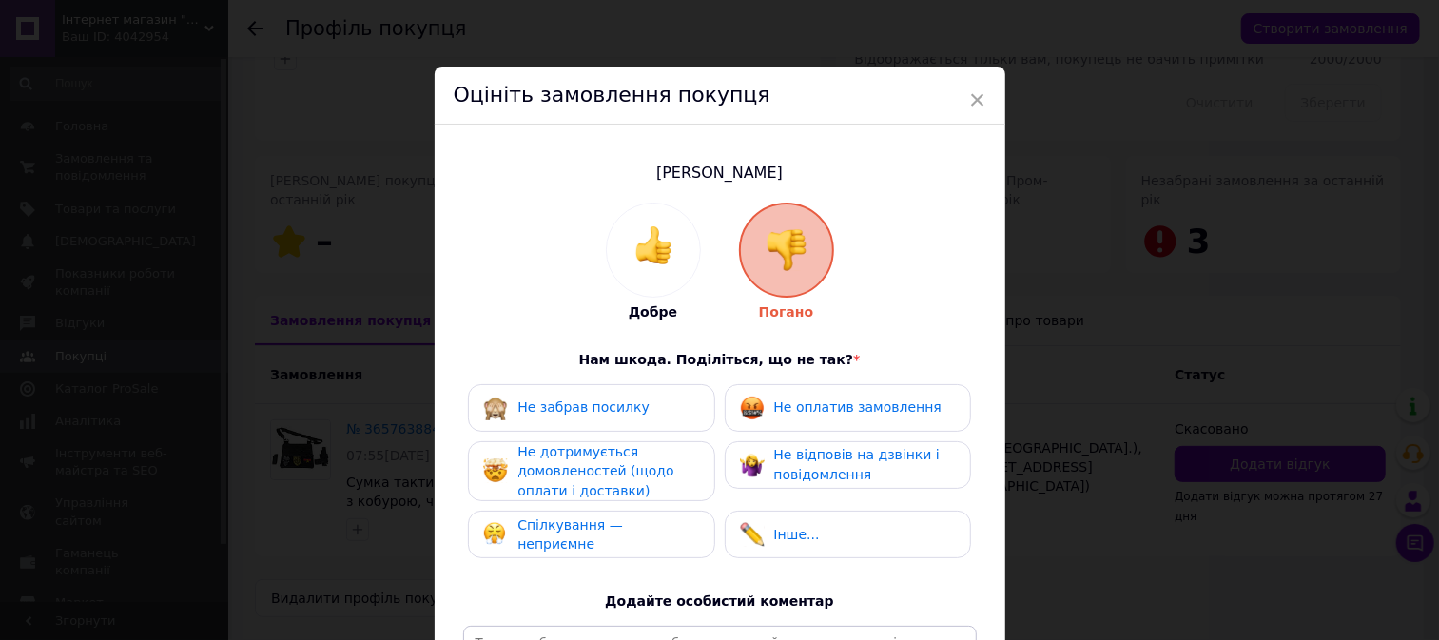
click at [826, 411] on span "Не оплатив замовлення" at bounding box center [857, 406] width 167 height 15
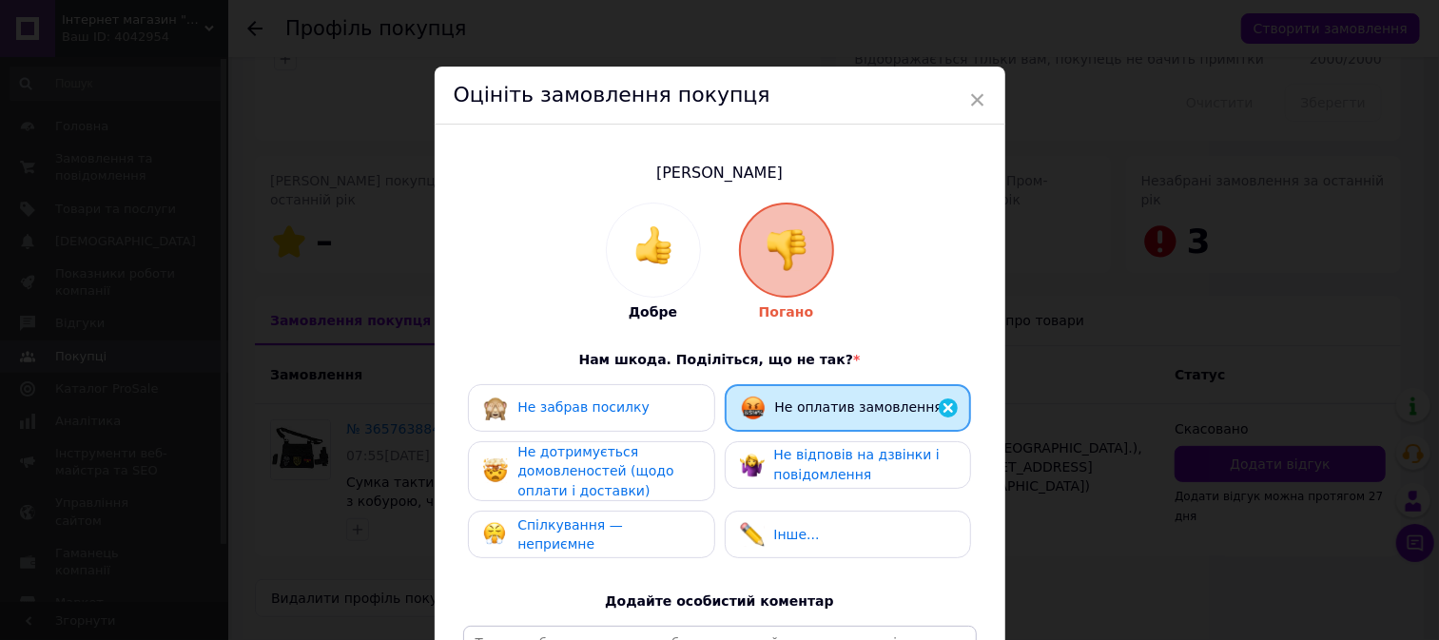
click at [550, 466] on span "Не дотримується домовленостей (щодо оплати і доставки)" at bounding box center [595, 471] width 156 height 54
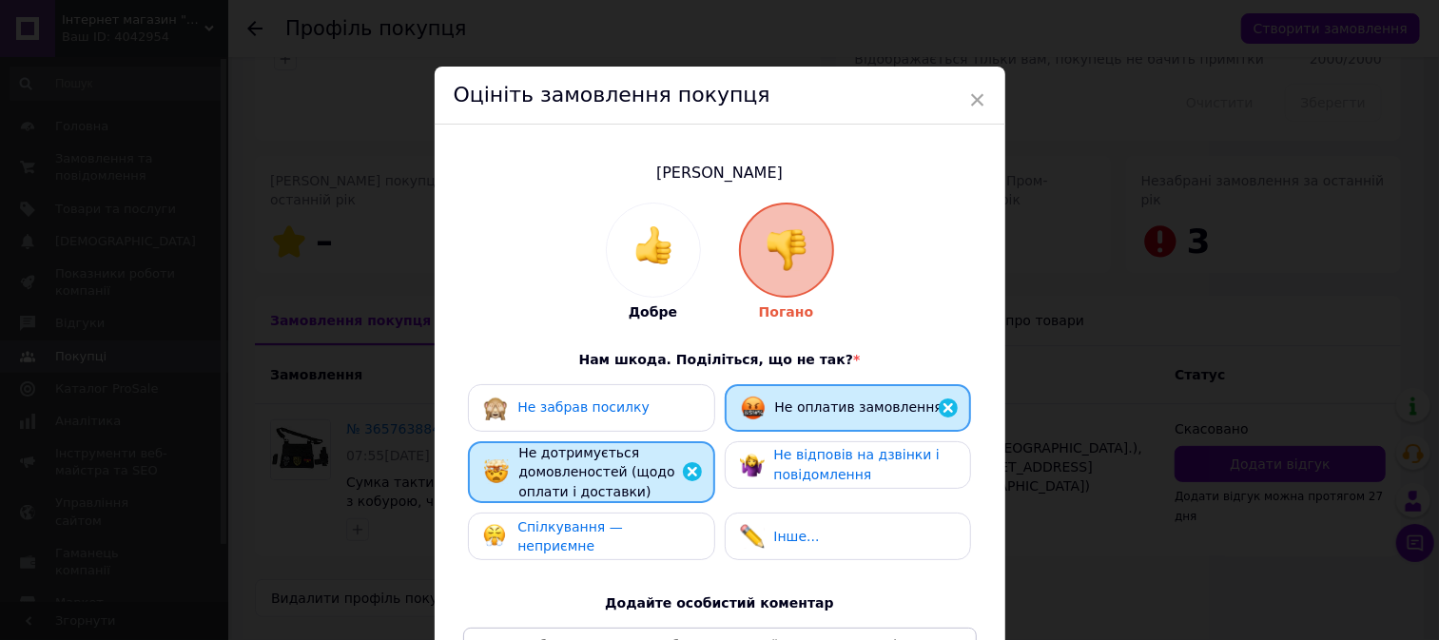
click at [914, 216] on div "Добре Погано Нам шкода. Поділіться, що не так? * Не забрав посилку Не оплатив з…" at bounding box center [720, 492] width 514 height 578
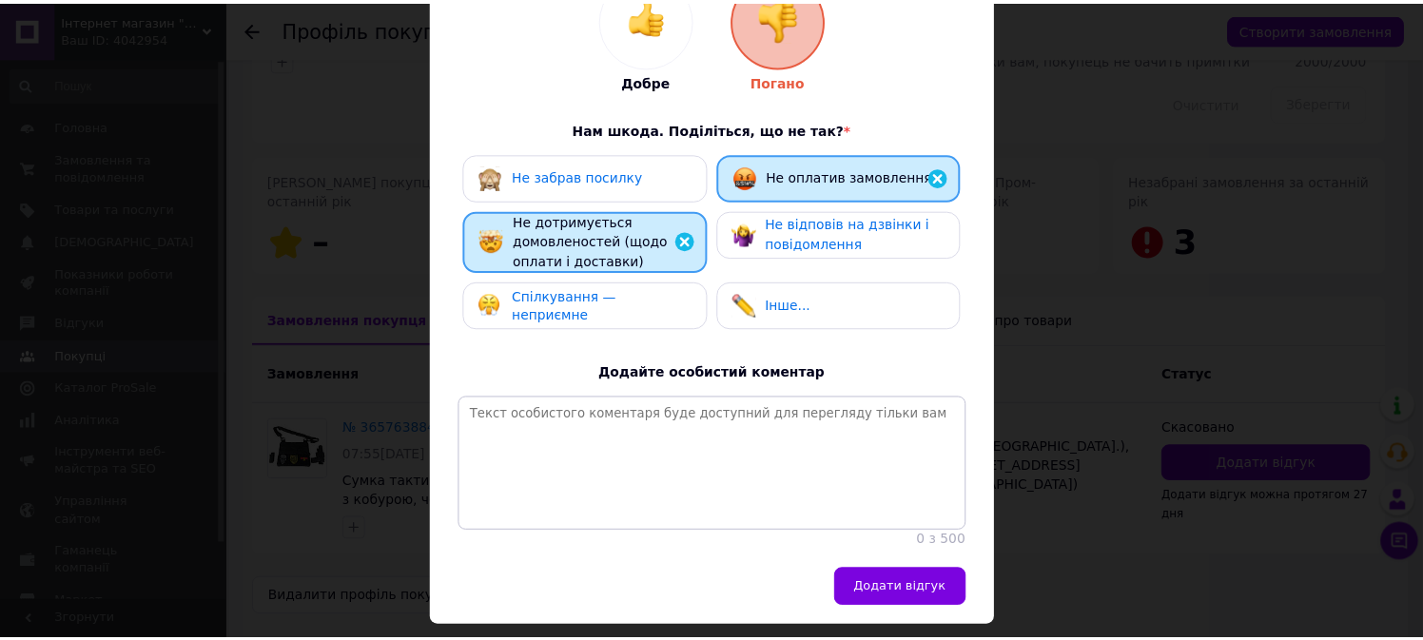
scroll to position [300, 0]
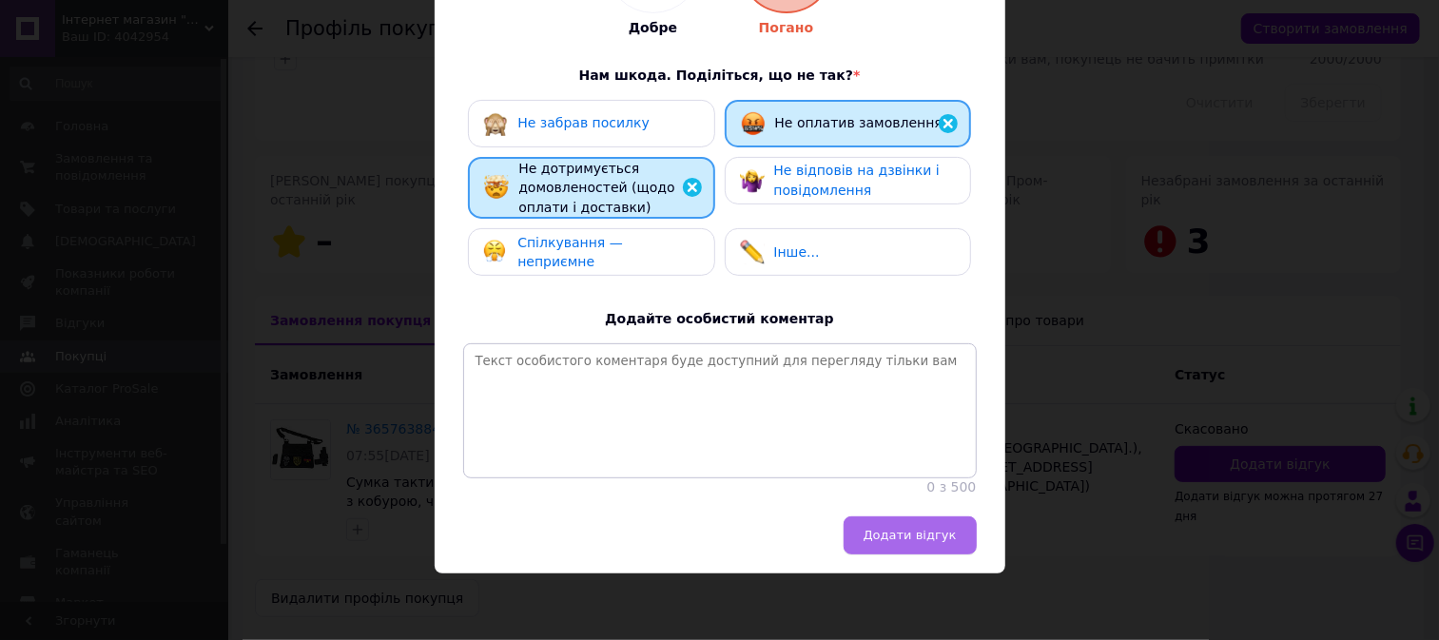
click at [904, 529] on span "Додати відгук" at bounding box center [910, 535] width 93 height 14
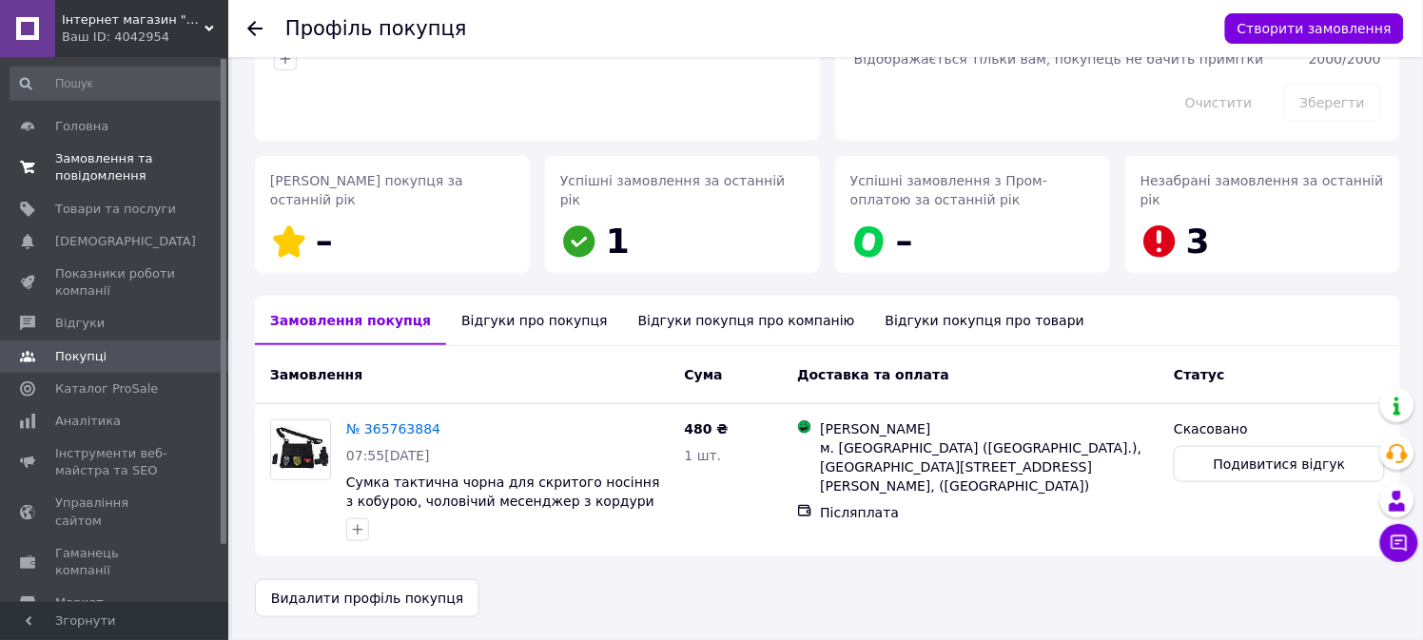
click at [116, 168] on span "Замовлення та повідомлення" at bounding box center [115, 167] width 121 height 34
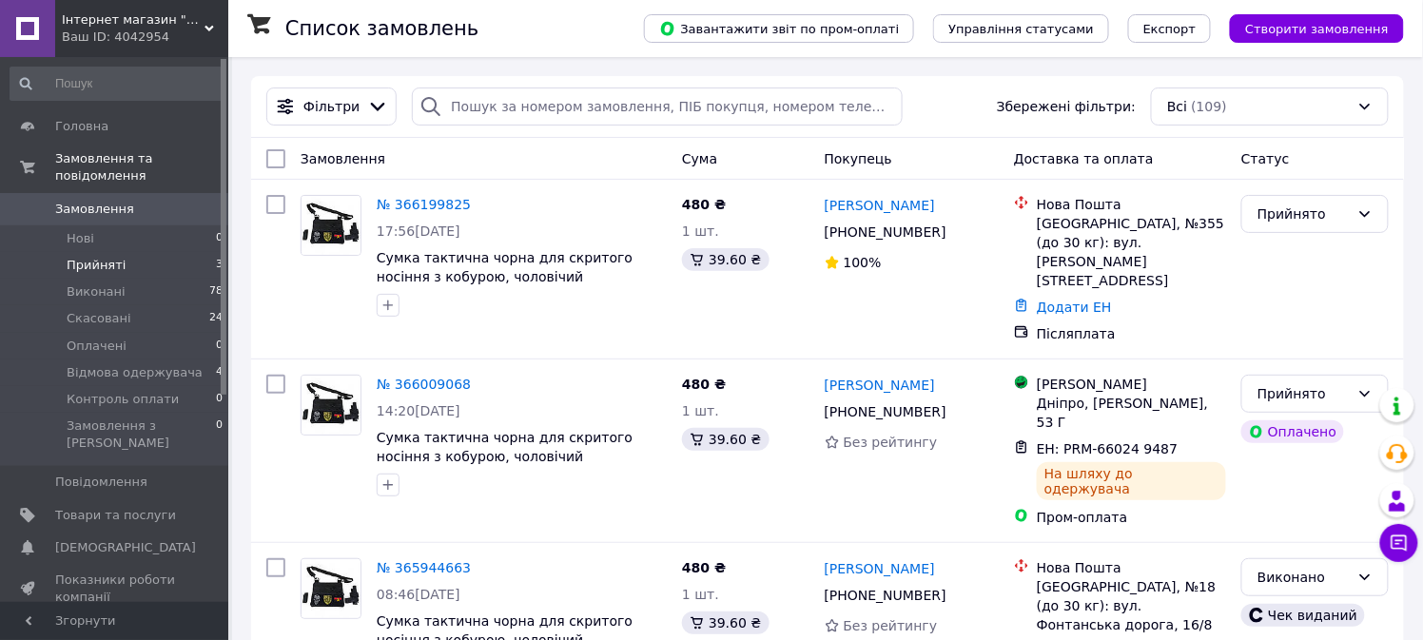
click at [89, 257] on span "Прийняті" at bounding box center [96, 265] width 59 height 17
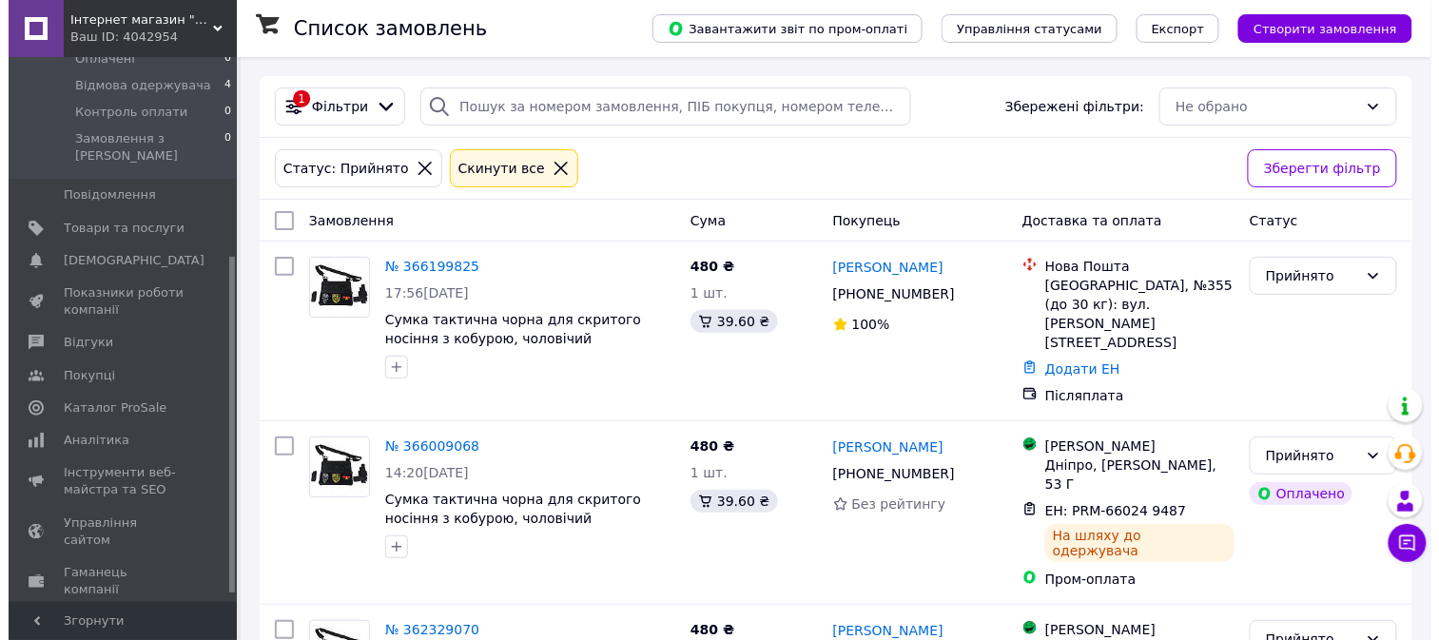
scroll to position [336, 0]
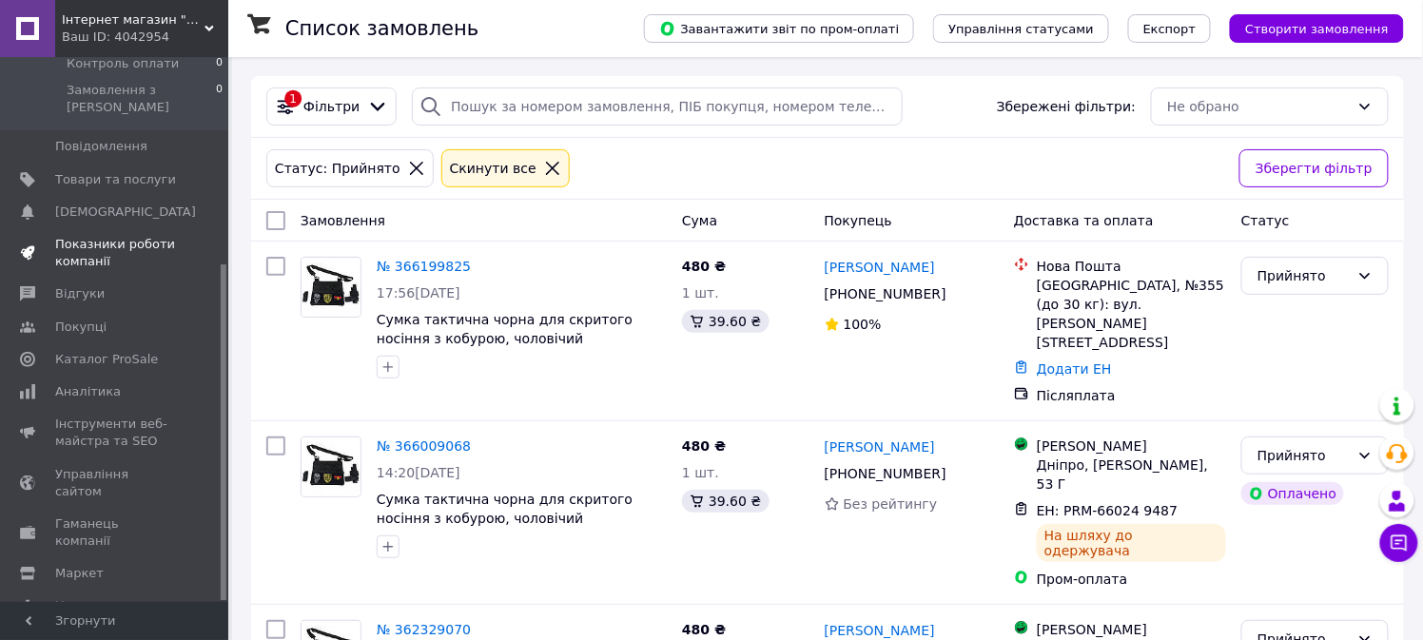
click at [79, 236] on span "Показники роботи компанії" at bounding box center [115, 253] width 121 height 34
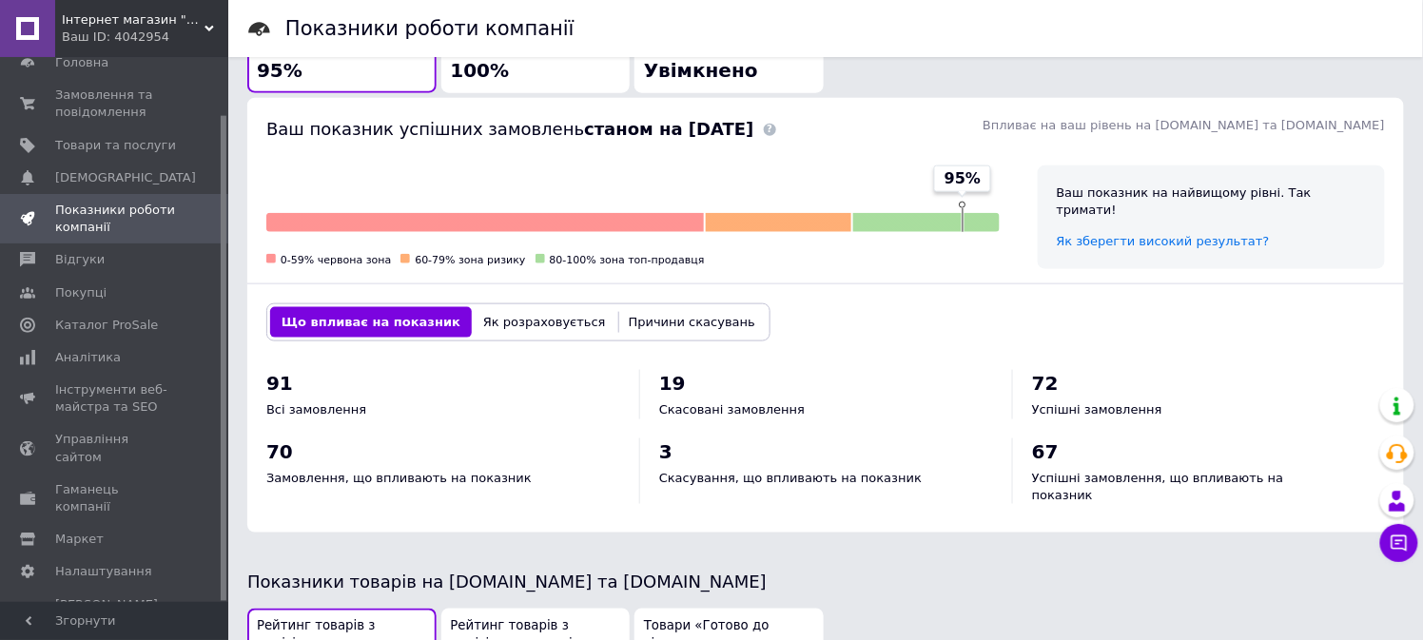
scroll to position [530, 0]
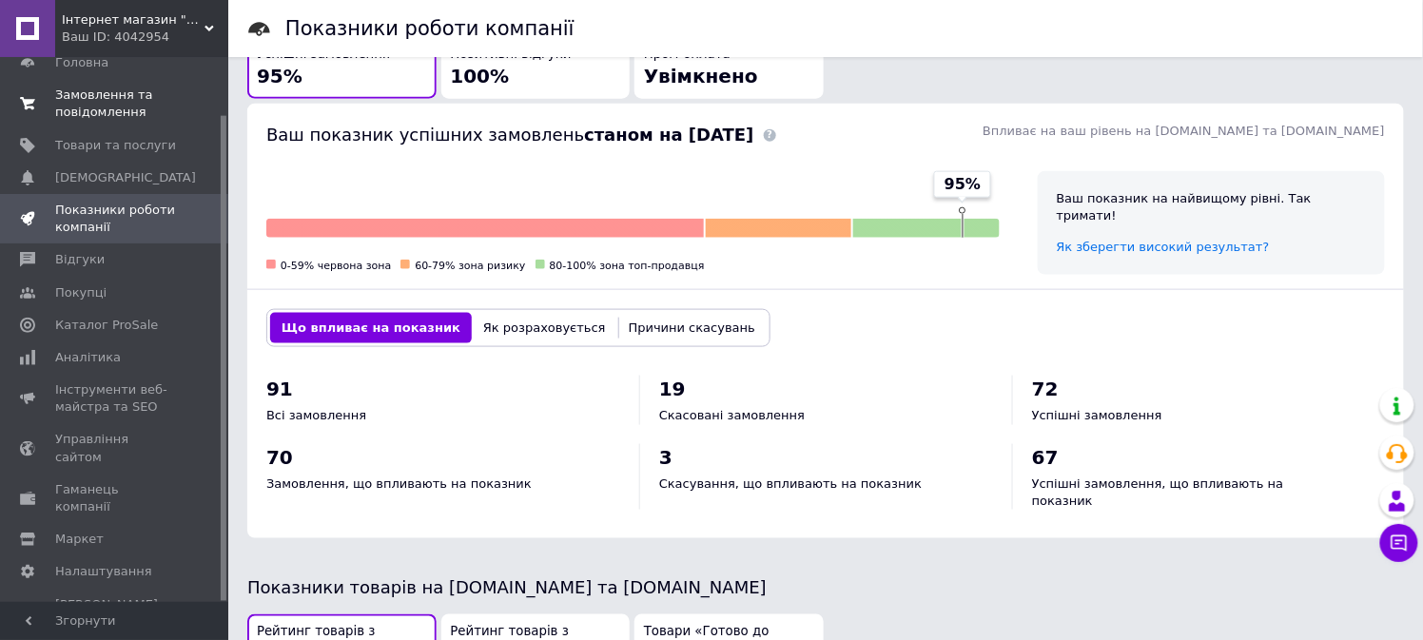
click at [100, 107] on span "Замовлення та повідомлення" at bounding box center [115, 104] width 121 height 34
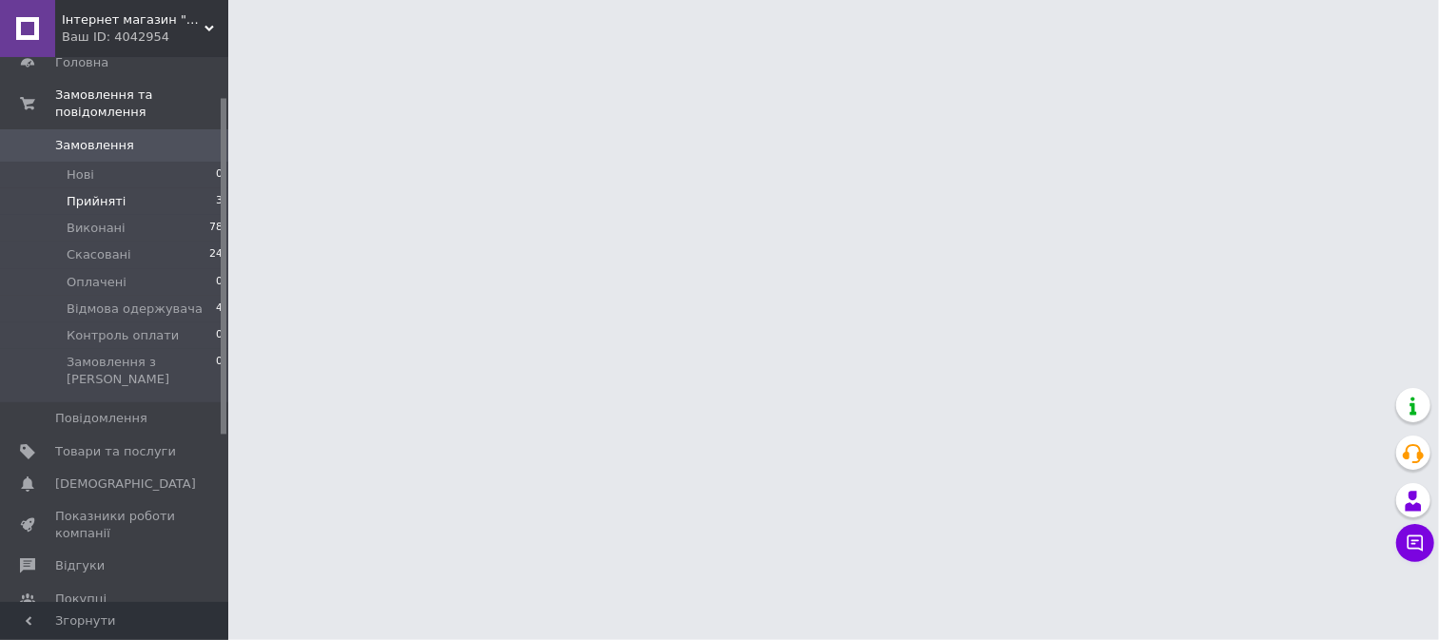
click at [107, 193] on span "Прийняті" at bounding box center [96, 201] width 59 height 17
